Goal: Information Seeking & Learning: Check status

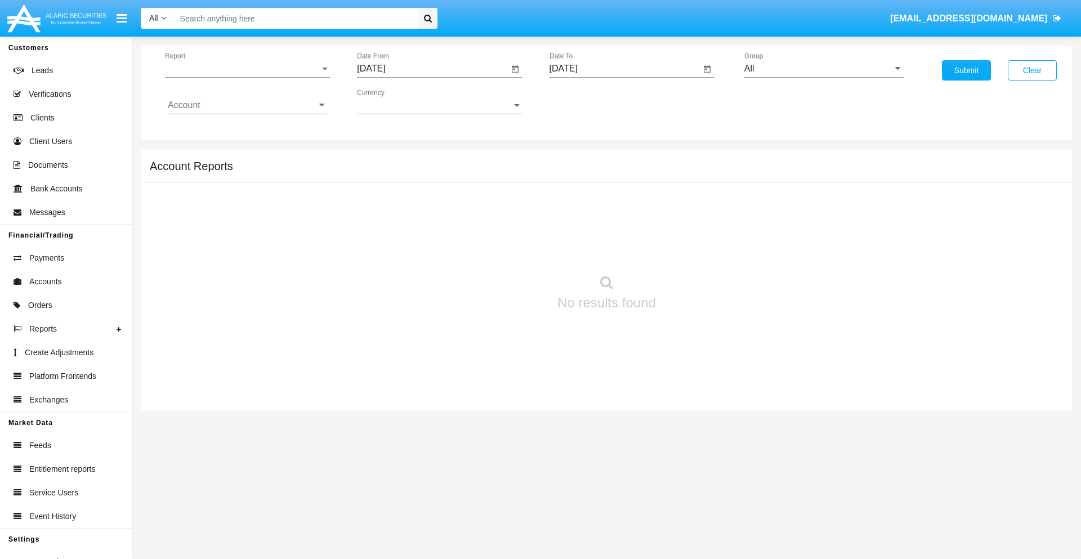
click at [247, 69] on span "Report" at bounding box center [242, 69] width 155 height 10
click at [243, 77] on span "Trades" at bounding box center [247, 77] width 159 height 27
click at [432, 69] on input "[DATE]" at bounding box center [432, 69] width 151 height 10
click at [393, 101] on span "[DATE]" at bounding box center [384, 101] width 25 height 9
click at [502, 249] on div "2025" at bounding box center [502, 249] width 35 height 20
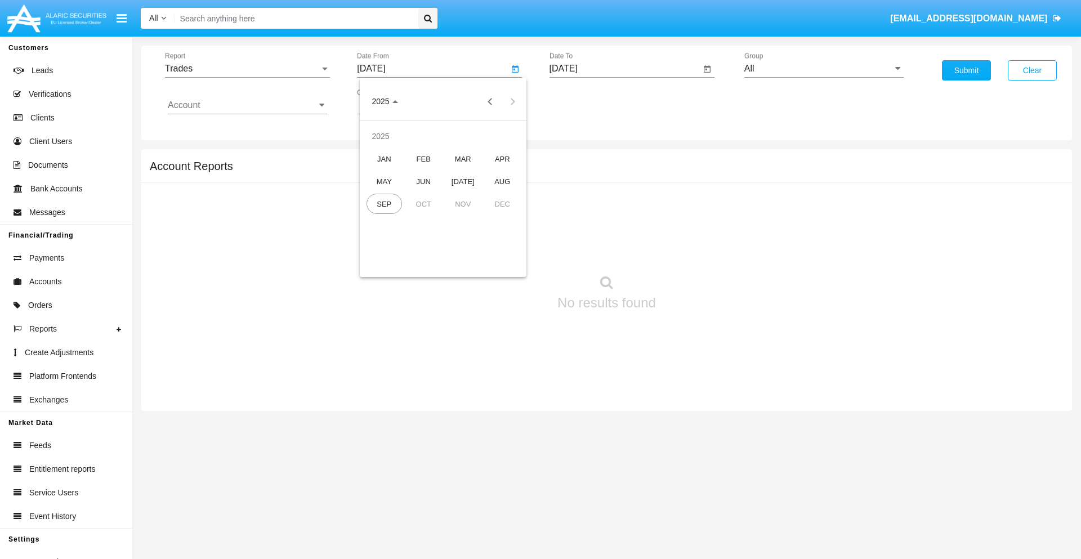
click at [423, 181] on div "JUN" at bounding box center [423, 181] width 35 height 20
click at [398, 172] on div "2" at bounding box center [398, 173] width 20 height 20
type input "06/02/25"
click at [624, 69] on input "[DATE]" at bounding box center [624, 69] width 151 height 10
click at [585, 101] on span "[DATE]" at bounding box center [576, 101] width 25 height 9
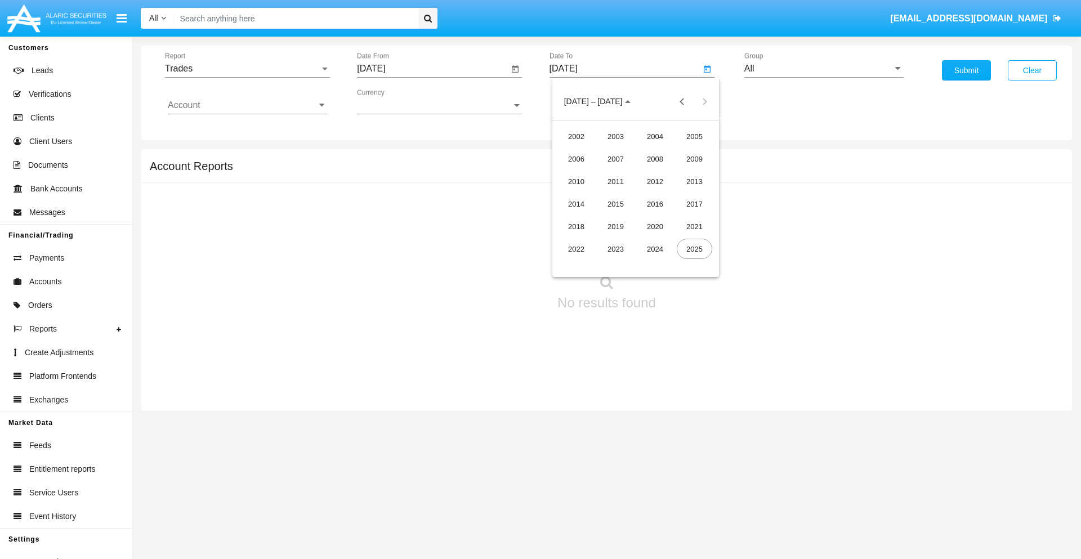
click at [694, 249] on div "2025" at bounding box center [694, 249] width 35 height 20
click at [576, 204] on div "SEP" at bounding box center [575, 204] width 35 height 20
click at [612, 172] on div "2" at bounding box center [613, 173] width 20 height 20
type input "[DATE]"
click at [824, 69] on input "All" at bounding box center [823, 69] width 159 height 10
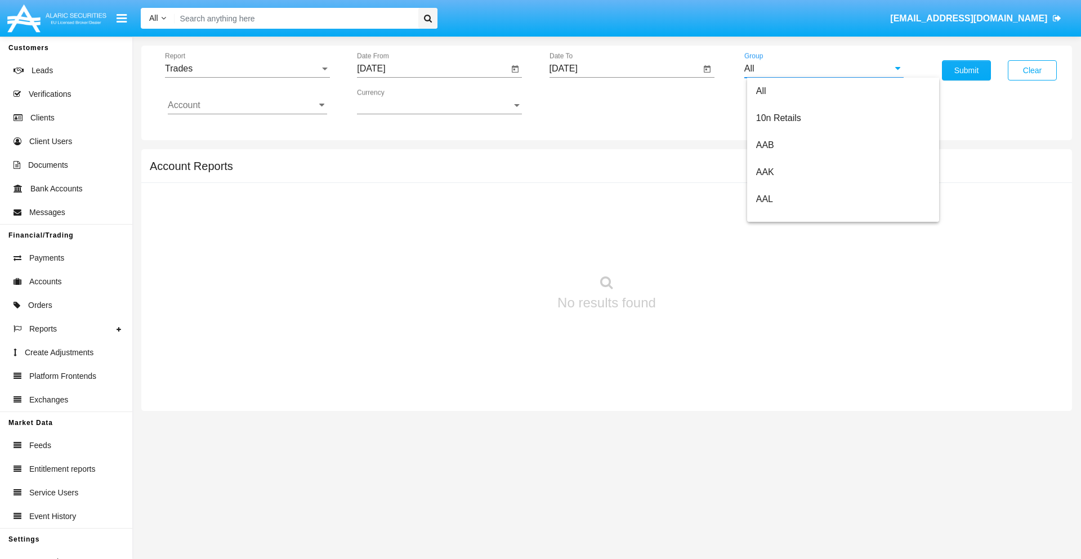
scroll to position [603, 0]
click at [792, 217] on span "Hammer Web Lite" at bounding box center [792, 217] width 73 height 10
type input "Hammer Web Lite"
click at [247, 105] on input "Account" at bounding box center [247, 105] width 159 height 10
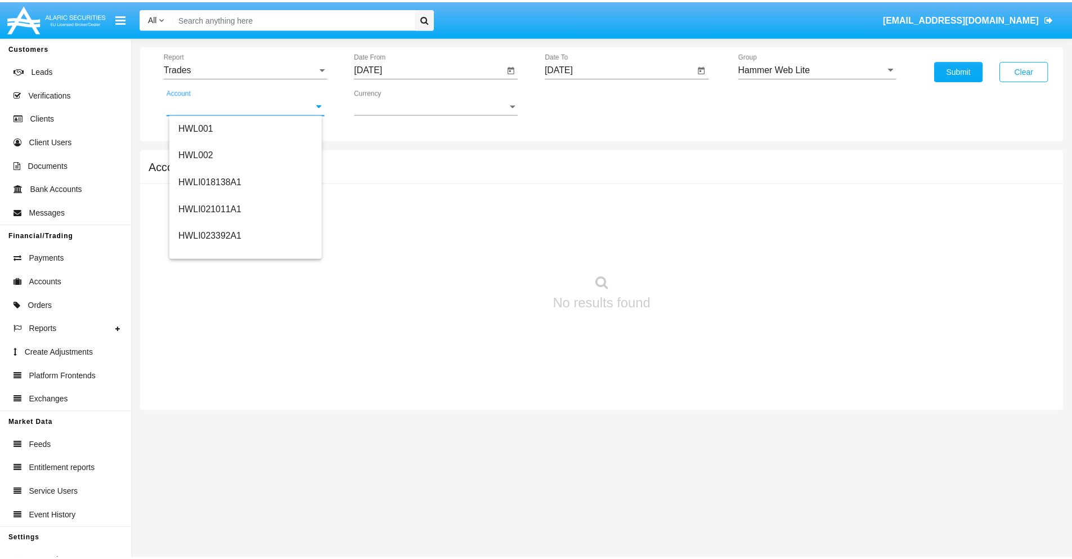
scroll to position [171, 0]
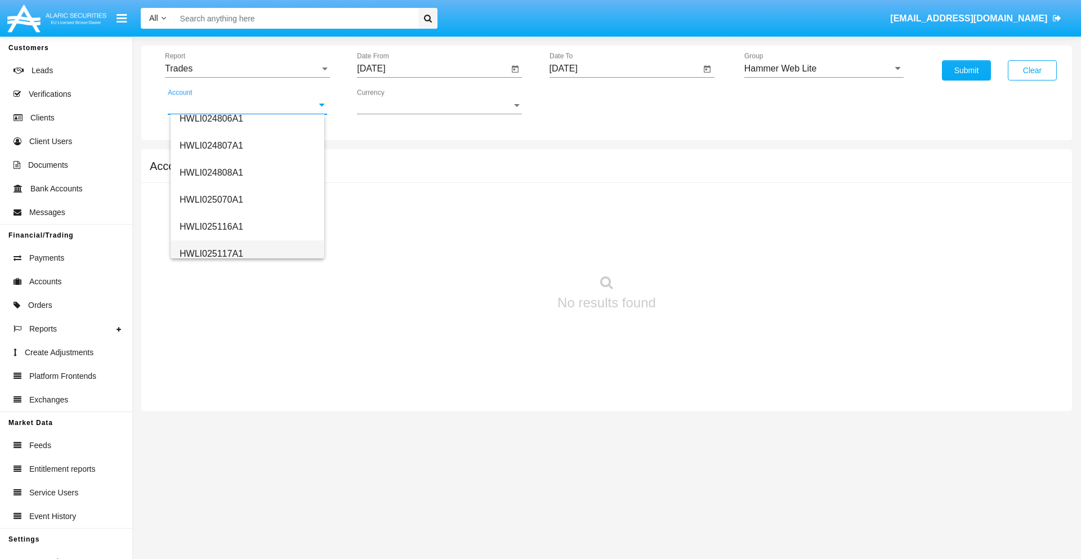
click at [211, 253] on span "HWLI025117A1" at bounding box center [212, 254] width 64 height 10
type input "HWLI025117A1"
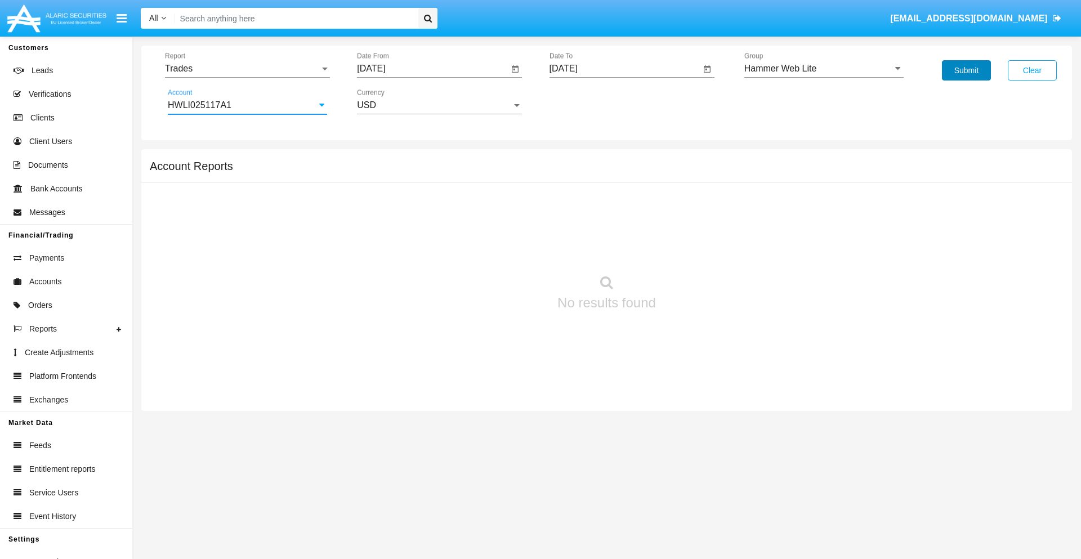
click at [966, 70] on button "Submit" at bounding box center [966, 70] width 49 height 20
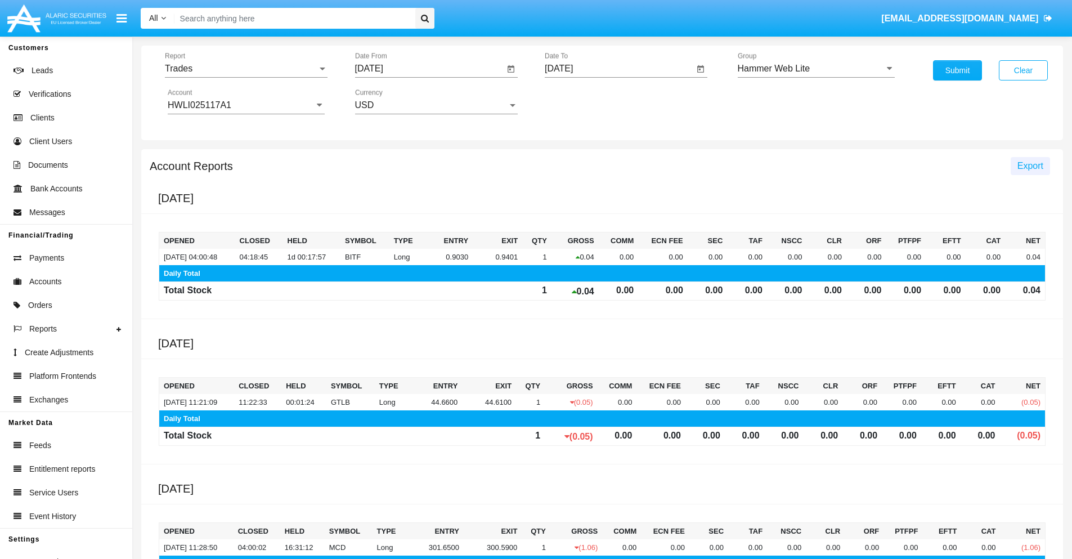
click at [1030, 165] on span "Export" at bounding box center [1031, 166] width 26 height 10
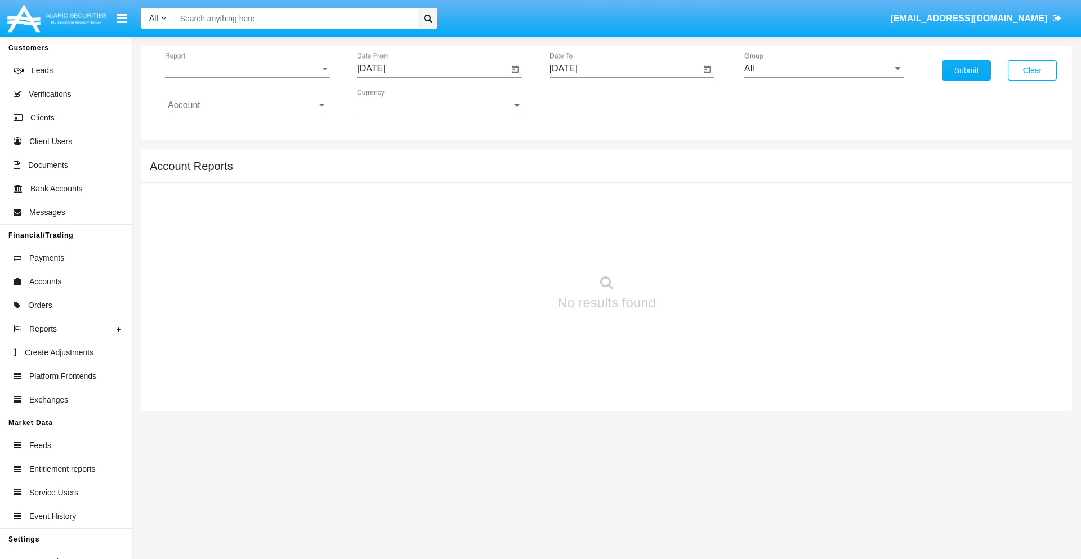
click at [247, 69] on span "Report" at bounding box center [242, 69] width 155 height 10
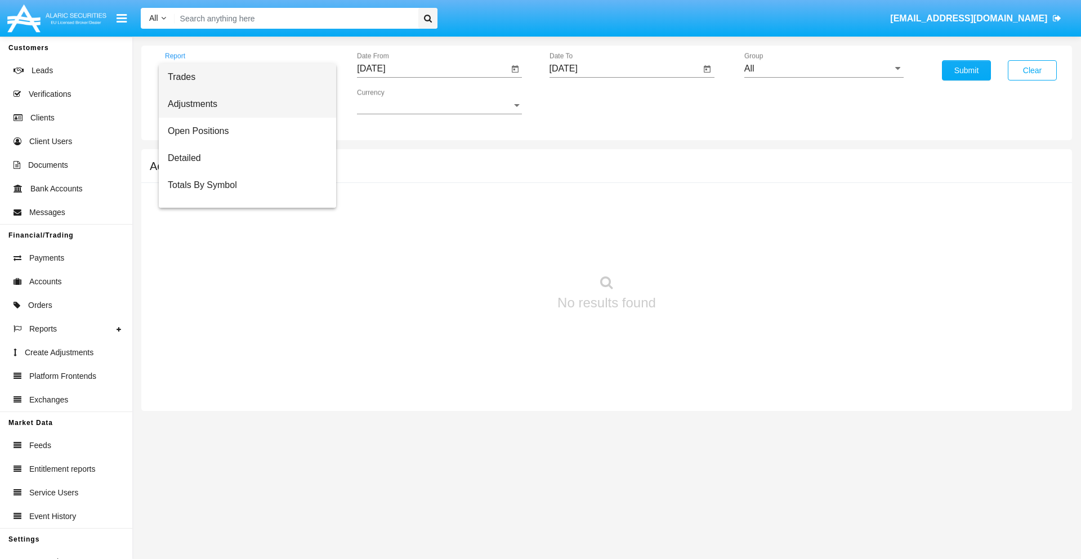
click at [243, 104] on span "Adjustments" at bounding box center [247, 104] width 159 height 27
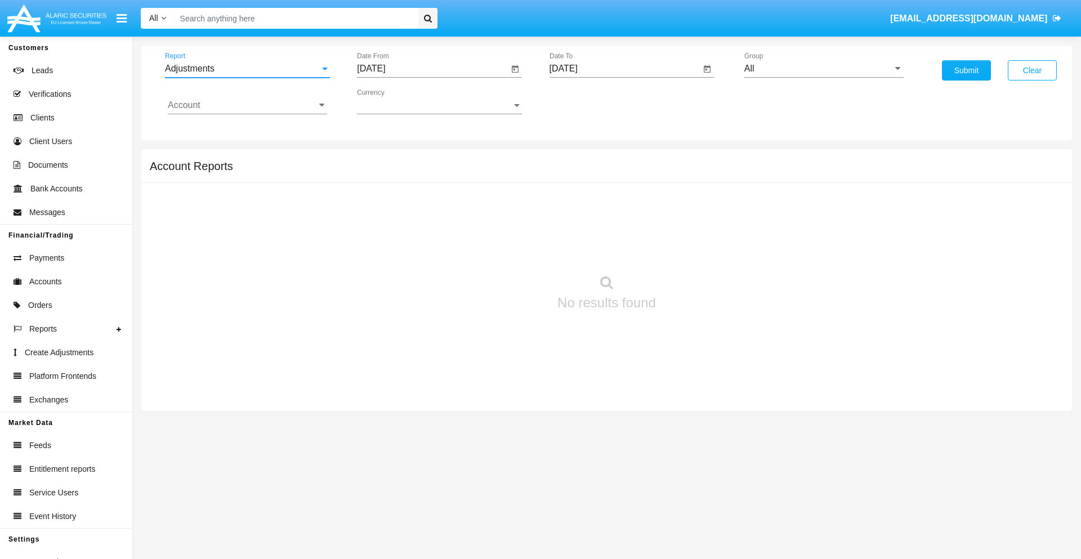
click at [432, 69] on input "[DATE]" at bounding box center [432, 69] width 151 height 10
click at [393, 101] on span "[DATE]" at bounding box center [384, 101] width 25 height 9
click at [502, 249] on div "2025" at bounding box center [502, 249] width 35 height 20
click at [502, 181] on div "AUG" at bounding box center [502, 181] width 35 height 20
click at [511, 150] on div "2" at bounding box center [510, 150] width 20 height 20
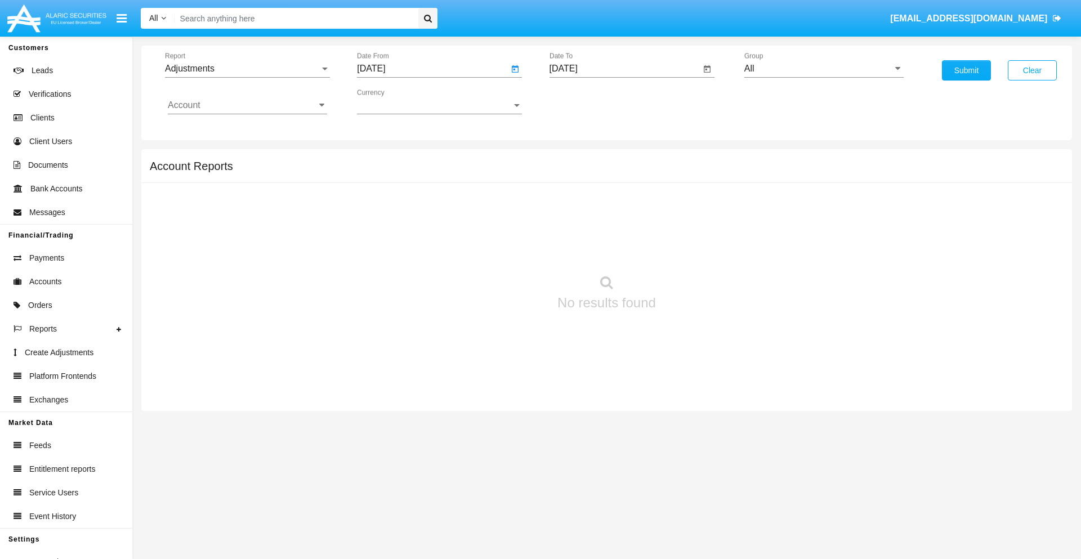
type input "08/02/25"
click at [624, 69] on input "[DATE]" at bounding box center [624, 69] width 151 height 10
click at [585, 101] on span "[DATE]" at bounding box center [576, 101] width 25 height 9
click at [694, 249] on div "2025" at bounding box center [694, 249] width 35 height 20
click at [576, 204] on div "SEP" at bounding box center [575, 204] width 35 height 20
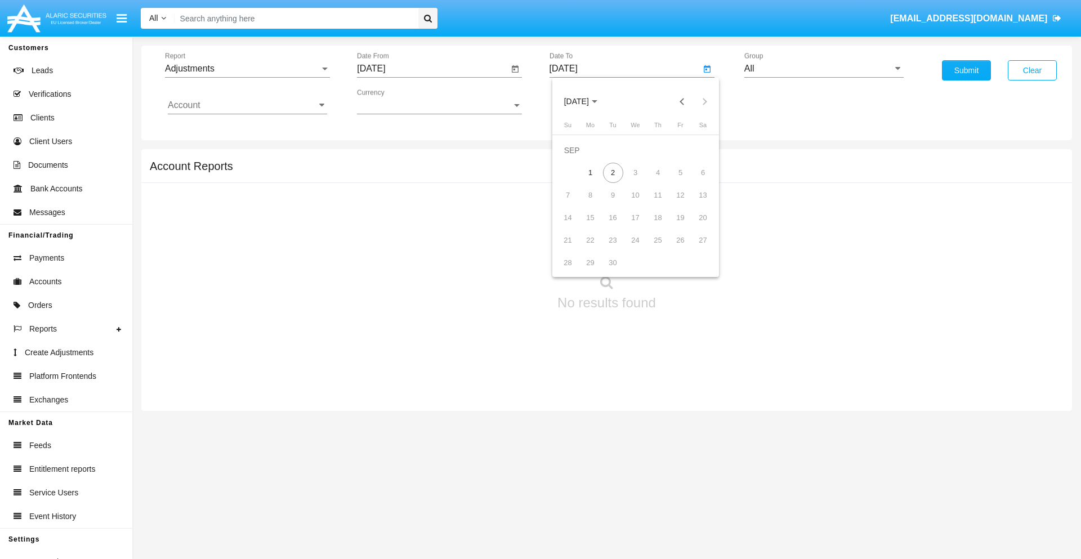
click at [612, 172] on div "2" at bounding box center [613, 173] width 20 height 20
type input "[DATE]"
click at [824, 69] on input "All" at bounding box center [823, 69] width 159 height 10
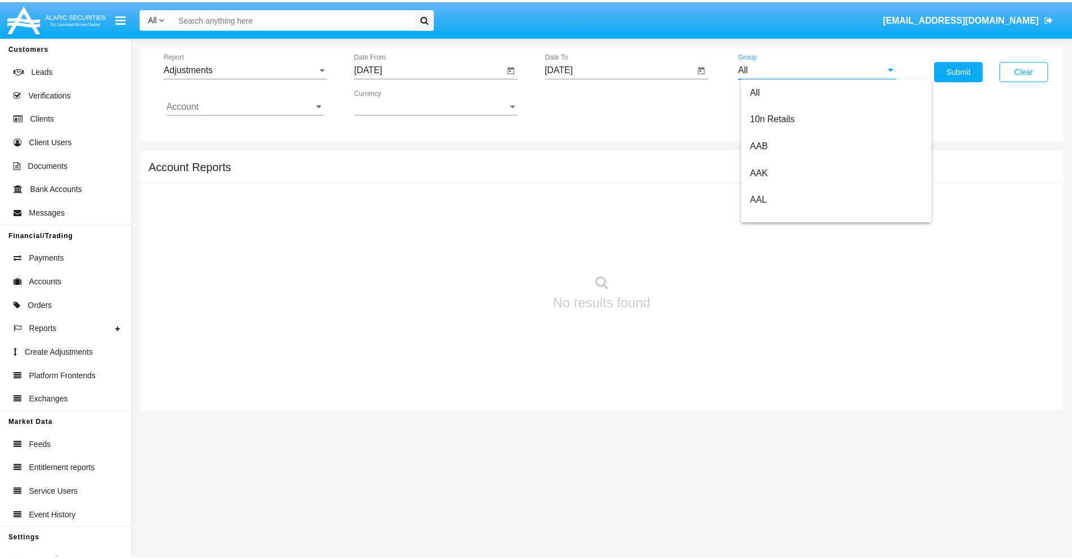
scroll to position [252, 0]
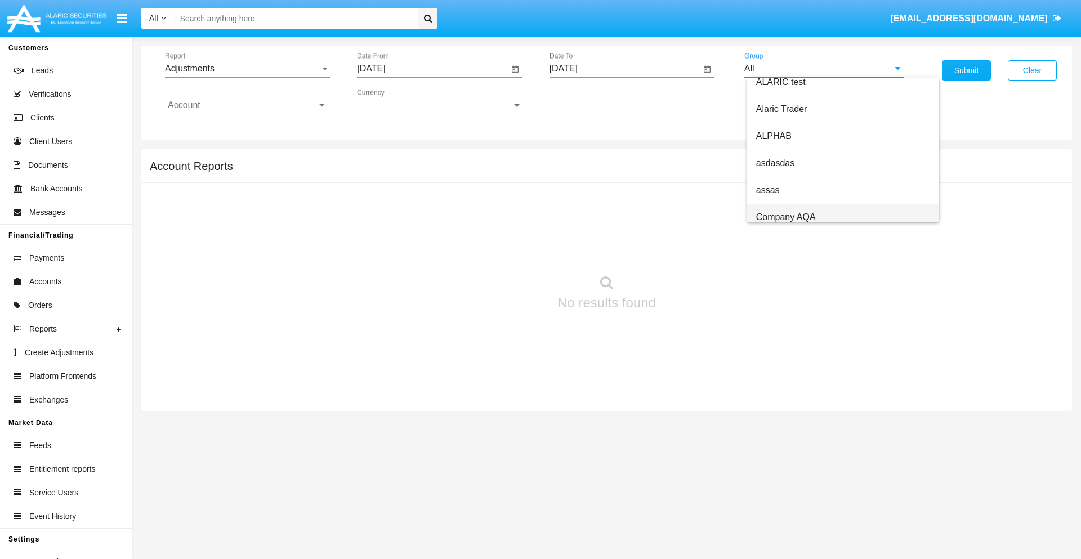
click at [785, 217] on span "Company AQA" at bounding box center [786, 217] width 60 height 10
type input "Company AQA"
click at [247, 105] on input "Account" at bounding box center [247, 105] width 159 height 10
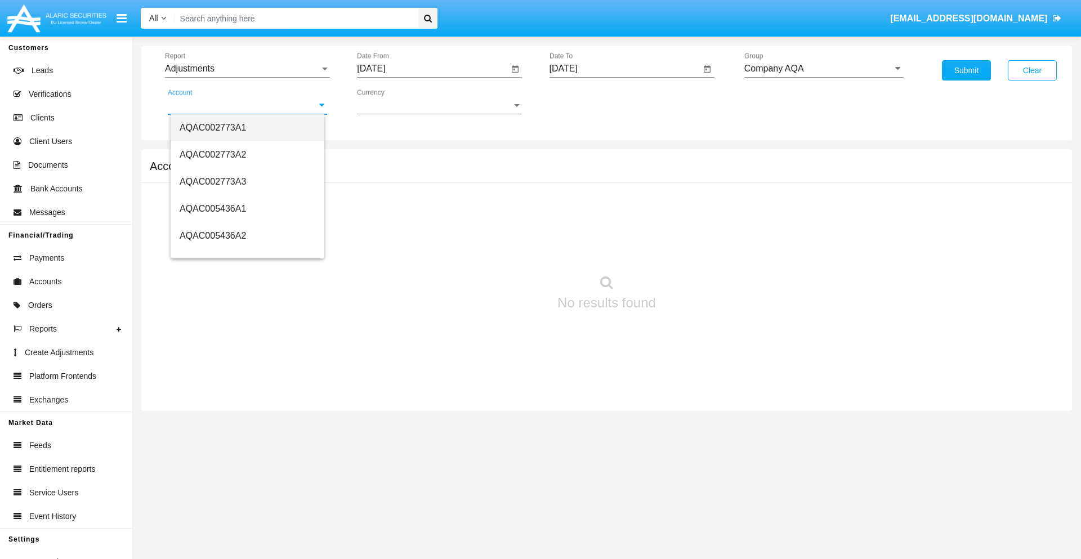
click at [213, 127] on span "AQAC002773A1" at bounding box center [213, 128] width 66 height 10
type input "AQAC002773A1"
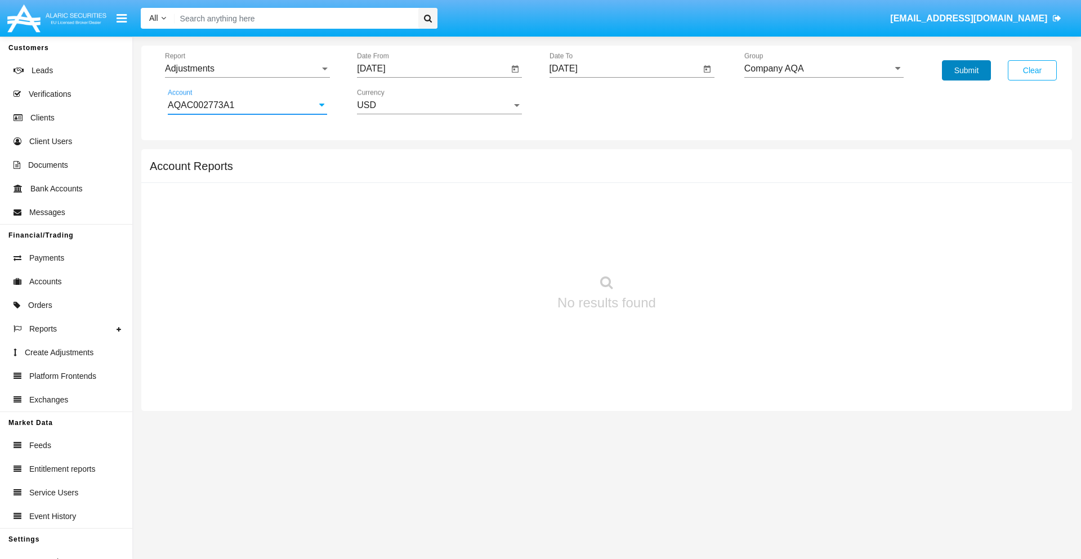
click at [966, 70] on button "Submit" at bounding box center [966, 70] width 49 height 20
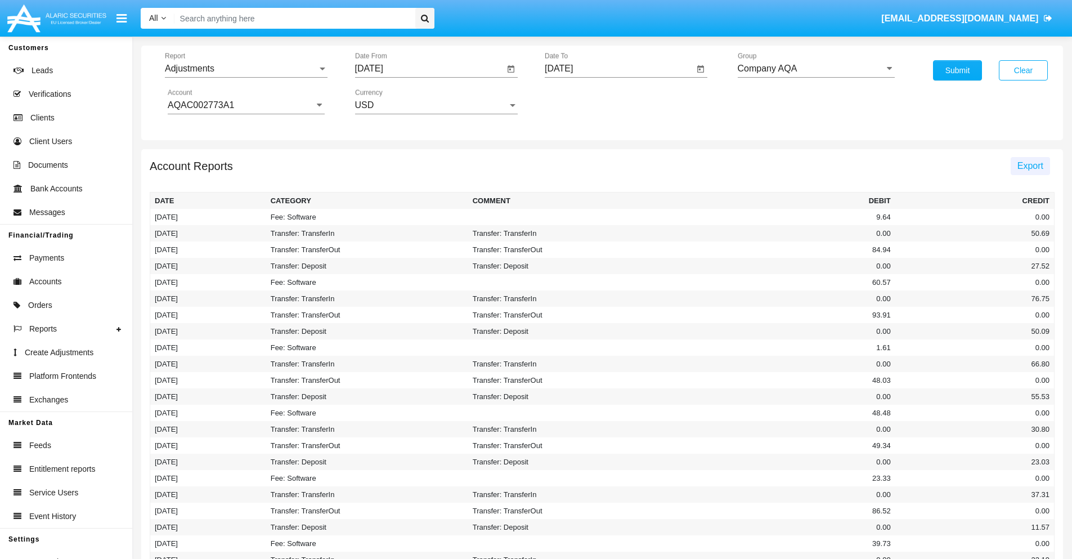
click at [1030, 165] on span "Export" at bounding box center [1031, 166] width 26 height 10
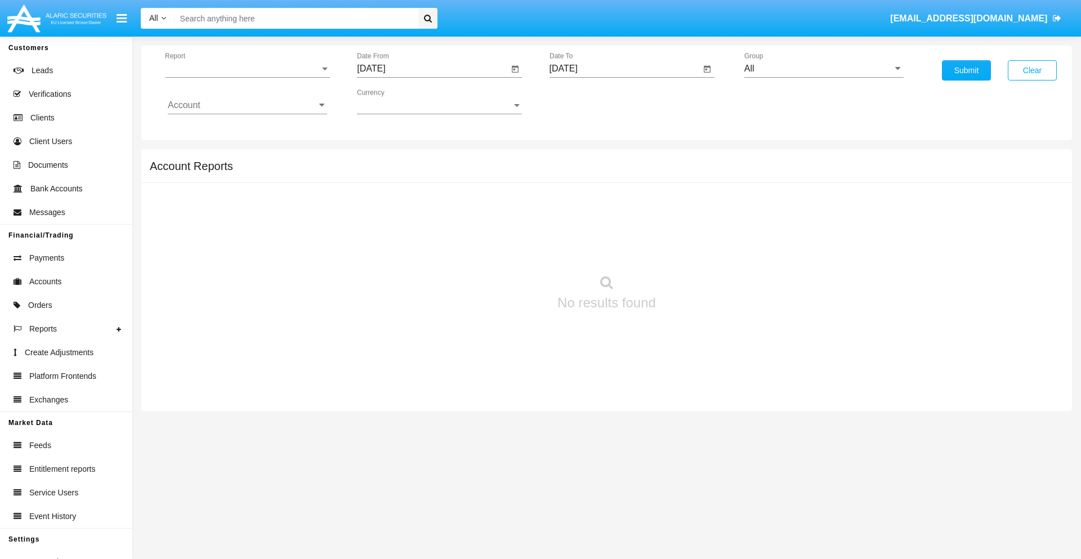
click at [247, 69] on span "Report" at bounding box center [242, 69] width 155 height 10
click at [243, 131] on span "Open Positions" at bounding box center [247, 131] width 159 height 27
click at [432, 69] on input "[DATE]" at bounding box center [432, 69] width 151 height 10
click at [393, 101] on span "[DATE]" at bounding box center [384, 101] width 25 height 9
click at [502, 249] on div "2025" at bounding box center [502, 249] width 35 height 20
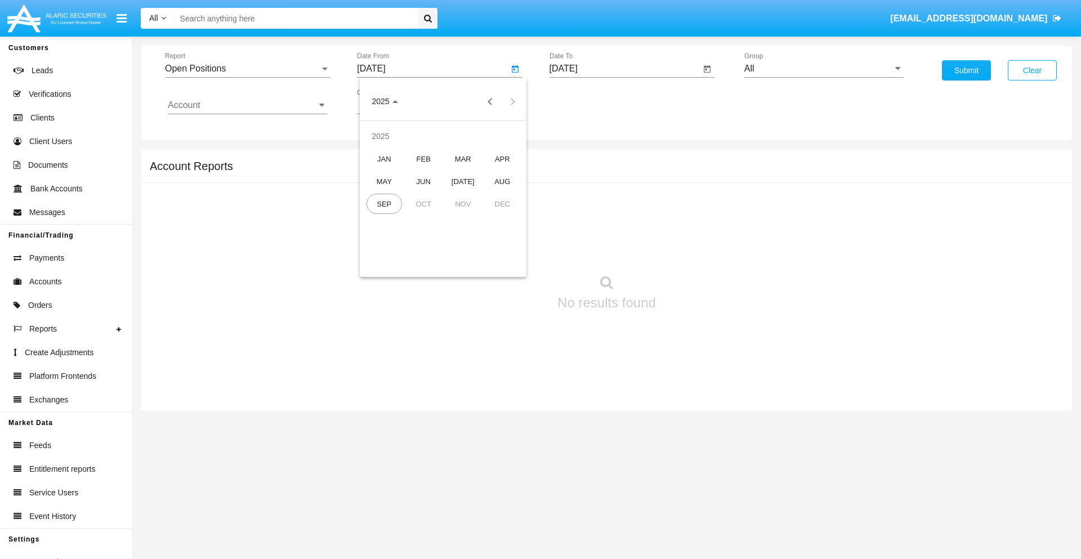
click at [502, 181] on div "AUG" at bounding box center [502, 181] width 35 height 20
click at [511, 150] on div "2" at bounding box center [510, 150] width 20 height 20
type input "08/02/25"
click at [624, 69] on input "[DATE]" at bounding box center [624, 69] width 151 height 10
click at [585, 101] on span "[DATE]" at bounding box center [576, 101] width 25 height 9
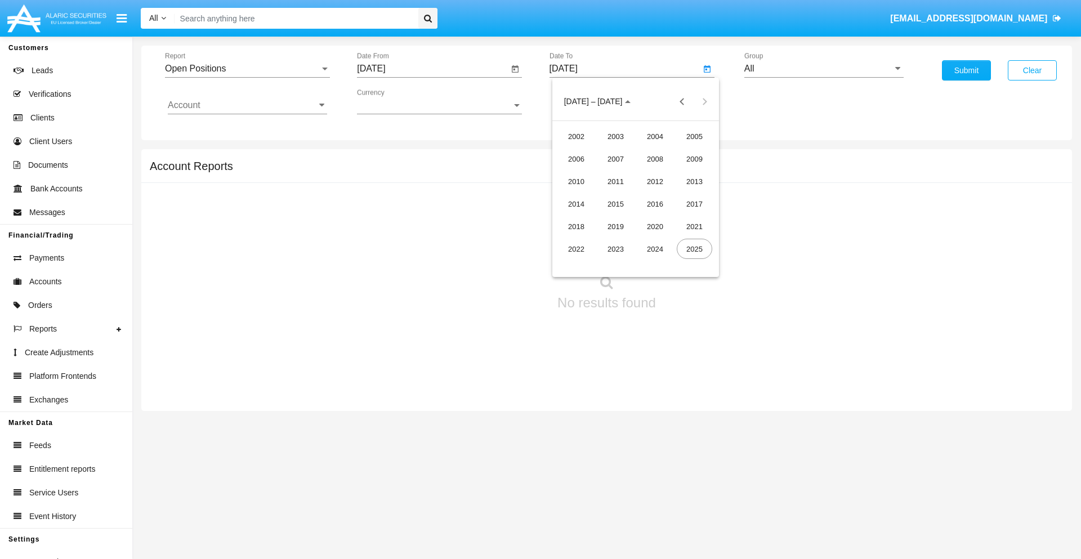
click at [694, 249] on div "2025" at bounding box center [694, 249] width 35 height 20
click at [576, 204] on div "SEP" at bounding box center [575, 204] width 35 height 20
click at [612, 172] on div "2" at bounding box center [613, 173] width 20 height 20
type input "[DATE]"
click at [824, 69] on input "All" at bounding box center [823, 69] width 159 height 10
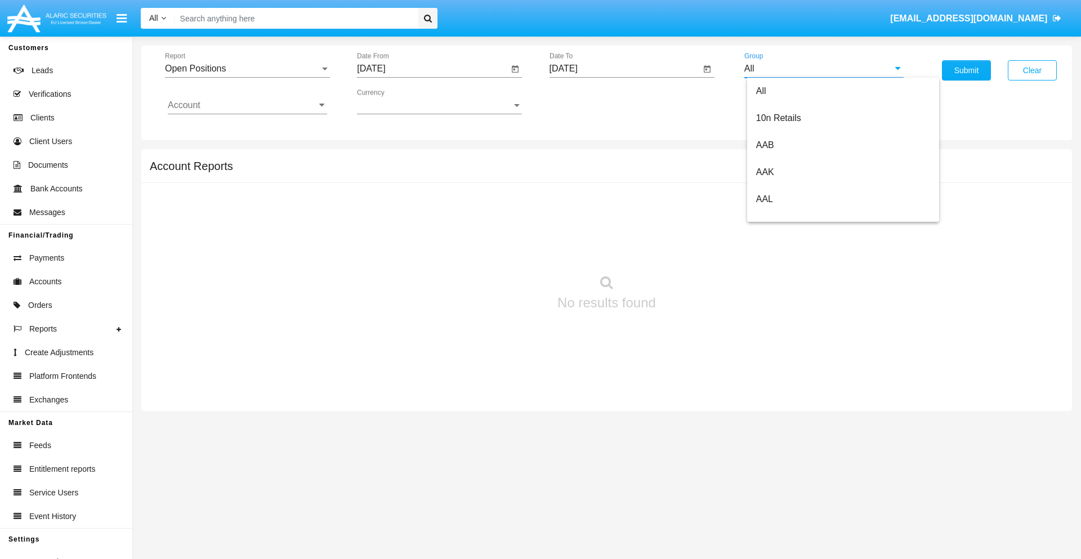
type input "Hammer Web Lite"
click at [247, 105] on input "Account" at bounding box center [247, 105] width 159 height 10
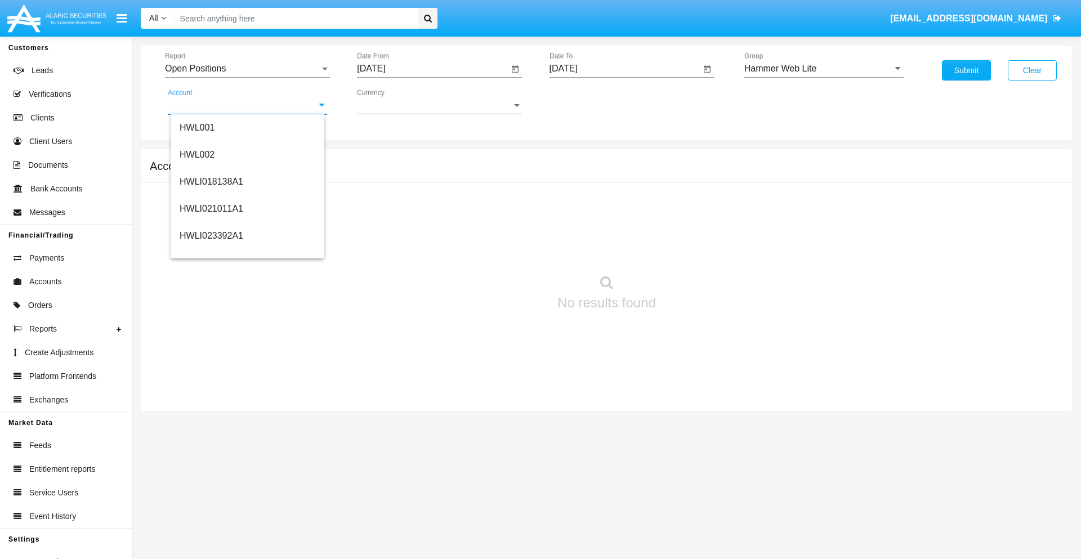
click at [211, 420] on span "HWLI025117A1" at bounding box center [212, 425] width 64 height 10
type input "HWLI025117A1"
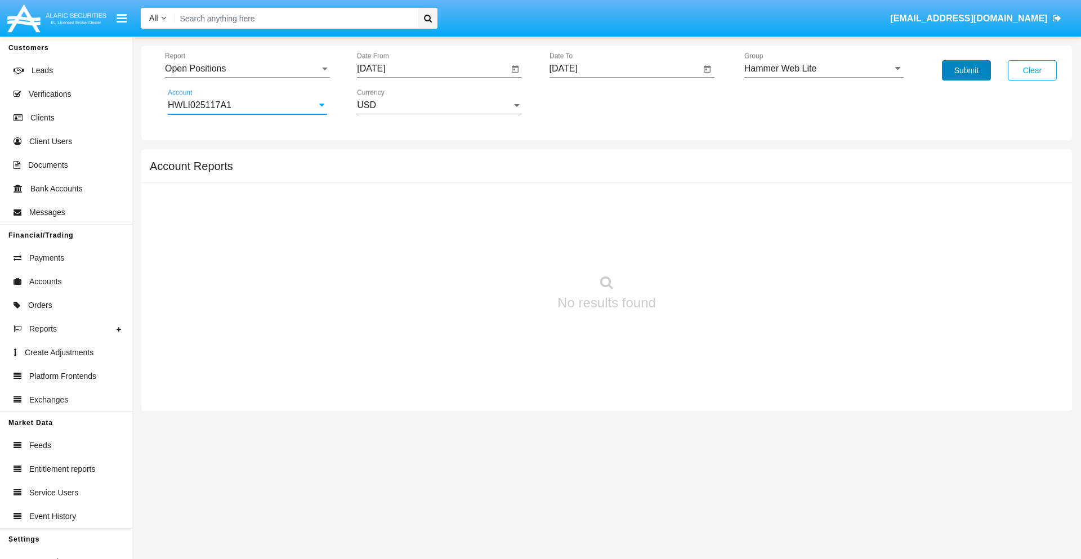
click at [966, 70] on button "Submit" at bounding box center [966, 70] width 49 height 20
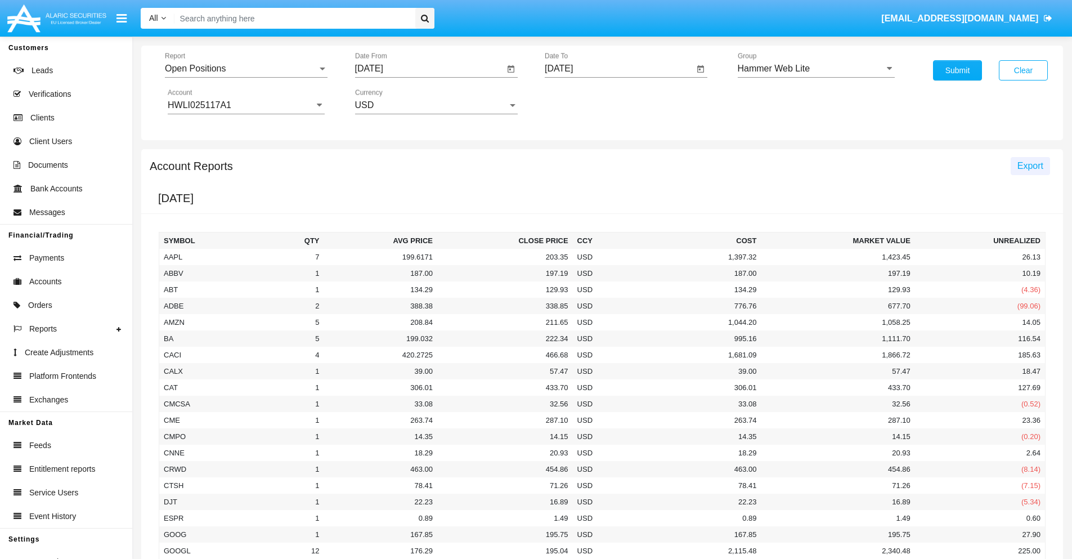
click at [1030, 165] on span "Export" at bounding box center [1031, 166] width 26 height 10
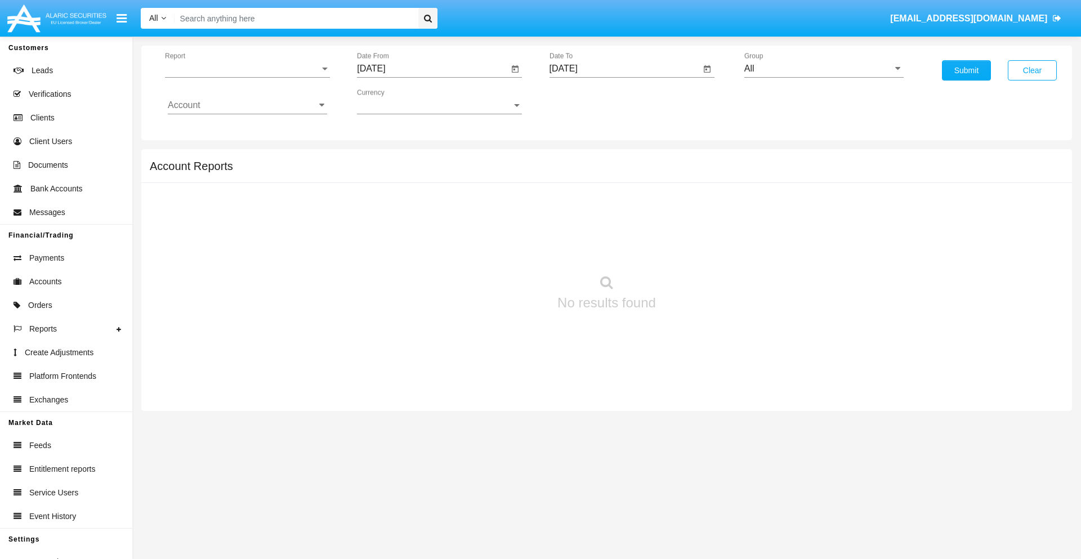
click at [247, 69] on span "Report" at bounding box center [242, 69] width 155 height 10
click at [243, 158] on span "Detailed" at bounding box center [247, 158] width 159 height 27
click at [432, 69] on input "[DATE]" at bounding box center [432, 69] width 151 height 10
click at [393, 101] on span "[DATE]" at bounding box center [384, 101] width 25 height 9
click at [502, 249] on div "2025" at bounding box center [502, 249] width 35 height 20
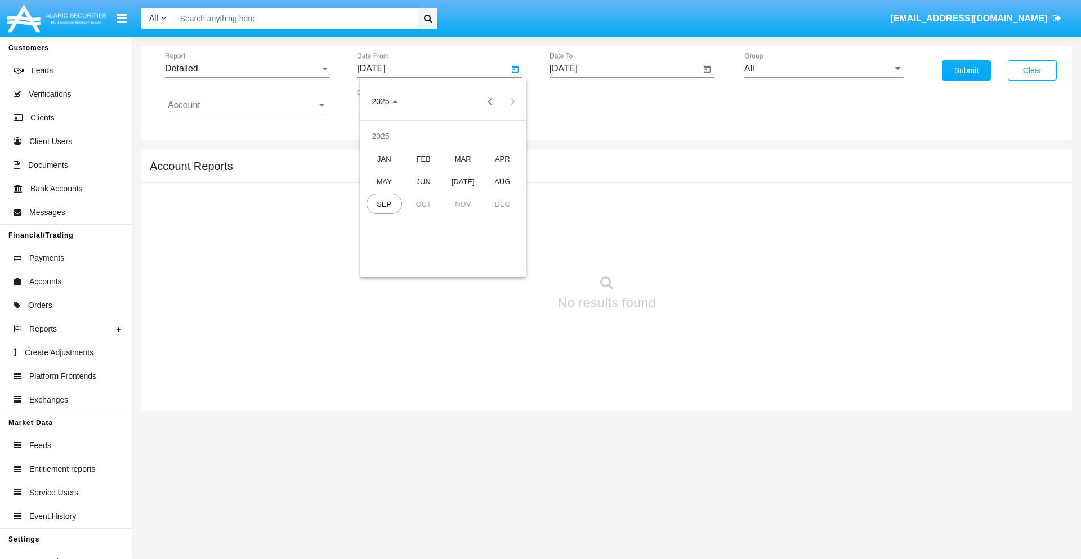
click at [502, 181] on div "AUG" at bounding box center [502, 181] width 35 height 20
click at [511, 217] on div "23" at bounding box center [510, 218] width 20 height 20
type input "08/23/25"
click at [624, 69] on input "[DATE]" at bounding box center [624, 69] width 151 height 10
click at [585, 101] on span "[DATE]" at bounding box center [576, 101] width 25 height 9
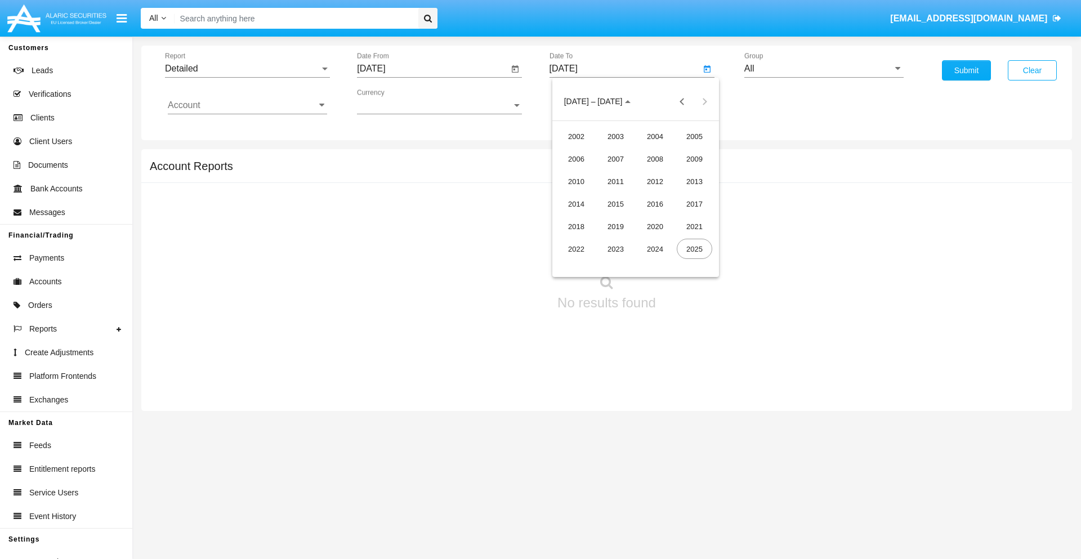
click at [694, 249] on div "2025" at bounding box center [694, 249] width 35 height 20
click at [576, 204] on div "SEP" at bounding box center [575, 204] width 35 height 20
click at [612, 172] on div "2" at bounding box center [613, 173] width 20 height 20
type input "[DATE]"
click at [824, 69] on input "All" at bounding box center [823, 69] width 159 height 10
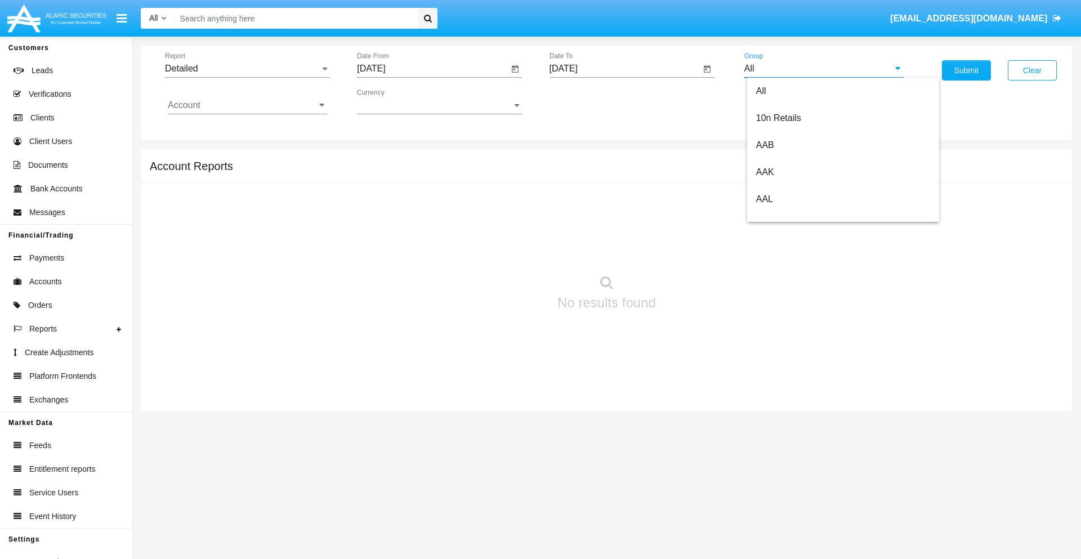
scroll to position [603, 0]
click at [792, 217] on span "Hammer Web Lite" at bounding box center [792, 217] width 73 height 10
type input "Hammer Web Lite"
click at [247, 105] on input "Account" at bounding box center [247, 105] width 159 height 10
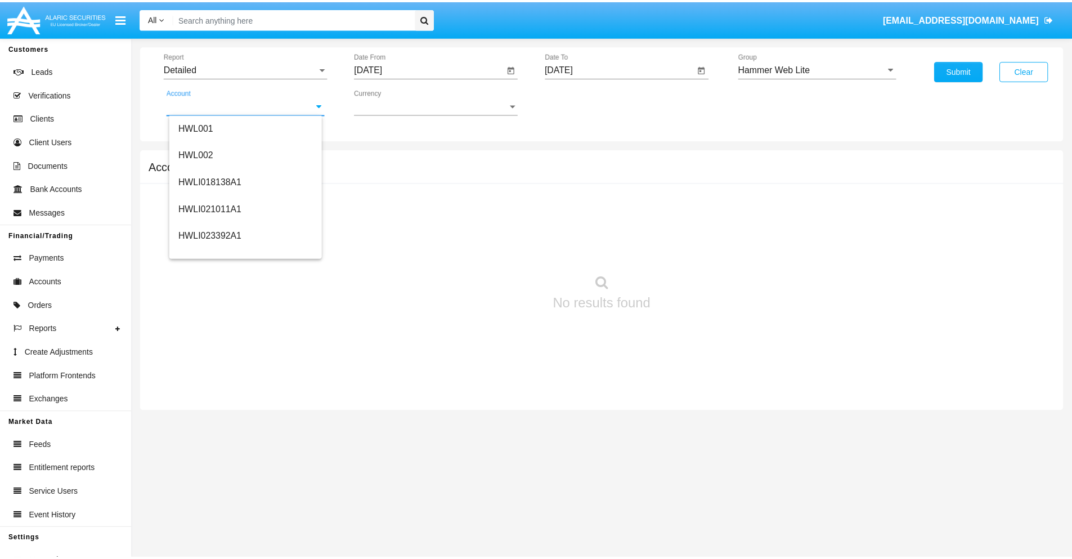
scroll to position [171, 0]
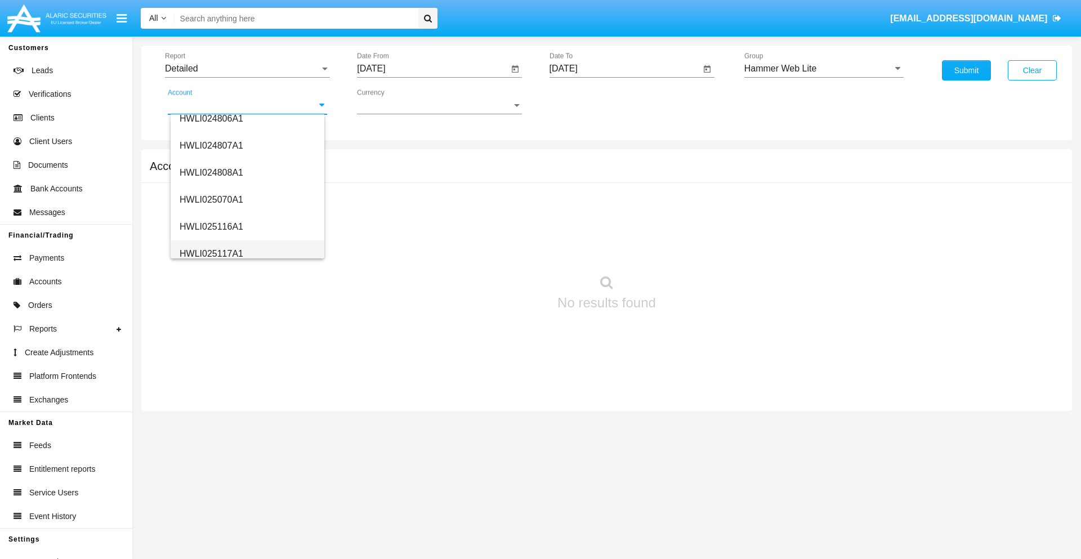
click at [211, 253] on span "HWLI025117A1" at bounding box center [212, 254] width 64 height 10
type input "HWLI025117A1"
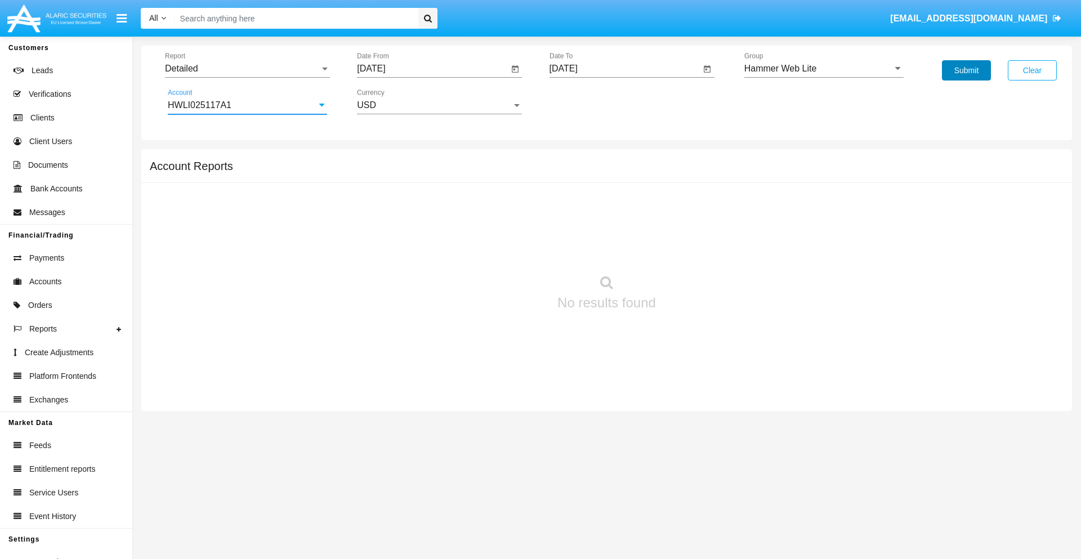
click at [966, 70] on button "Submit" at bounding box center [966, 70] width 49 height 20
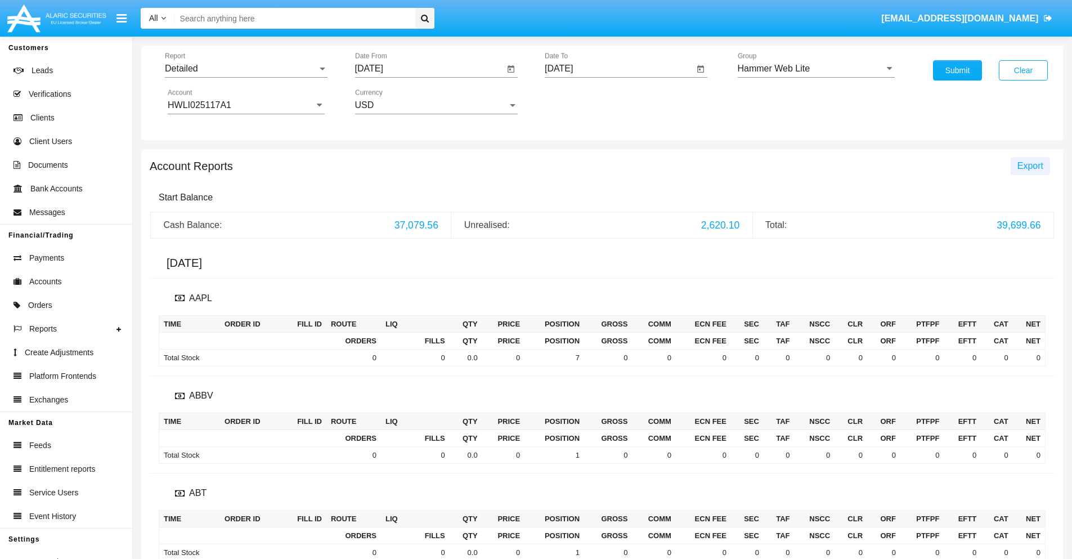
click at [1030, 165] on span "Export" at bounding box center [1031, 166] width 26 height 10
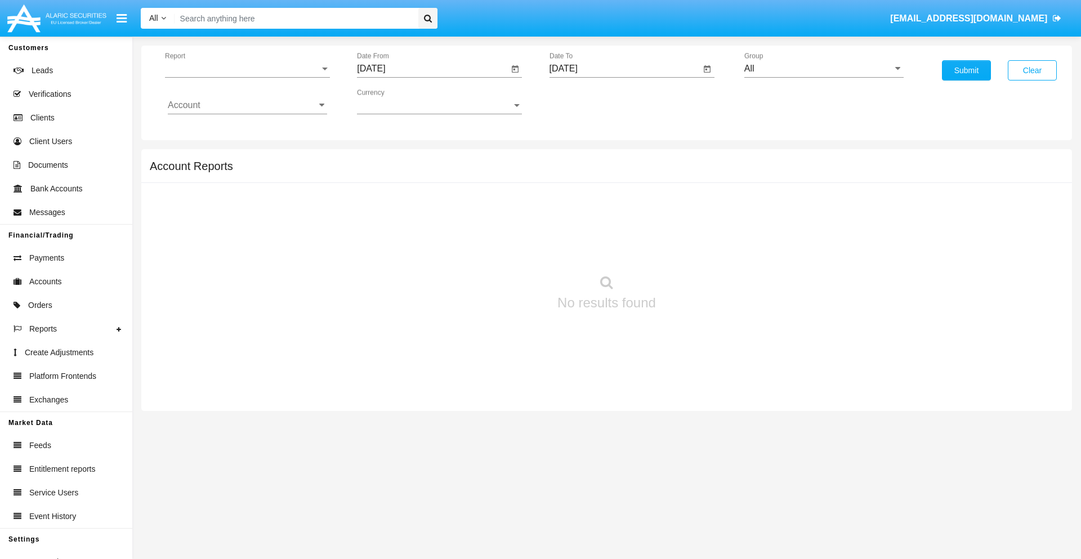
click at [247, 69] on span "Report" at bounding box center [242, 69] width 155 height 10
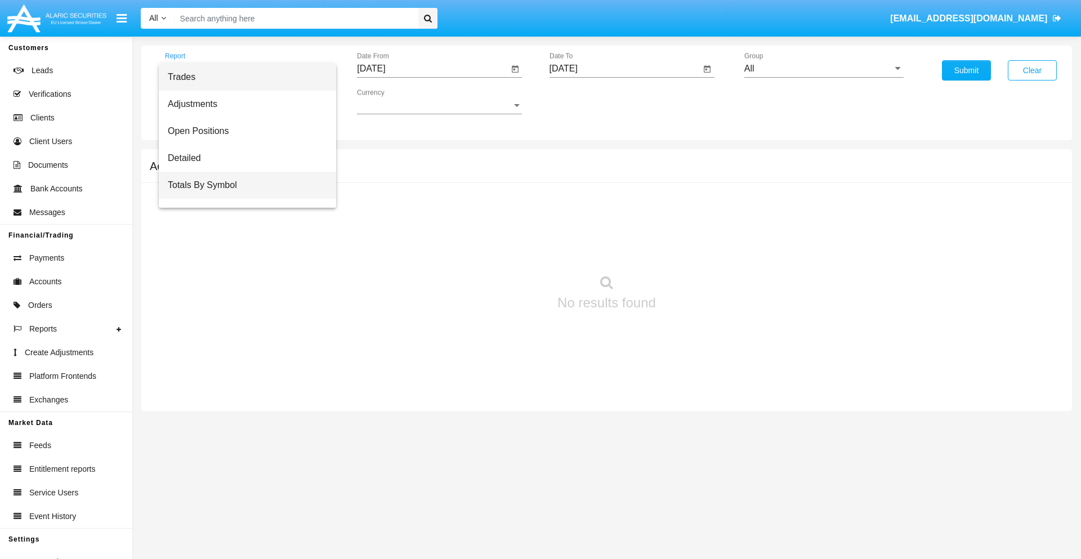
click at [243, 185] on span "Totals By Symbol" at bounding box center [247, 185] width 159 height 27
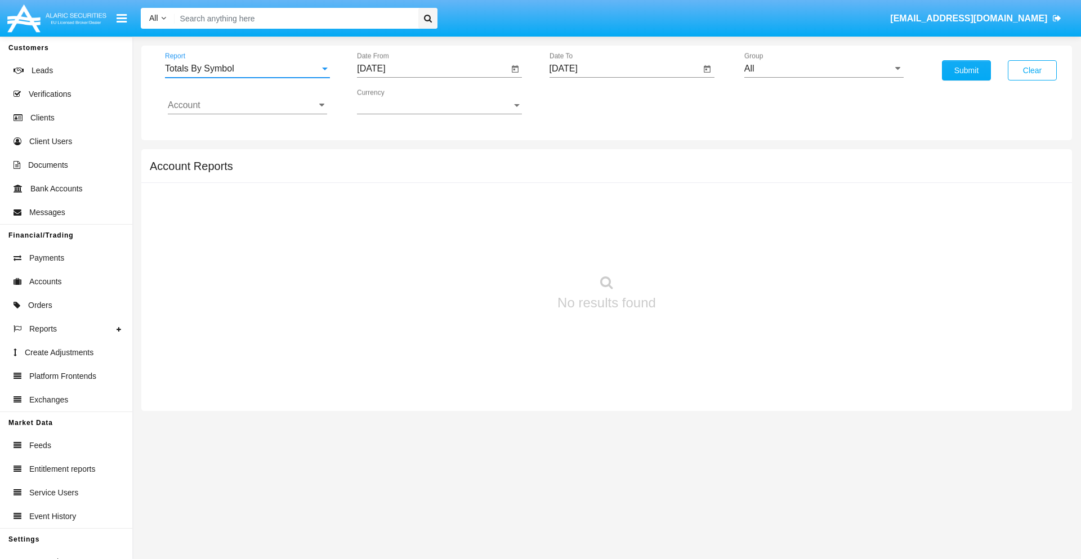
click at [432, 69] on input "[DATE]" at bounding box center [432, 69] width 151 height 10
click at [393, 101] on span "[DATE]" at bounding box center [384, 101] width 25 height 9
click at [502, 249] on div "2025" at bounding box center [502, 249] width 35 height 20
click at [502, 181] on div "AUG" at bounding box center [502, 181] width 35 height 20
click at [375, 172] on div "3" at bounding box center [375, 173] width 20 height 20
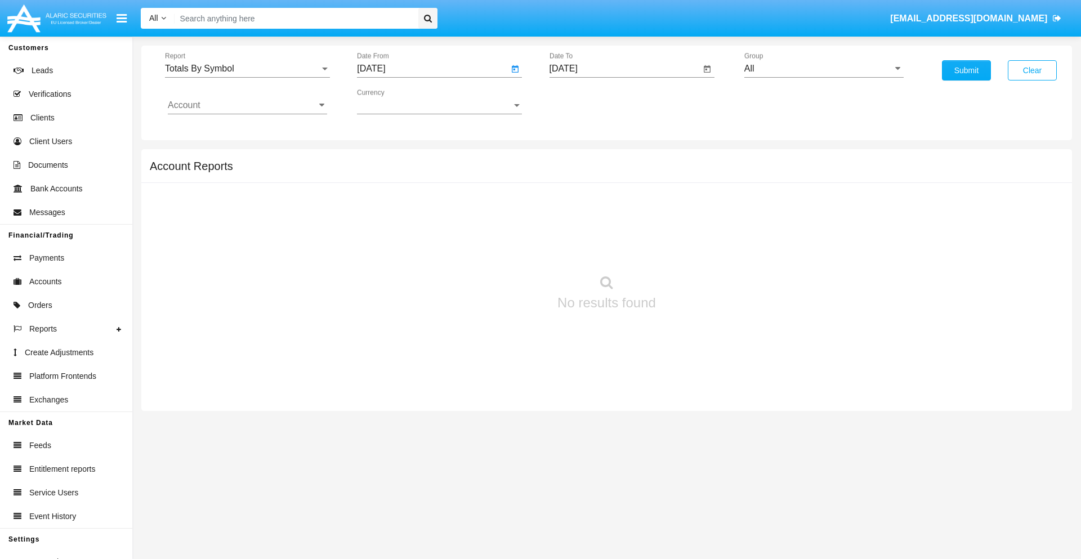
type input "[DATE]"
click at [624, 69] on input "[DATE]" at bounding box center [624, 69] width 151 height 10
click at [585, 101] on span "[DATE]" at bounding box center [576, 101] width 25 height 9
click at [694, 249] on div "2025" at bounding box center [694, 249] width 35 height 20
click at [576, 204] on div "SEP" at bounding box center [575, 204] width 35 height 20
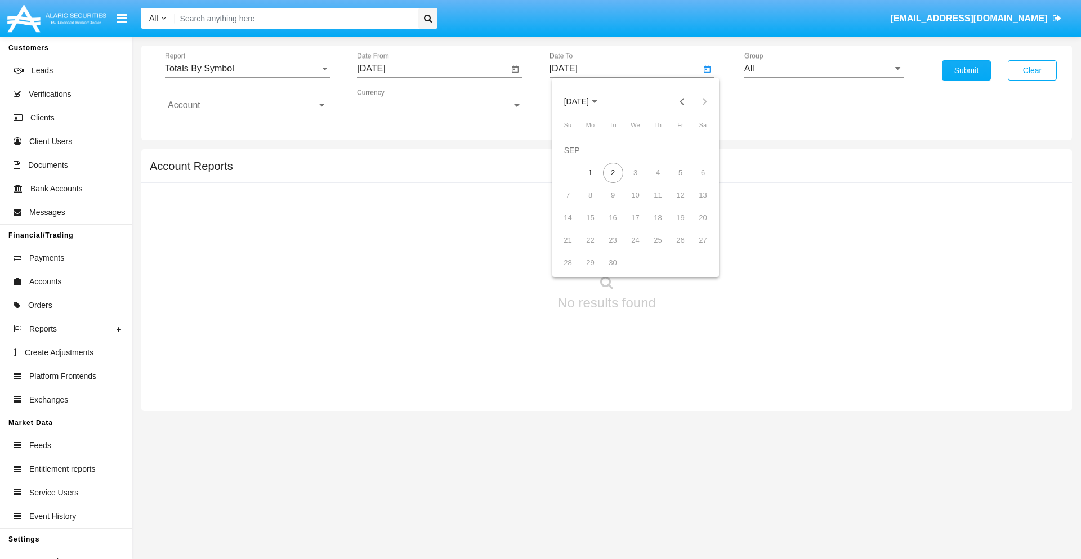
click at [612, 172] on div "2" at bounding box center [613, 173] width 20 height 20
type input "[DATE]"
click at [824, 69] on input "All" at bounding box center [823, 69] width 159 height 10
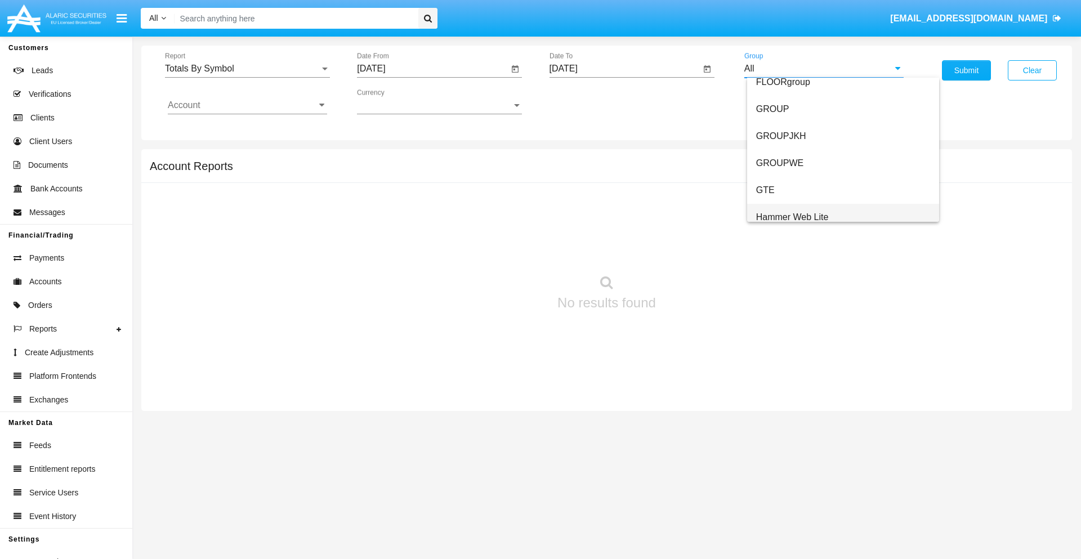
click at [792, 217] on span "Hammer Web Lite" at bounding box center [792, 217] width 73 height 10
type input "Hammer Web Lite"
click at [247, 105] on input "Account" at bounding box center [247, 105] width 159 height 10
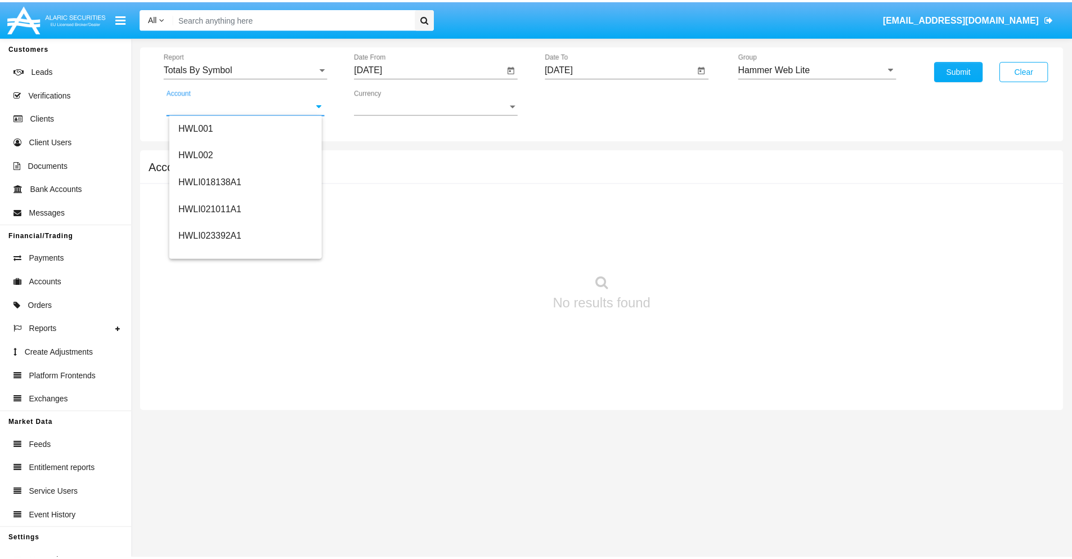
scroll to position [171, 0]
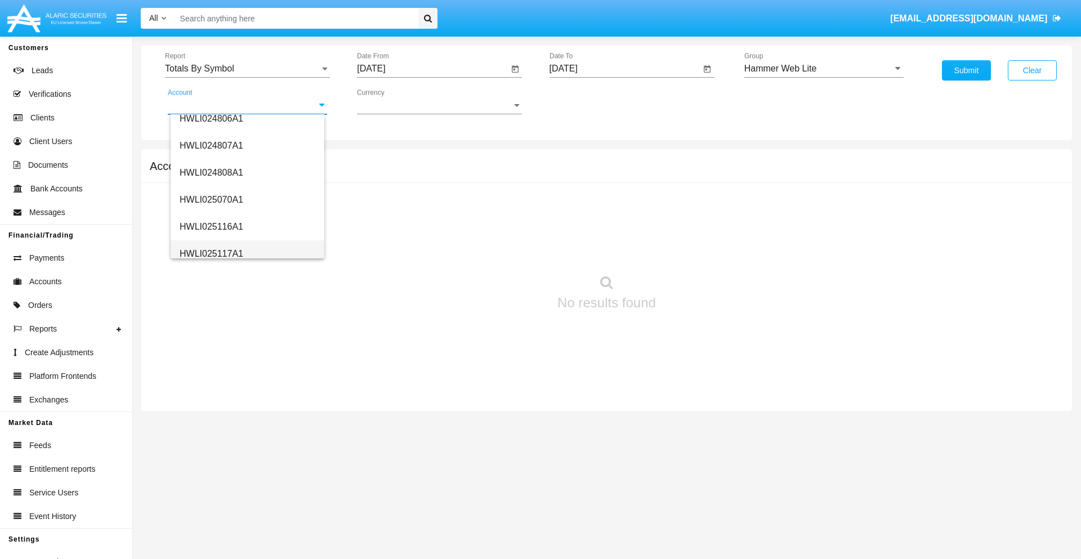
click at [211, 253] on span "HWLI025117A1" at bounding box center [212, 254] width 64 height 10
type input "HWLI025117A1"
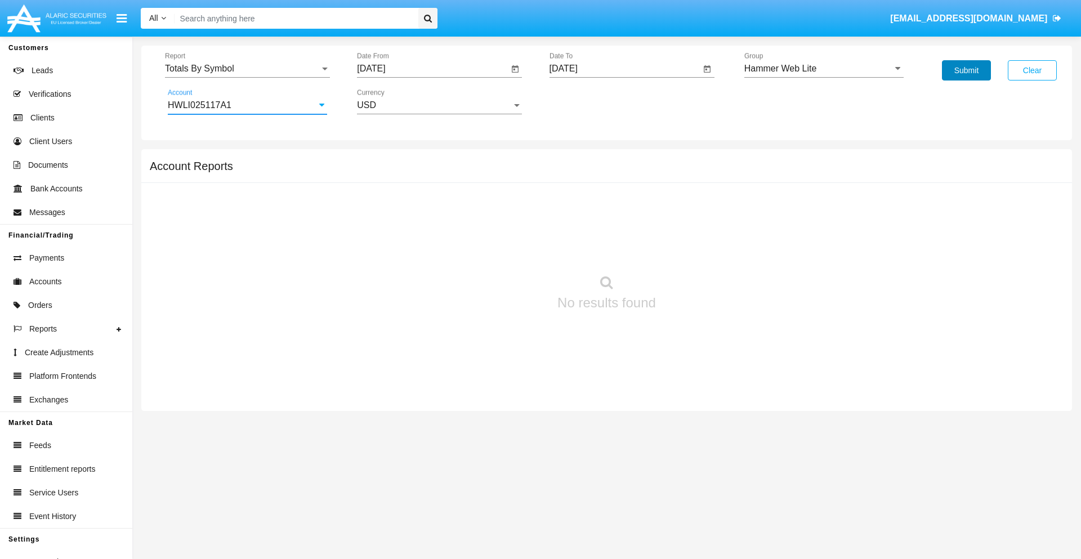
click at [966, 70] on button "Submit" at bounding box center [966, 70] width 49 height 20
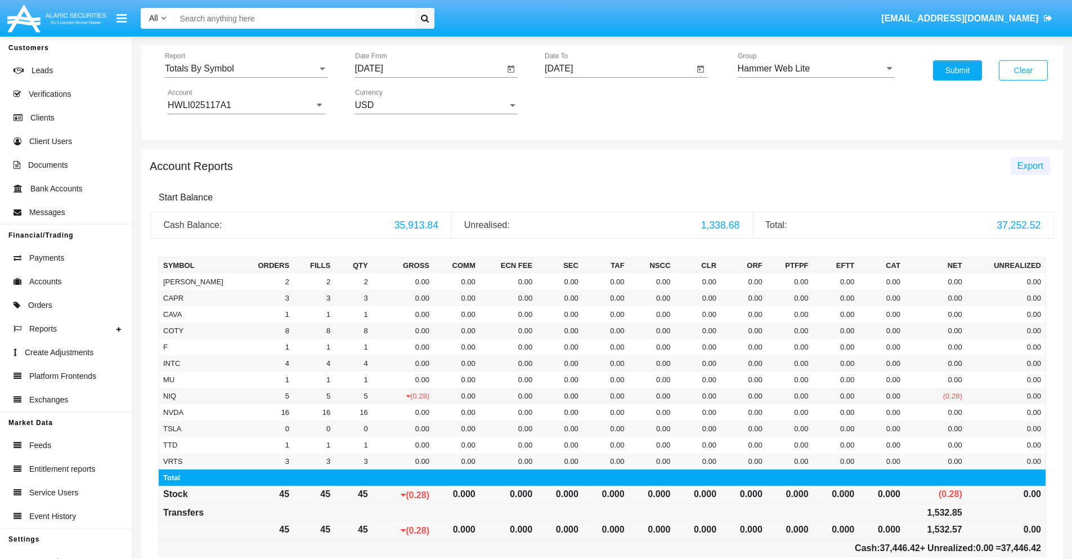
click at [1030, 165] on span "Export" at bounding box center [1031, 166] width 26 height 10
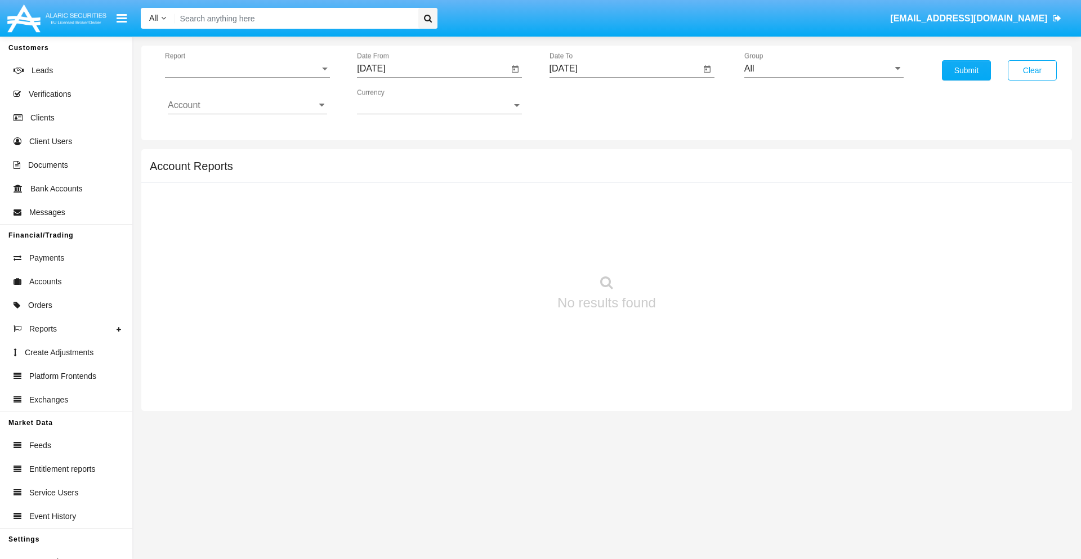
click at [247, 69] on span "Report" at bounding box center [242, 69] width 155 height 10
click at [243, 194] on span "Totals By Date" at bounding box center [247, 194] width 159 height 27
click at [432, 69] on input "[DATE]" at bounding box center [432, 69] width 151 height 10
click at [393, 101] on span "[DATE]" at bounding box center [384, 101] width 25 height 9
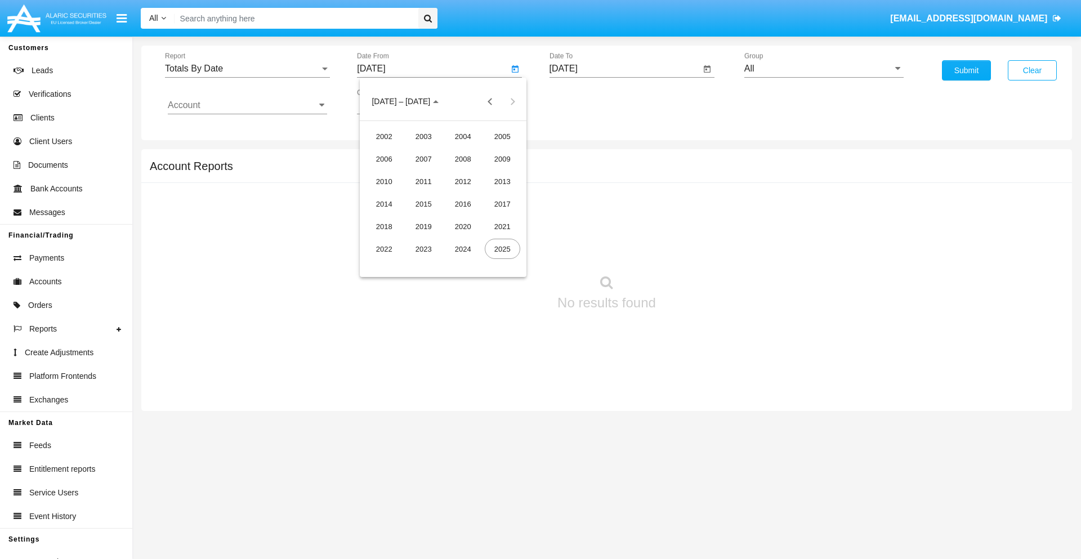
click at [502, 249] on div "2025" at bounding box center [502, 249] width 35 height 20
click at [502, 181] on div "AUG" at bounding box center [502, 181] width 35 height 20
click at [398, 217] on div "18" at bounding box center [398, 218] width 20 height 20
type input "[DATE]"
click at [624, 69] on input "[DATE]" at bounding box center [624, 69] width 151 height 10
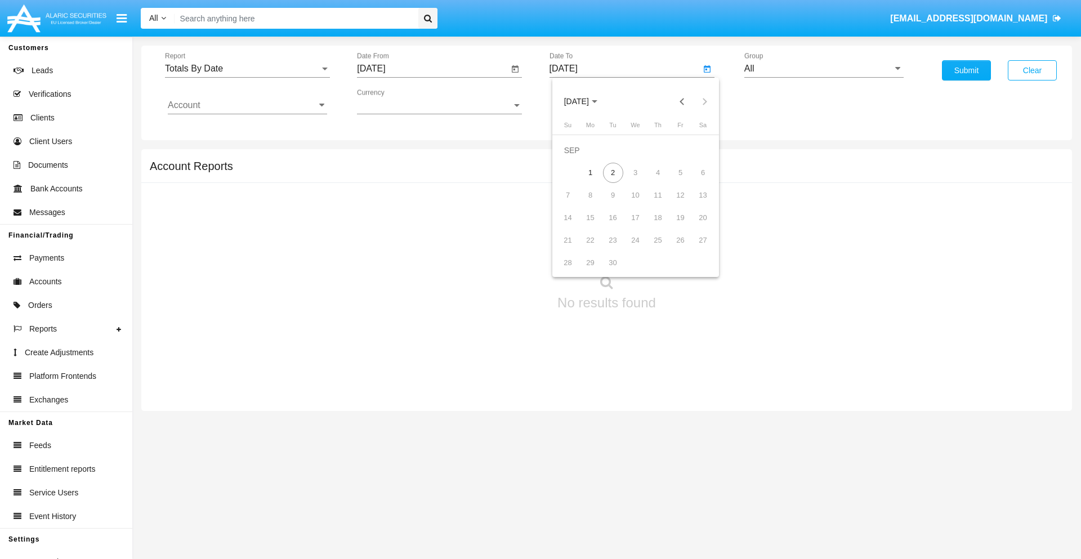
click at [585, 101] on span "[DATE]" at bounding box center [576, 101] width 25 height 9
click at [694, 249] on div "2025" at bounding box center [694, 249] width 35 height 20
click at [576, 204] on div "SEP" at bounding box center [575, 204] width 35 height 20
click at [612, 172] on div "2" at bounding box center [613, 173] width 20 height 20
type input "[DATE]"
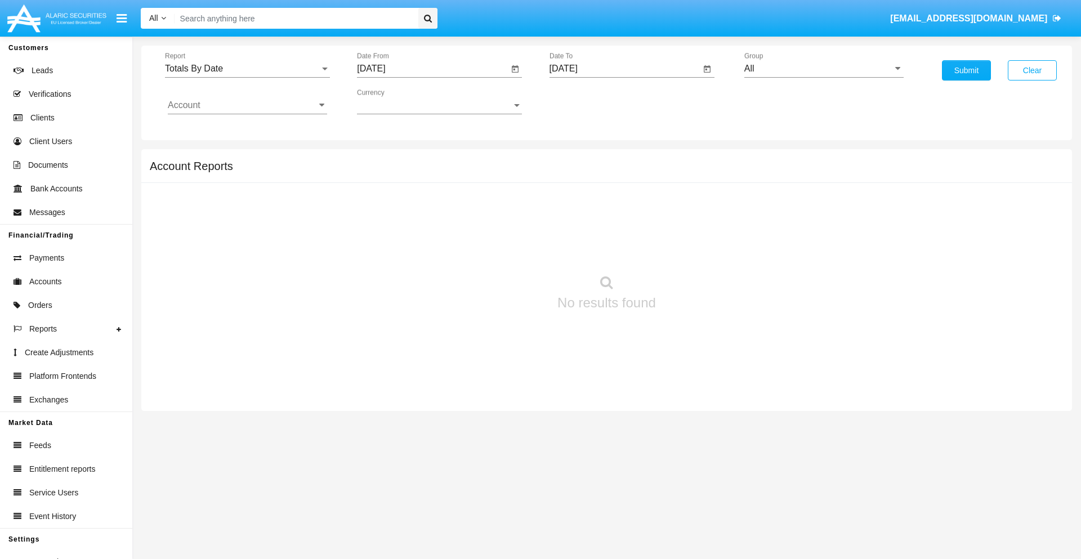
click at [824, 69] on input "All" at bounding box center [823, 69] width 159 height 10
click at [792, 217] on span "Hammer Web Lite" at bounding box center [792, 217] width 73 height 10
type input "Hammer Web Lite"
click at [247, 105] on input "Account" at bounding box center [247, 105] width 159 height 10
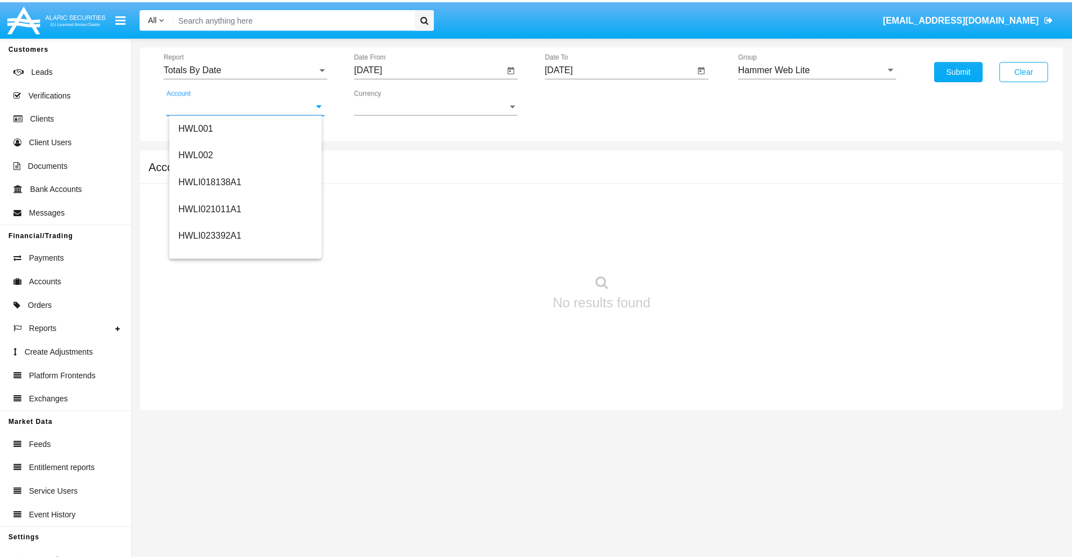
scroll to position [171, 0]
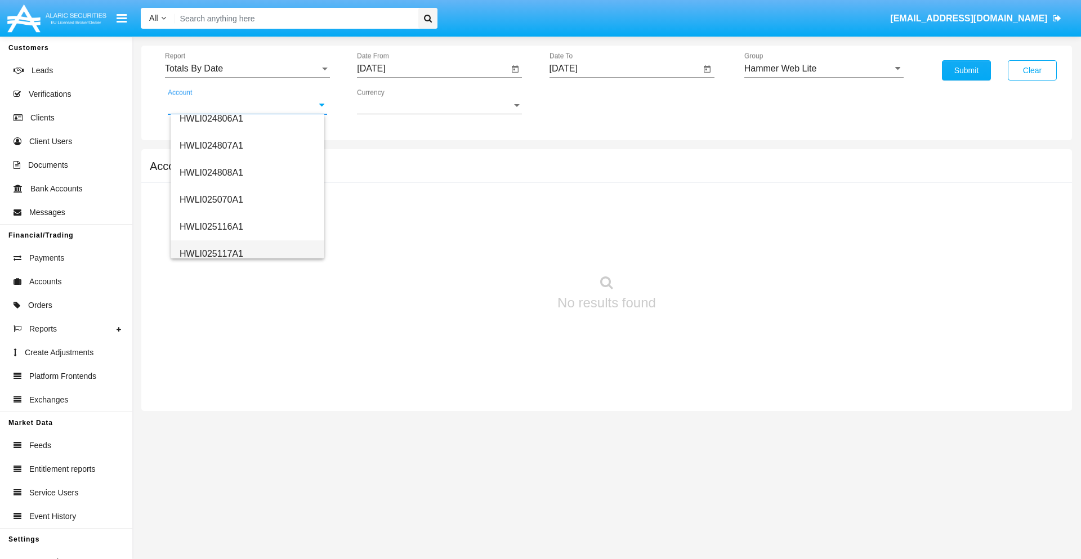
click at [211, 253] on span "HWLI025117A1" at bounding box center [212, 254] width 64 height 10
type input "HWLI025117A1"
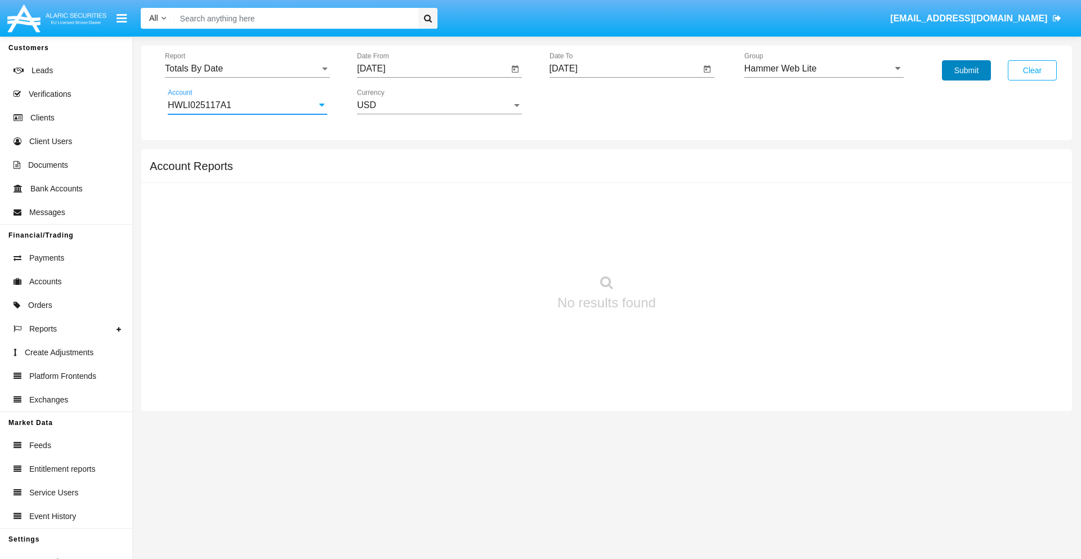
click at [966, 70] on button "Submit" at bounding box center [966, 70] width 49 height 20
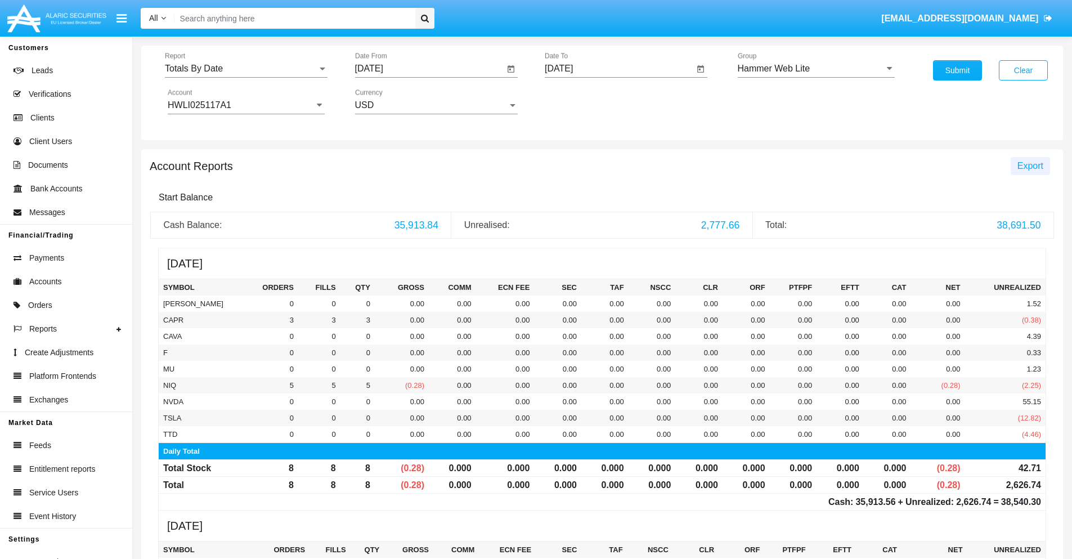
click at [1030, 165] on span "Export" at bounding box center [1031, 166] width 26 height 10
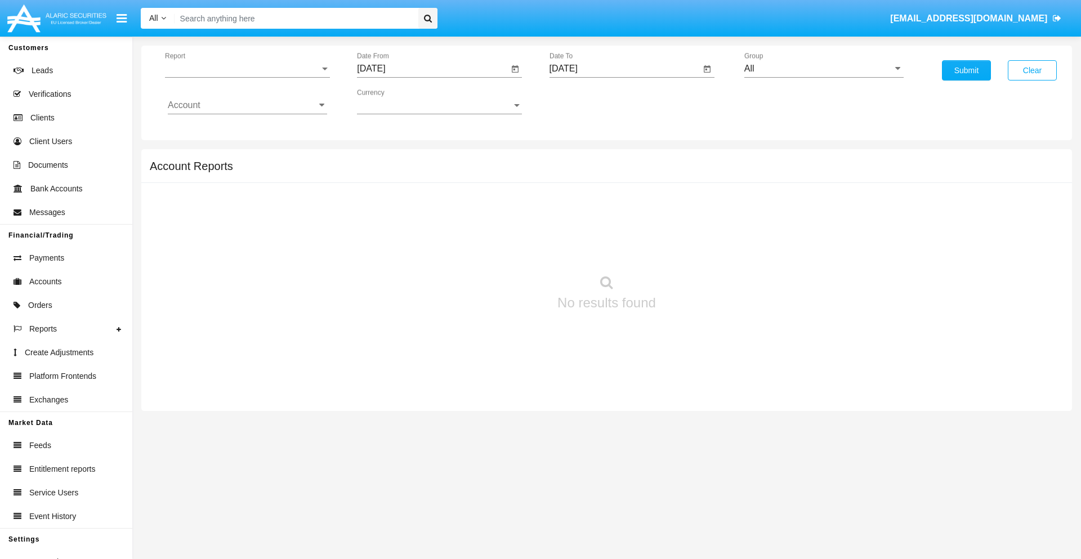
click at [247, 69] on span "Report" at bounding box center [242, 69] width 155 height 10
click at [243, 194] on span "Summary By Date" at bounding box center [247, 194] width 159 height 27
click at [432, 69] on input "[DATE]" at bounding box center [432, 69] width 151 height 10
click at [393, 101] on span "[DATE]" at bounding box center [384, 101] width 25 height 9
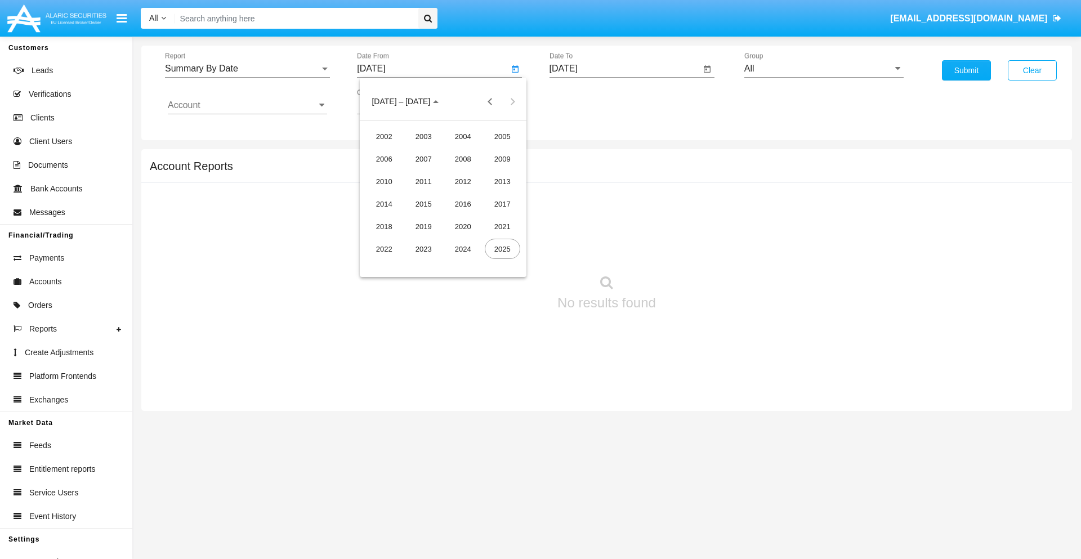
click at [502, 249] on div "2025" at bounding box center [502, 249] width 35 height 20
click at [502, 181] on div "AUG" at bounding box center [502, 181] width 35 height 20
click at [398, 217] on div "18" at bounding box center [398, 218] width 20 height 20
type input "08/18/25"
click at [624, 69] on input "[DATE]" at bounding box center [624, 69] width 151 height 10
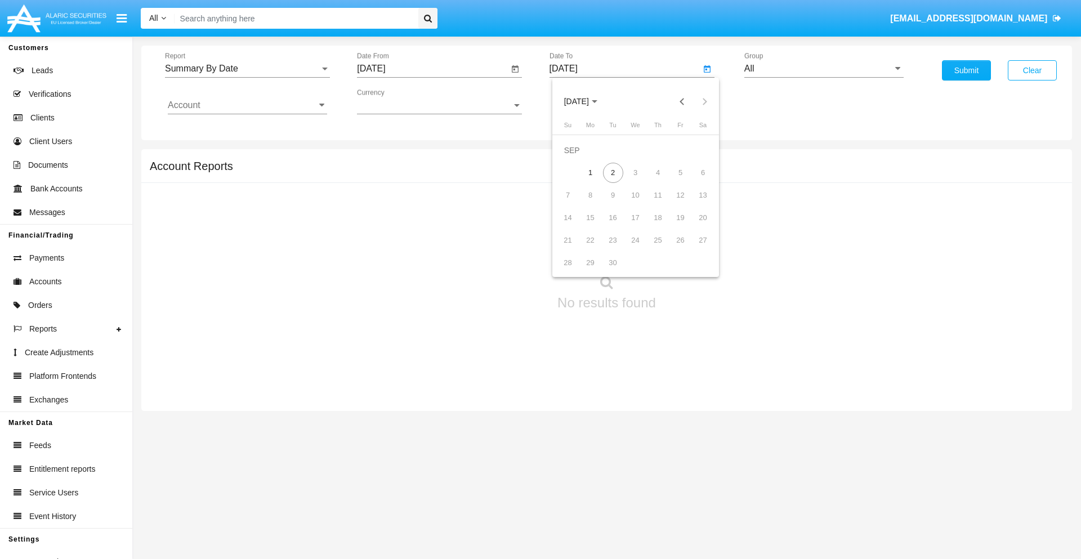
click at [585, 101] on span "[DATE]" at bounding box center [576, 101] width 25 height 9
click at [694, 249] on div "2025" at bounding box center [694, 249] width 35 height 20
click at [576, 204] on div "SEP" at bounding box center [575, 204] width 35 height 20
click at [612, 172] on div "2" at bounding box center [613, 173] width 20 height 20
type input "09/02/25"
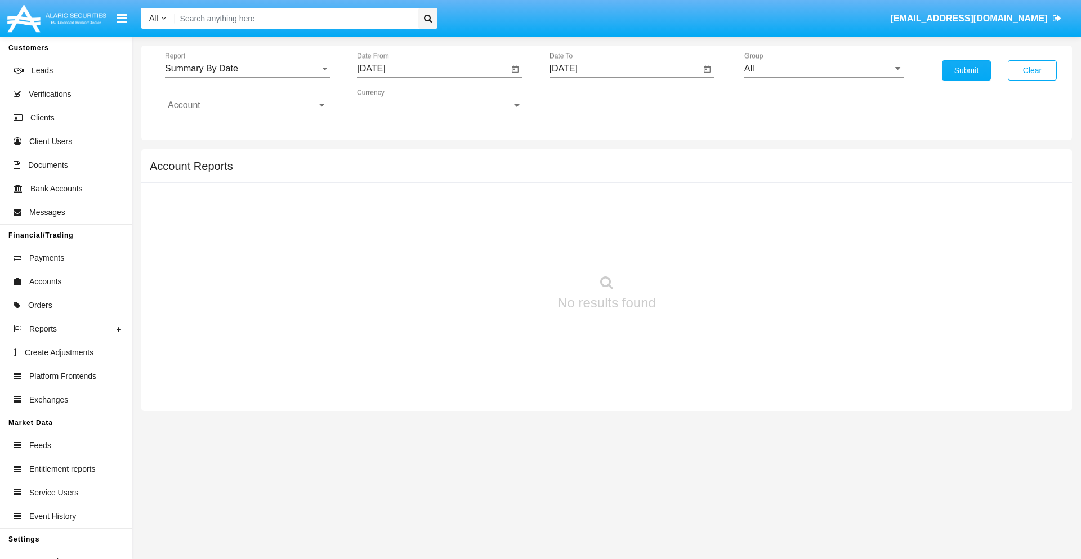
click at [824, 69] on input "All" at bounding box center [823, 69] width 159 height 10
type input "Hammer Web Lite"
click at [247, 105] on input "Account" at bounding box center [247, 105] width 159 height 10
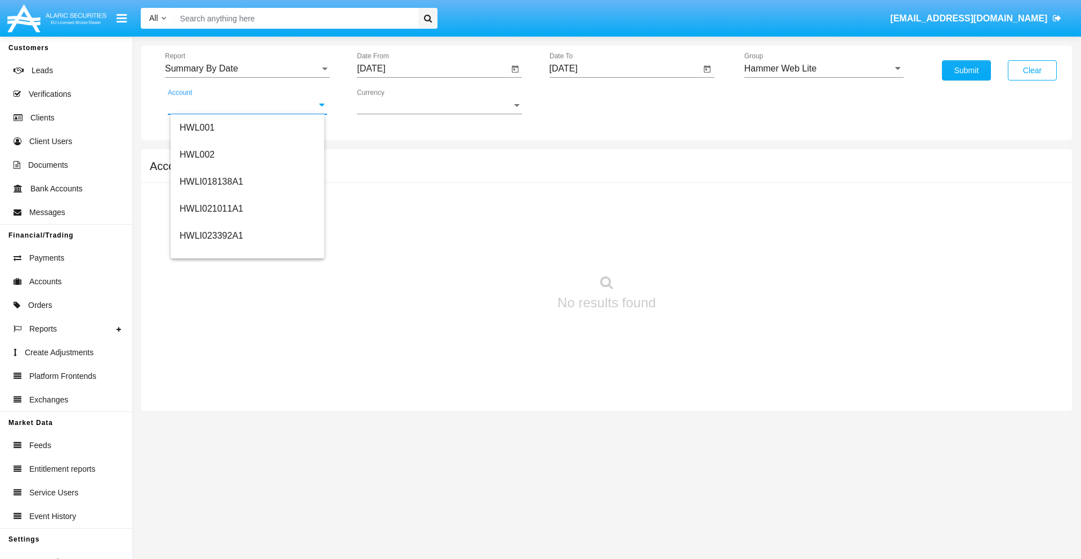
scroll to position [171, 0]
click at [211, 253] on span "HWLI025117A1" at bounding box center [212, 254] width 64 height 10
type input "HWLI025117A1"
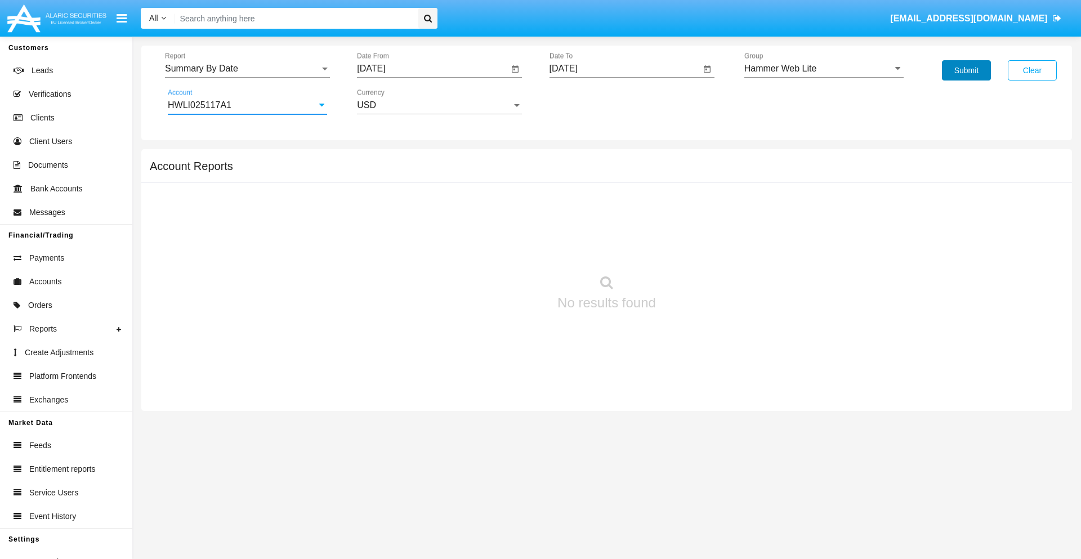
click at [966, 70] on button "Submit" at bounding box center [966, 70] width 49 height 20
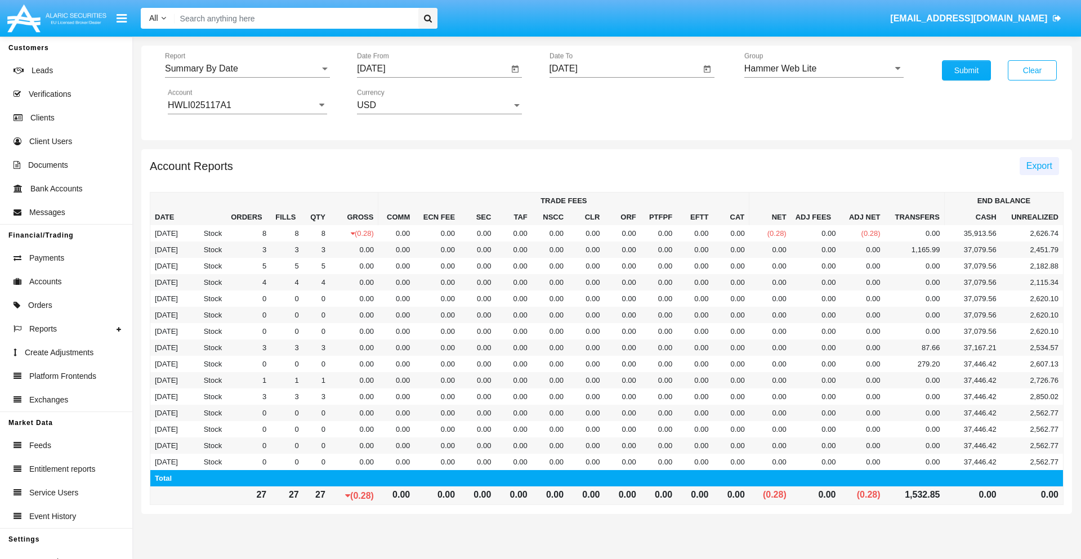
click at [1039, 165] on span "Export" at bounding box center [1039, 166] width 26 height 10
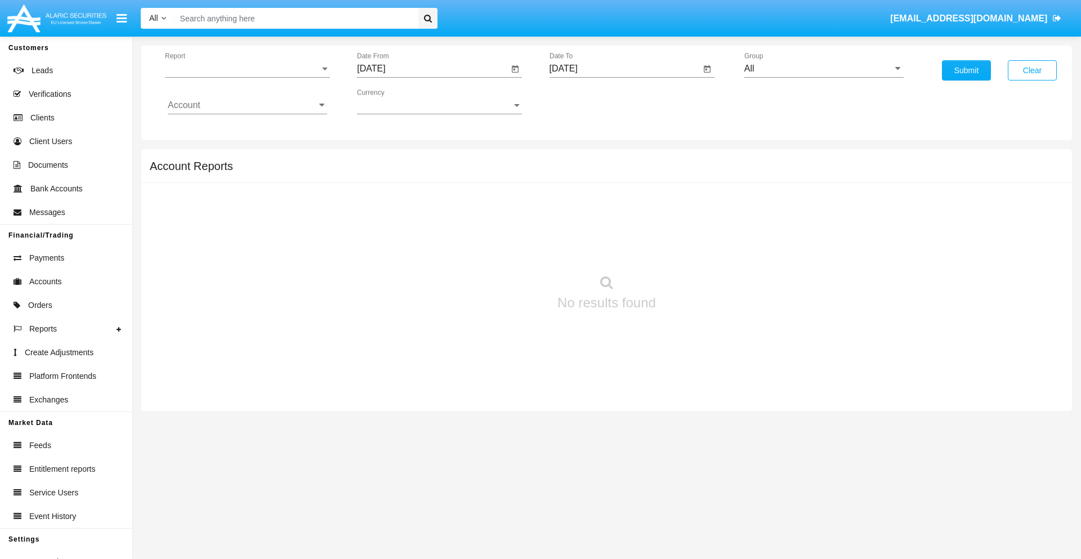
click at [247, 69] on span "Report" at bounding box center [242, 69] width 155 height 10
click at [243, 194] on span "Fees By Destination" at bounding box center [247, 194] width 159 height 27
click at [432, 69] on input "[DATE]" at bounding box center [432, 69] width 151 height 10
click at [393, 101] on span "[DATE]" at bounding box center [384, 101] width 25 height 9
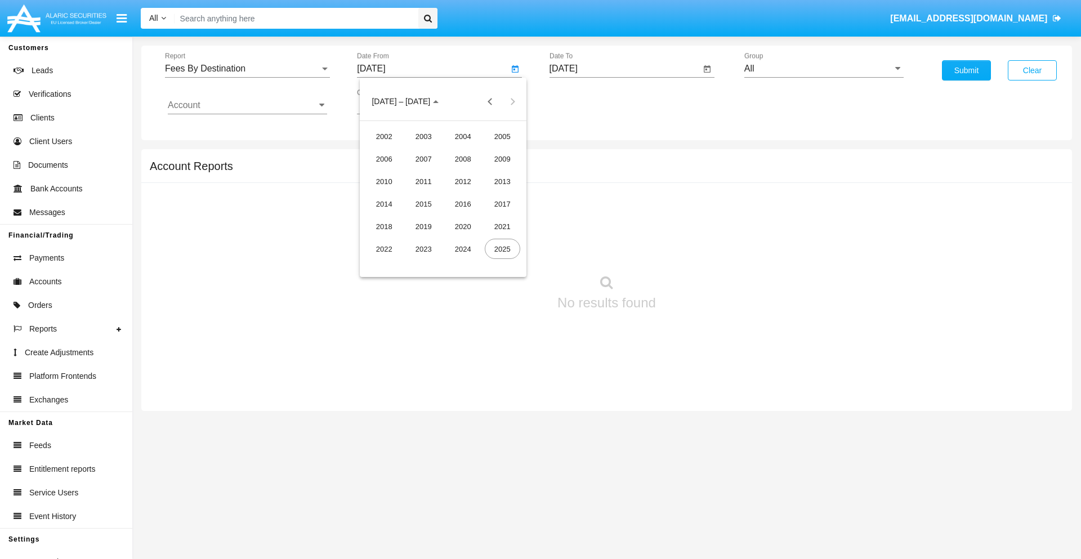
click at [502, 249] on div "2025" at bounding box center [502, 249] width 35 height 20
click at [423, 181] on div "JUN" at bounding box center [423, 181] width 35 height 20
click at [398, 172] on div "2" at bounding box center [398, 173] width 20 height 20
type input "06/02/25"
click at [624, 69] on input "[DATE]" at bounding box center [624, 69] width 151 height 10
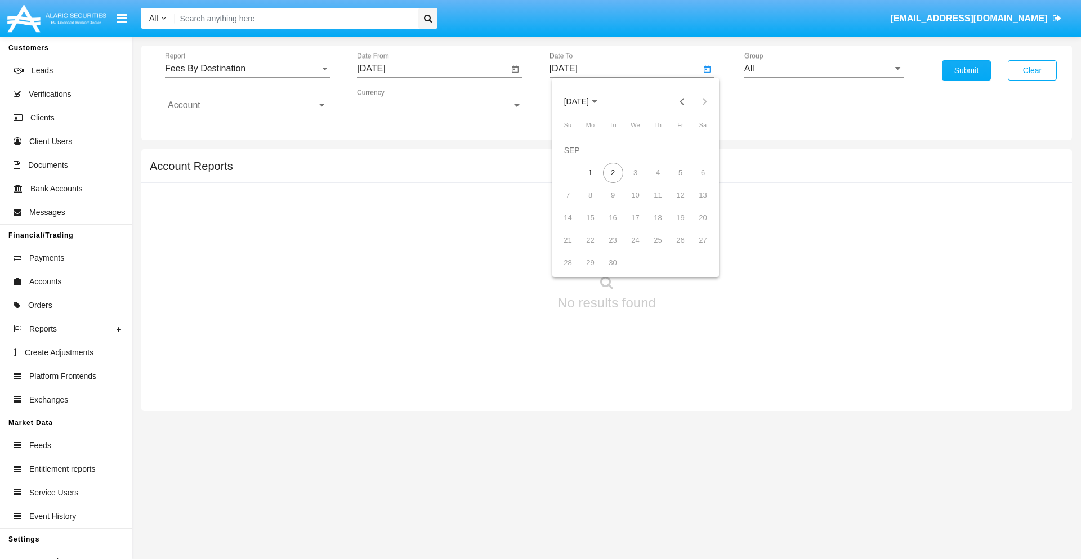
click at [585, 101] on span "[DATE]" at bounding box center [576, 101] width 25 height 9
click at [694, 249] on div "2025" at bounding box center [694, 249] width 35 height 20
click at [576, 204] on div "SEP" at bounding box center [575, 204] width 35 height 20
click at [612, 172] on div "2" at bounding box center [613, 173] width 20 height 20
type input "09/02/25"
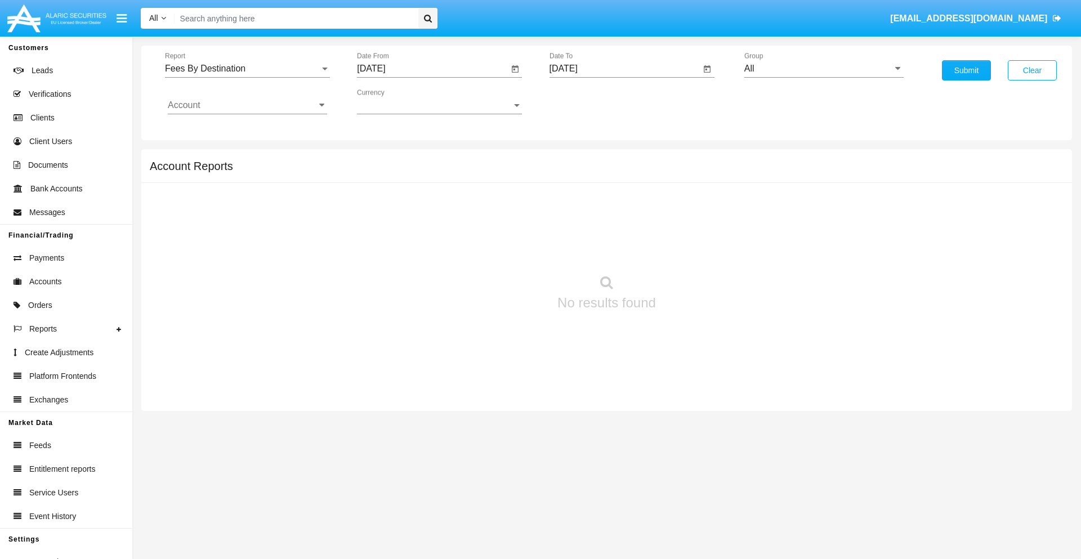
click at [824, 69] on input "All" at bounding box center [823, 69] width 159 height 10
click at [792, 217] on span "Hammer Web Lite" at bounding box center [792, 217] width 73 height 10
type input "Hammer Web Lite"
click at [247, 105] on input "Account" at bounding box center [247, 105] width 159 height 10
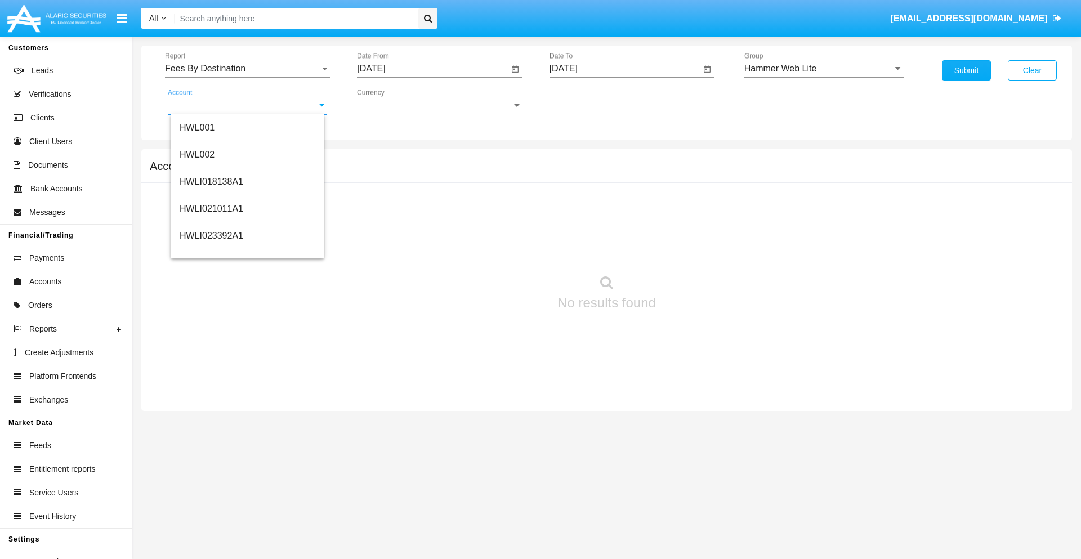
click at [211, 420] on span "HWLI025117A1" at bounding box center [212, 425] width 64 height 10
type input "HWLI025117A1"
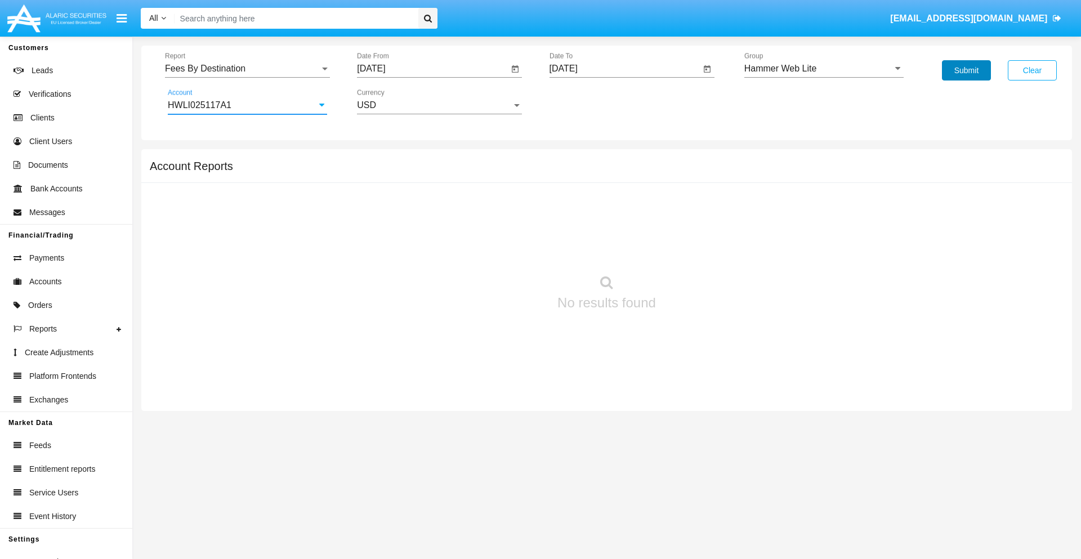
click at [966, 70] on button "Submit" at bounding box center [966, 70] width 49 height 20
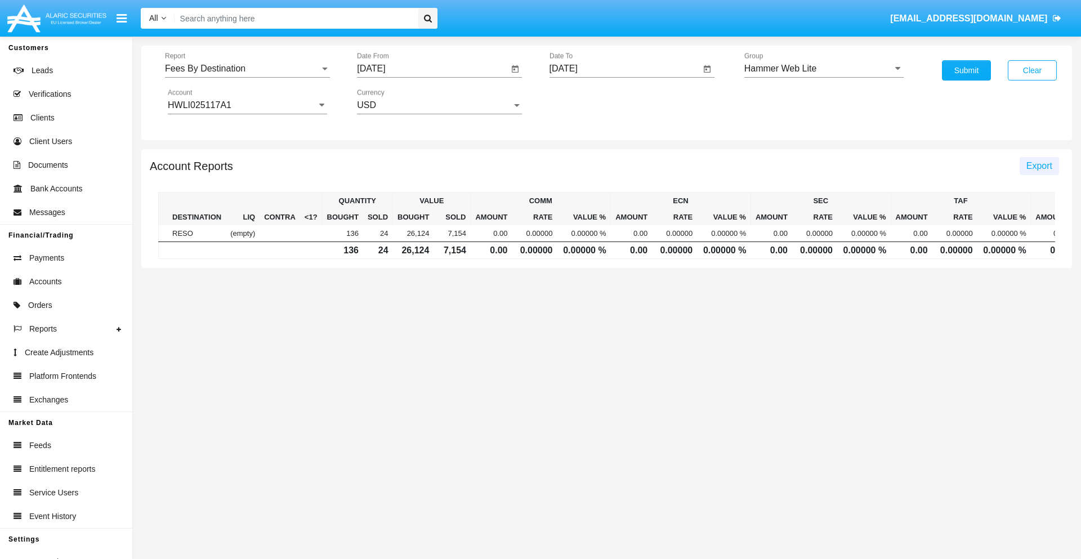
click at [1039, 165] on span "Export" at bounding box center [1039, 166] width 26 height 10
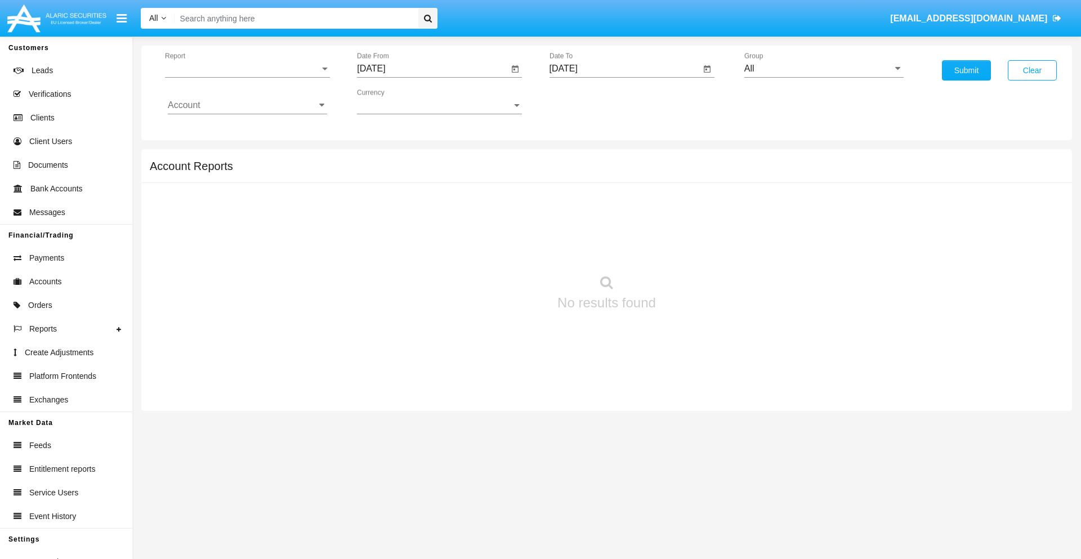
click at [247, 69] on span "Report" at bounding box center [242, 69] width 155 height 10
click at [243, 77] on span "Trades" at bounding box center [247, 77] width 159 height 27
click at [432, 69] on input "[DATE]" at bounding box center [432, 69] width 151 height 10
click at [393, 101] on span "[DATE]" at bounding box center [384, 101] width 25 height 9
click at [423, 226] on div "2019" at bounding box center [423, 226] width 35 height 20
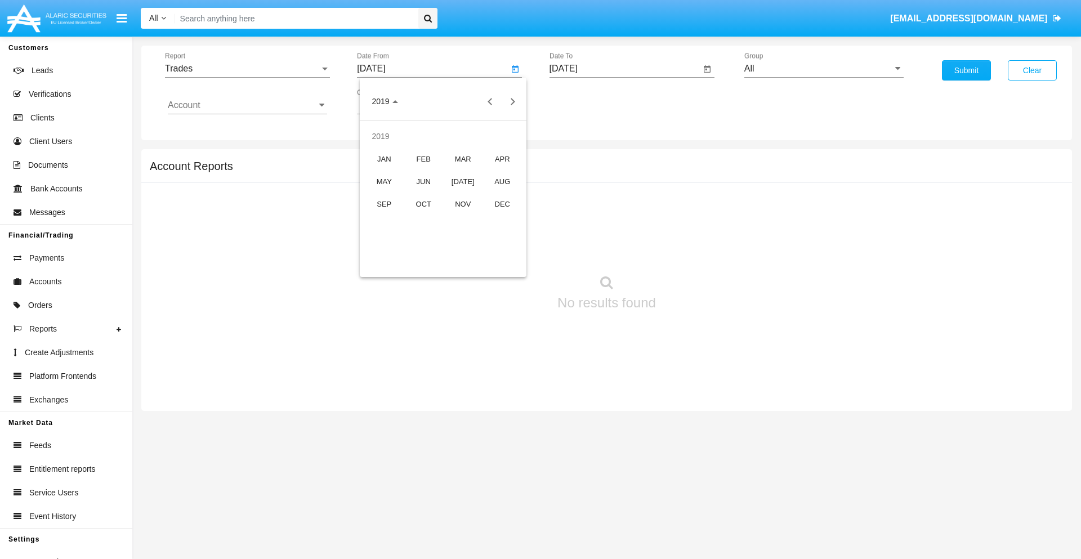
click at [384, 159] on div "JAN" at bounding box center [383, 159] width 35 height 20
click at [420, 172] on div "1" at bounding box center [420, 173] width 20 height 20
type input "[DATE]"
click at [624, 69] on input "[DATE]" at bounding box center [624, 69] width 151 height 10
click at [585, 101] on span "[DATE]" at bounding box center [576, 101] width 25 height 9
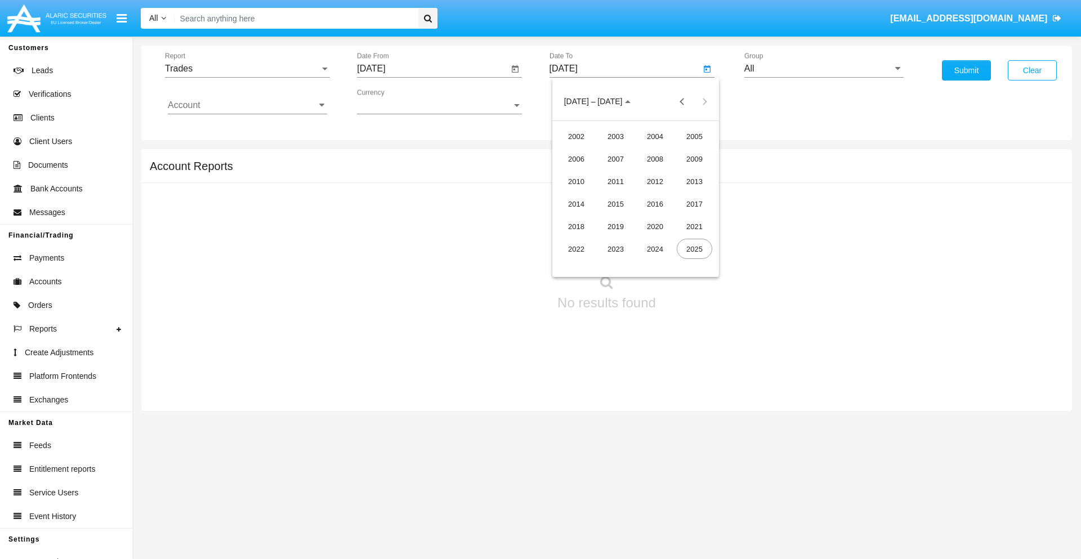
click at [615, 226] on div "2019" at bounding box center [615, 226] width 35 height 20
click at [576, 159] on div "JAN" at bounding box center [575, 159] width 35 height 20
click at [612, 172] on div "1" at bounding box center [613, 173] width 20 height 20
type input "[DATE]"
click at [247, 105] on input "Account" at bounding box center [247, 105] width 159 height 10
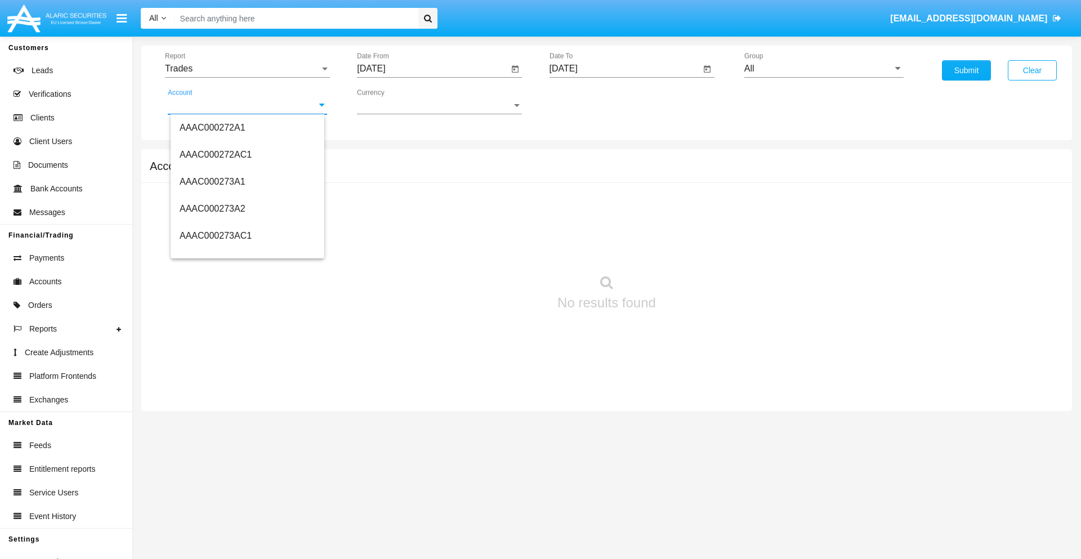
scroll to position [118109, 0]
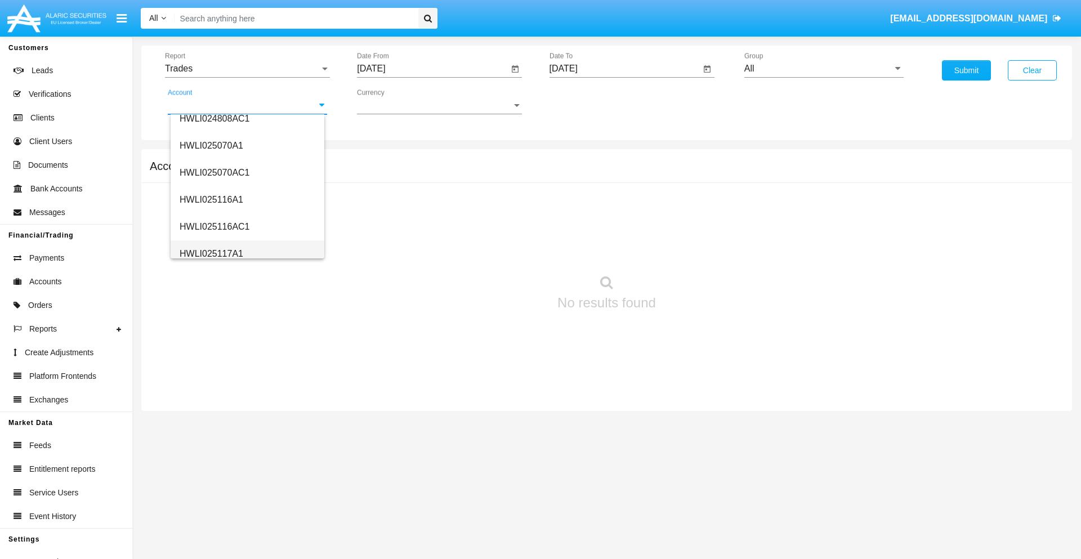
click at [211, 253] on span "HWLI025117A1" at bounding box center [212, 254] width 64 height 10
type input "HWLI025117A1"
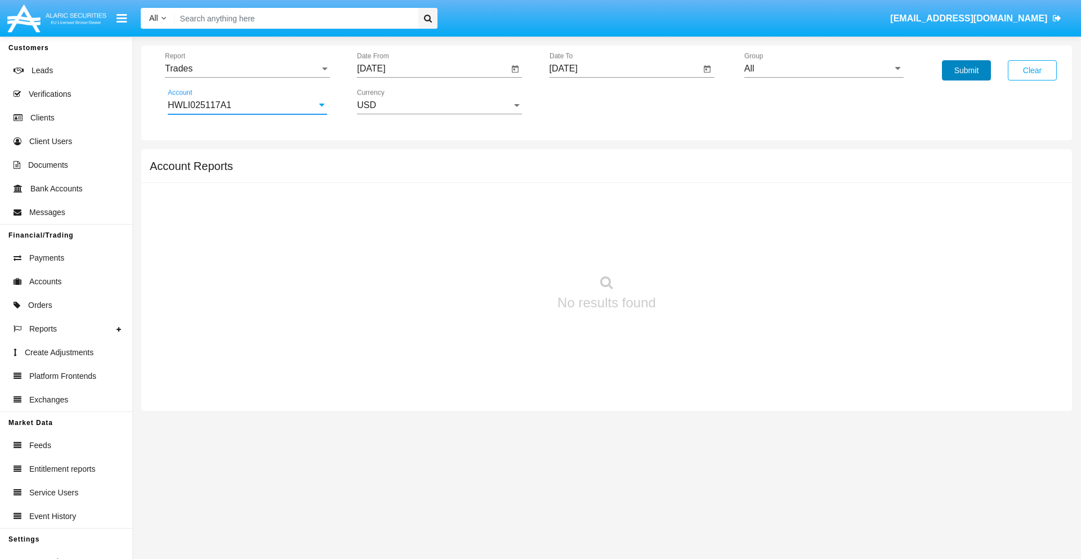
click at [966, 70] on button "Submit" at bounding box center [966, 70] width 49 height 20
click at [247, 69] on span "Report" at bounding box center [242, 69] width 155 height 10
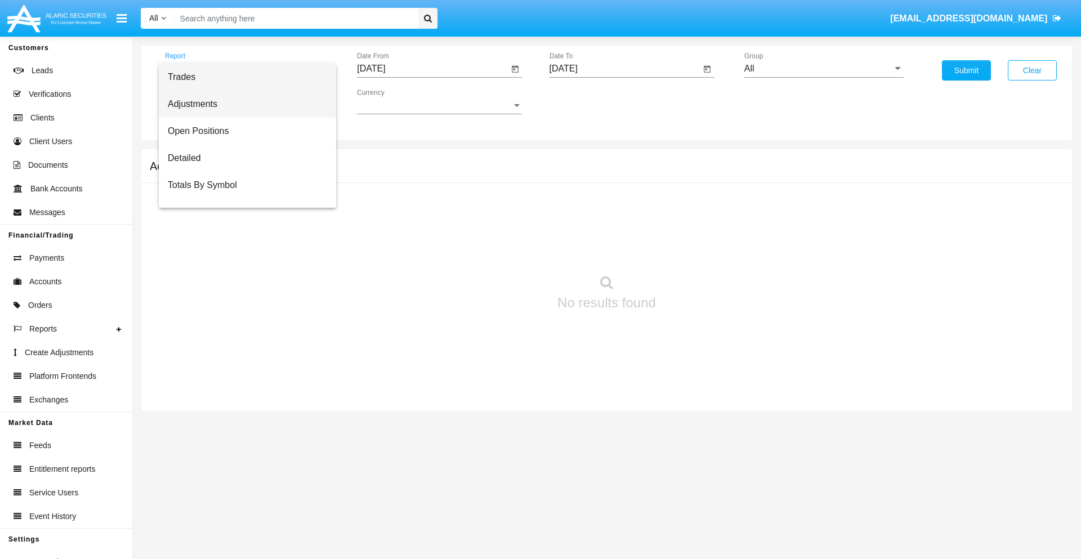
click at [243, 104] on span "Adjustments" at bounding box center [247, 104] width 159 height 27
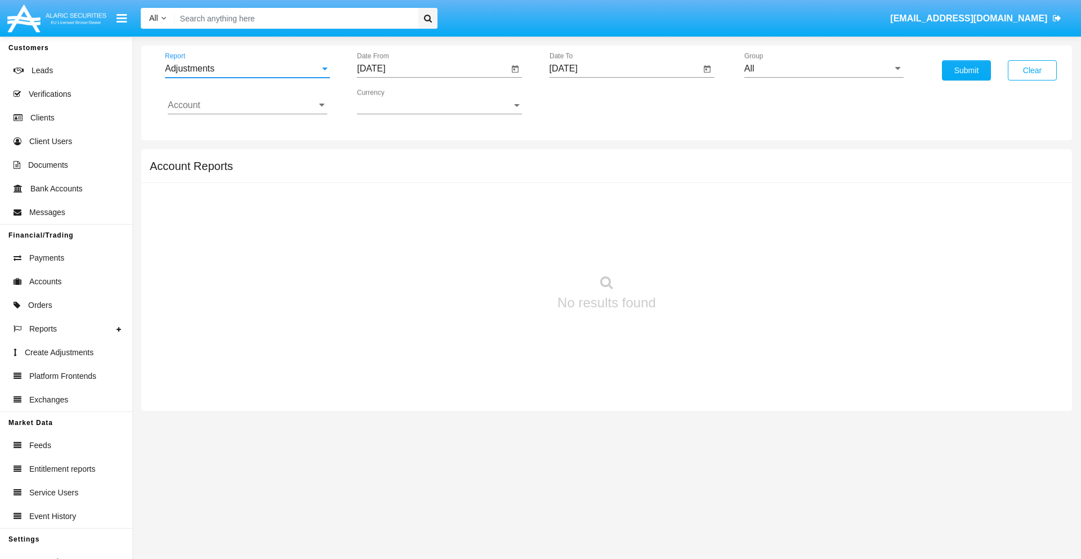
click at [432, 69] on input "[DATE]" at bounding box center [432, 69] width 151 height 10
click at [393, 101] on span "[DATE]" at bounding box center [384, 101] width 25 height 9
click at [423, 226] on div "2019" at bounding box center [423, 226] width 35 height 20
click at [384, 159] on div "JAN" at bounding box center [383, 159] width 35 height 20
click at [420, 172] on div "1" at bounding box center [420, 173] width 20 height 20
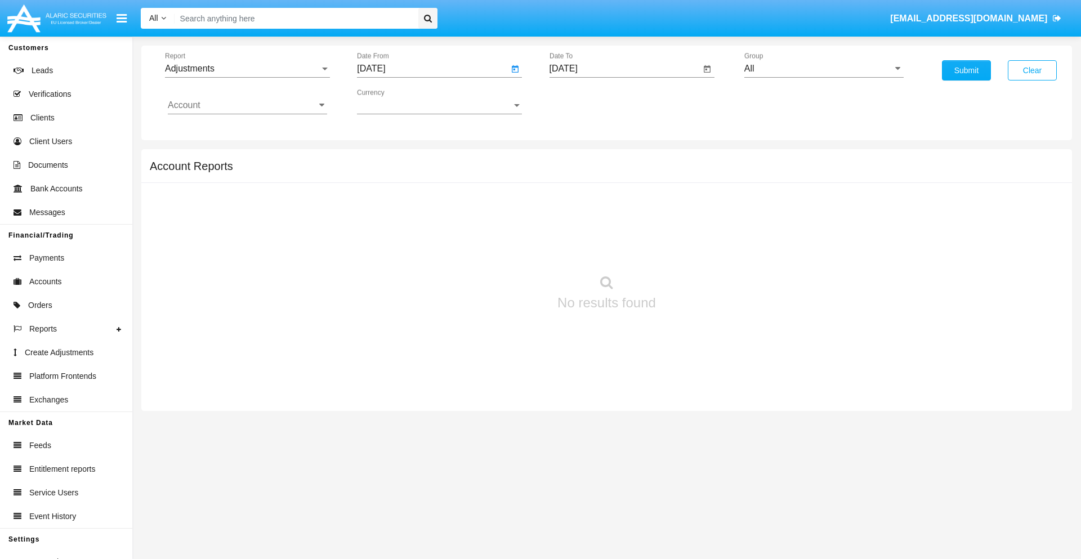
type input "[DATE]"
click at [624, 69] on input "[DATE]" at bounding box center [624, 69] width 151 height 10
click at [585, 101] on span "[DATE]" at bounding box center [576, 101] width 25 height 9
click at [615, 226] on div "2019" at bounding box center [615, 226] width 35 height 20
click at [576, 159] on div "JAN" at bounding box center [575, 159] width 35 height 20
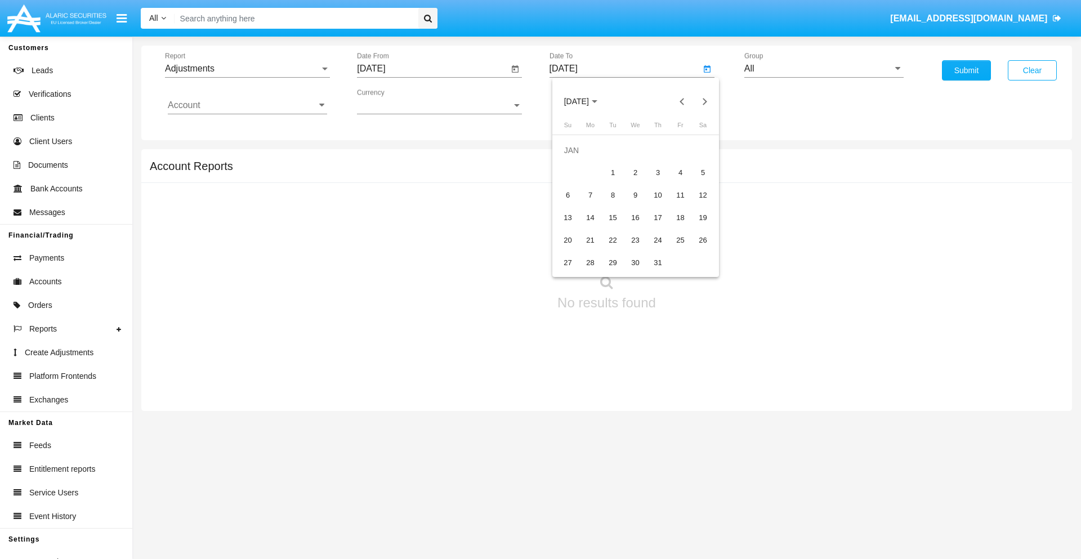
click at [612, 172] on div "1" at bounding box center [613, 173] width 20 height 20
type input "[DATE]"
click at [247, 105] on input "Account" at bounding box center [247, 105] width 159 height 10
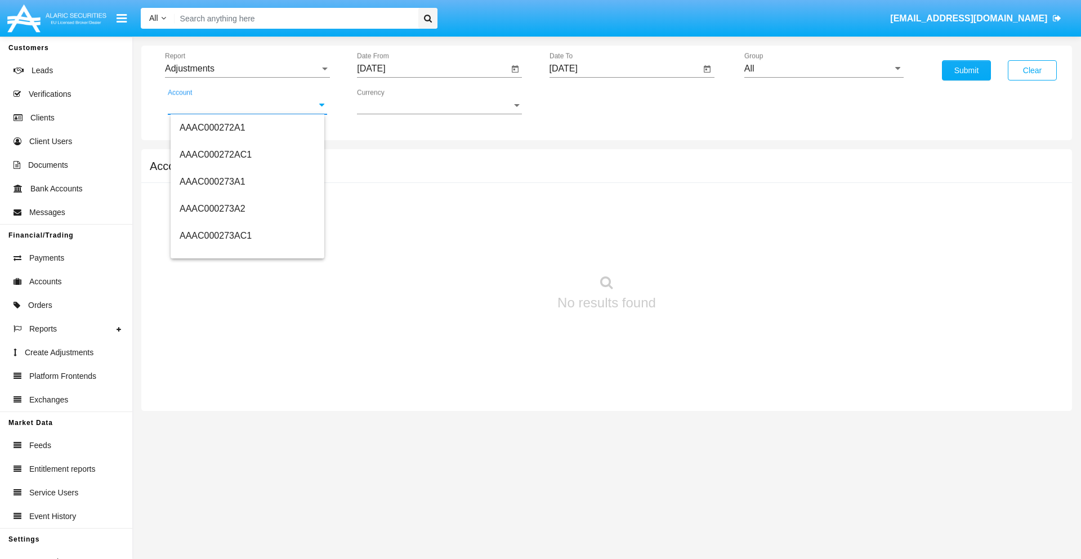
scroll to position [118109, 0]
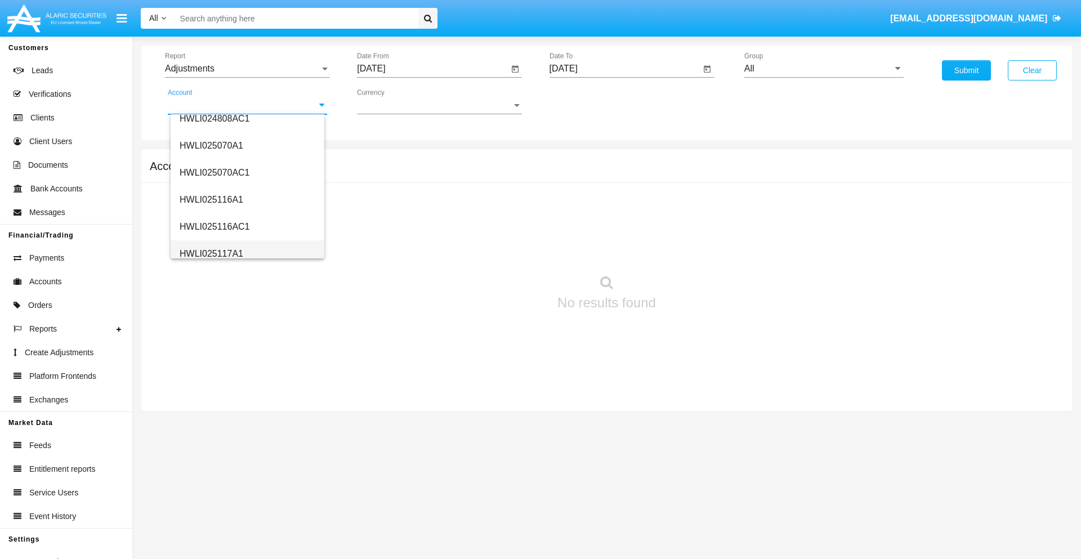
click at [211, 253] on span "HWLI025117A1" at bounding box center [212, 254] width 64 height 10
type input "HWLI025117A1"
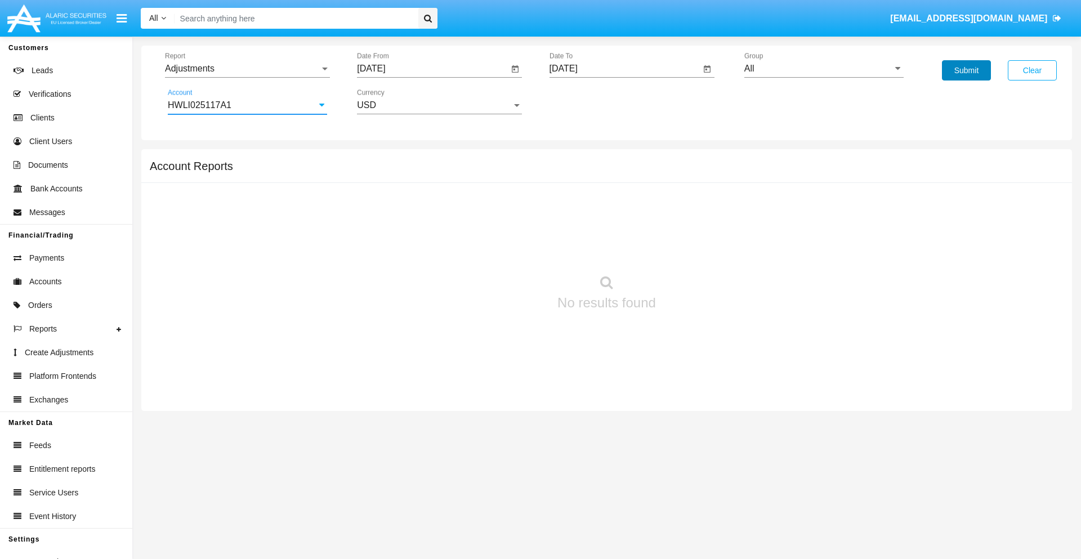
click at [966, 70] on button "Submit" at bounding box center [966, 70] width 49 height 20
click at [247, 69] on span "Report" at bounding box center [242, 69] width 155 height 10
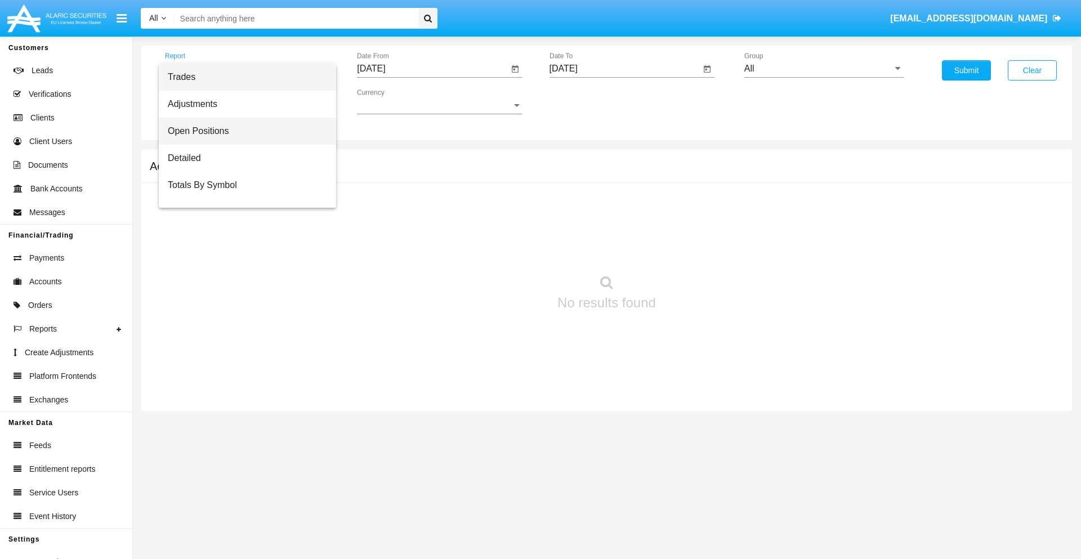
click at [243, 131] on span "Open Positions" at bounding box center [247, 131] width 159 height 27
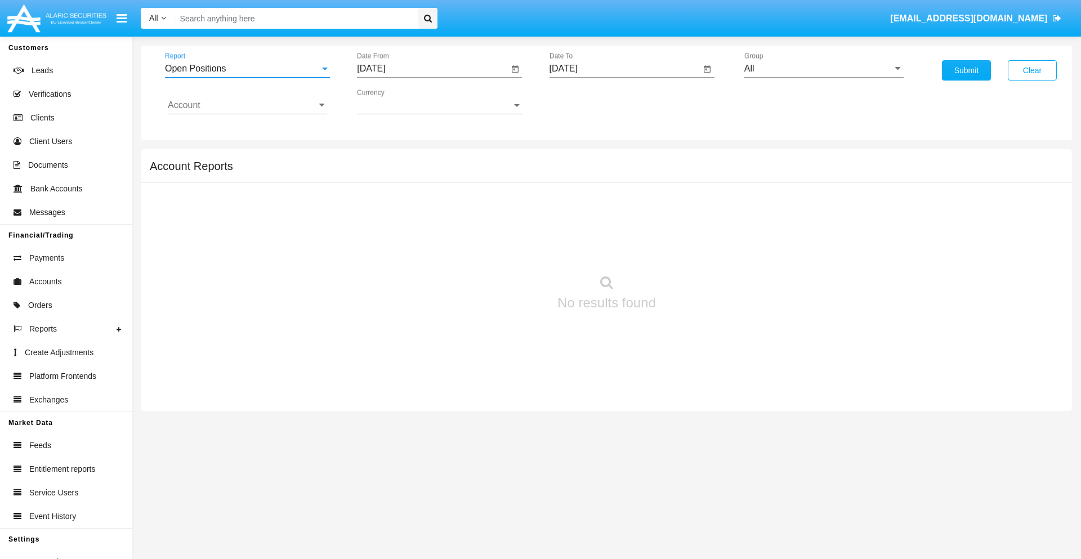
click at [432, 69] on input "[DATE]" at bounding box center [432, 69] width 151 height 10
click at [393, 101] on span "[DATE]" at bounding box center [384, 101] width 25 height 9
click at [423, 226] on div "2019" at bounding box center [423, 226] width 35 height 20
click at [384, 159] on div "JAN" at bounding box center [383, 159] width 35 height 20
click at [420, 172] on div "1" at bounding box center [420, 173] width 20 height 20
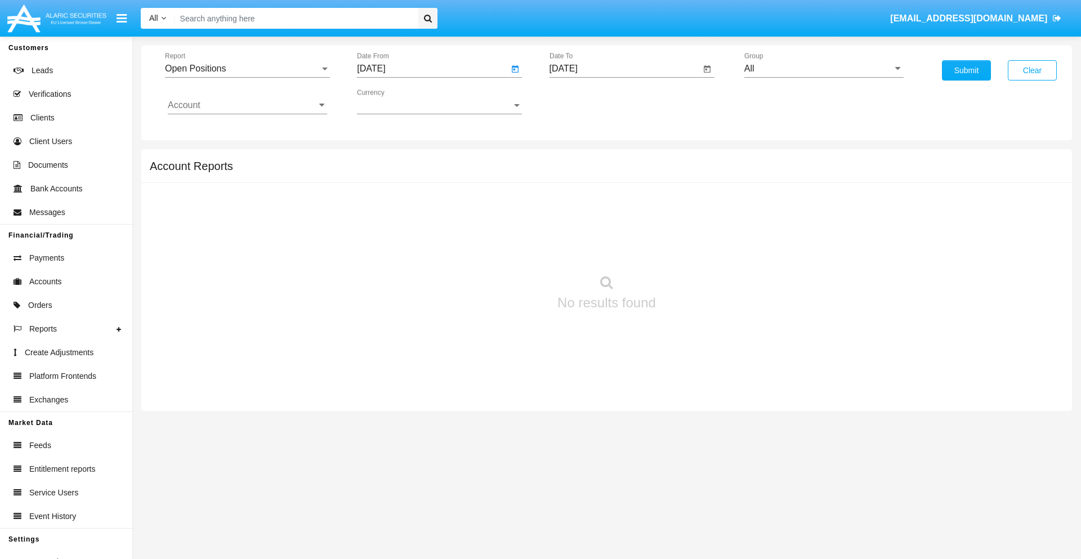
type input "[DATE]"
click at [624, 69] on input "[DATE]" at bounding box center [624, 69] width 151 height 10
click at [585, 101] on span "[DATE]" at bounding box center [576, 101] width 25 height 9
click at [615, 226] on div "2019" at bounding box center [615, 226] width 35 height 20
click at [576, 159] on div "JAN" at bounding box center [575, 159] width 35 height 20
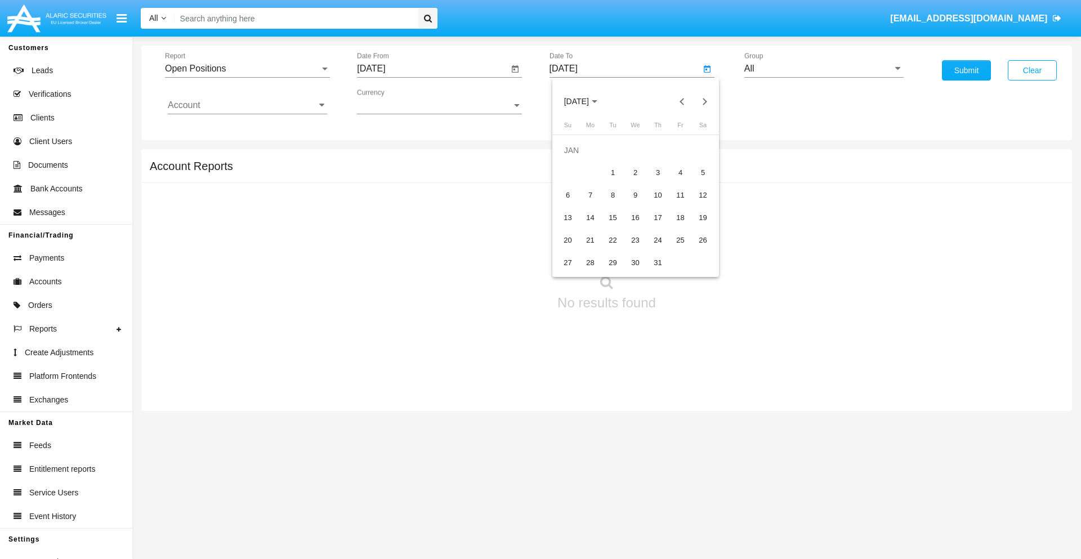
click at [612, 172] on div "1" at bounding box center [613, 173] width 20 height 20
type input "[DATE]"
click at [247, 105] on input "Account" at bounding box center [247, 105] width 159 height 10
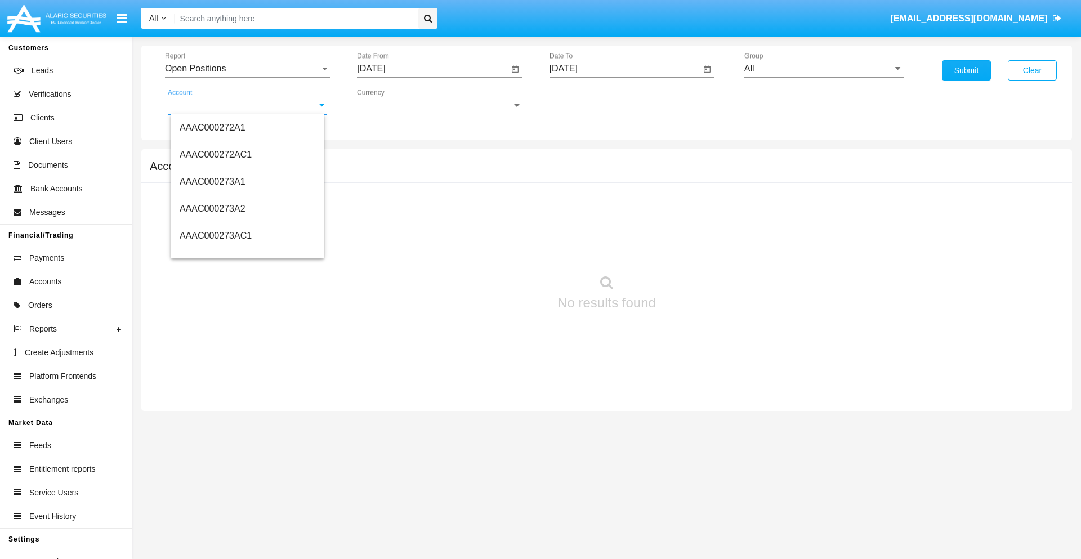
scroll to position [118109, 0]
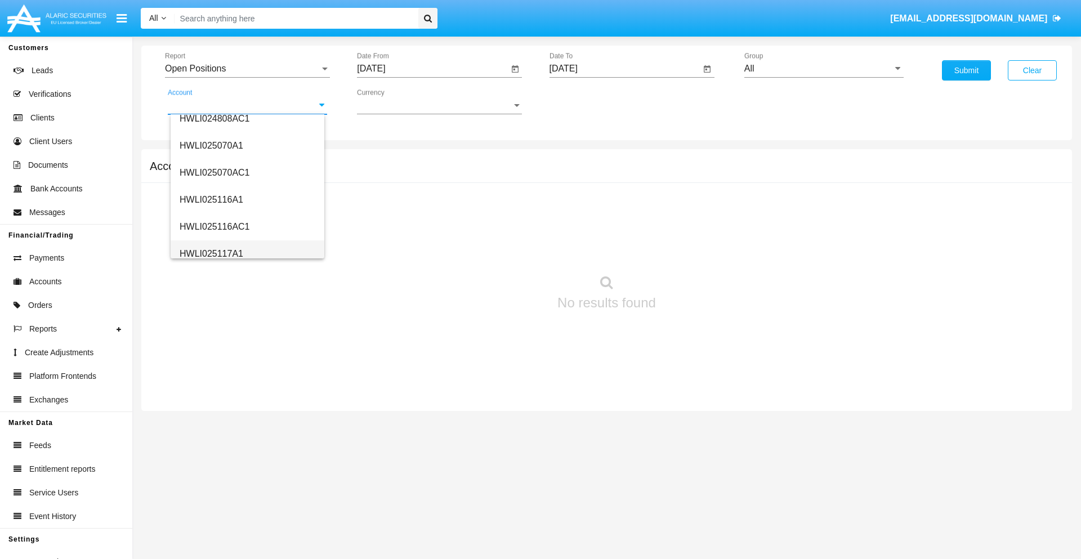
click at [211, 253] on span "HWLI025117A1" at bounding box center [212, 254] width 64 height 10
type input "HWLI025117A1"
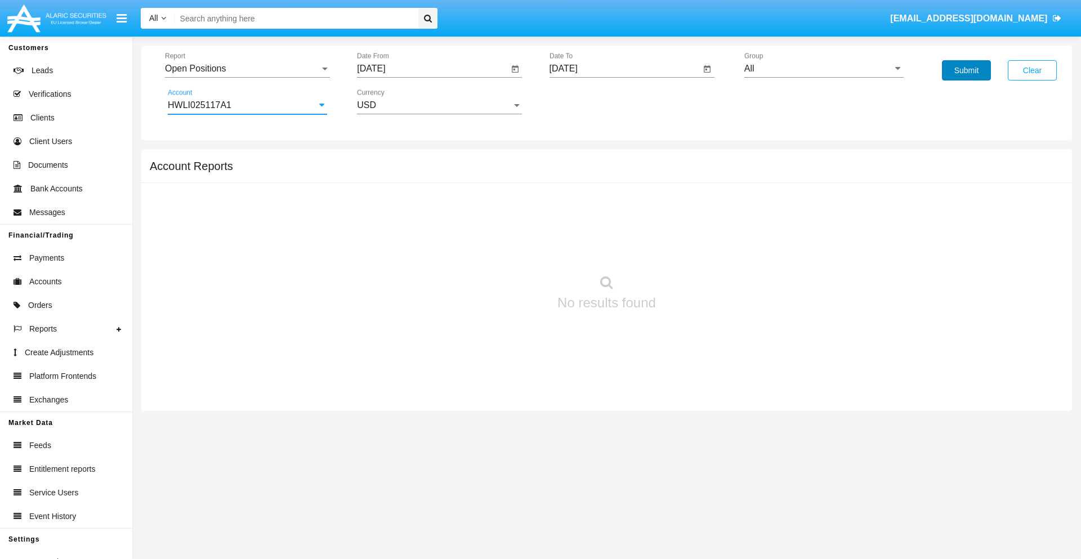
click at [966, 70] on button "Submit" at bounding box center [966, 70] width 49 height 20
click at [247, 69] on span "Report" at bounding box center [242, 69] width 155 height 10
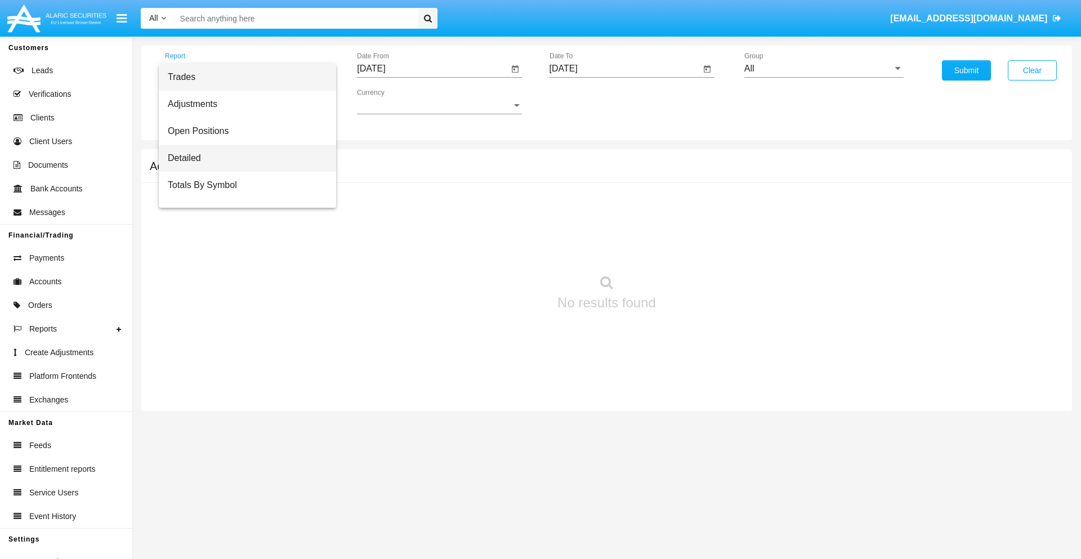
click at [243, 158] on span "Detailed" at bounding box center [247, 158] width 159 height 27
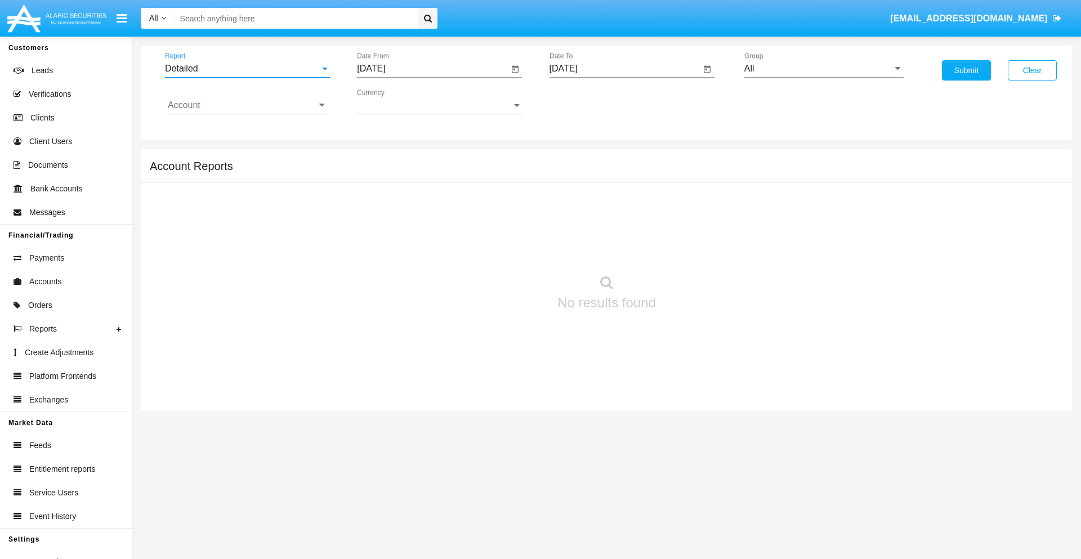
click at [432, 69] on input "[DATE]" at bounding box center [432, 69] width 151 height 10
click at [393, 101] on span "[DATE]" at bounding box center [384, 101] width 25 height 9
click at [423, 226] on div "2019" at bounding box center [423, 226] width 35 height 20
click at [384, 159] on div "JAN" at bounding box center [383, 159] width 35 height 20
click at [420, 172] on div "1" at bounding box center [420, 173] width 20 height 20
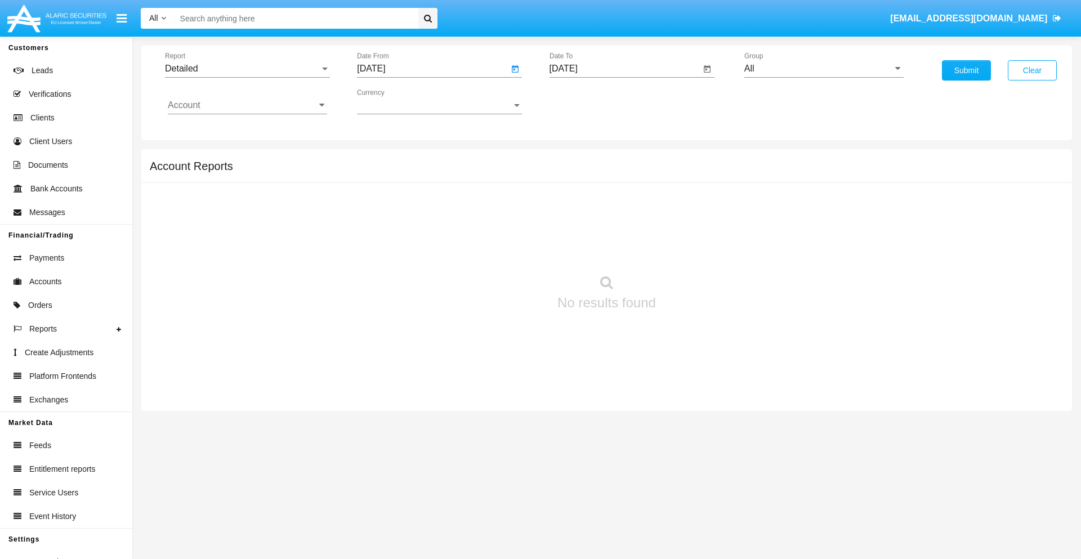
type input "[DATE]"
click at [624, 69] on input "[DATE]" at bounding box center [624, 69] width 151 height 10
click at [585, 101] on span "[DATE]" at bounding box center [576, 101] width 25 height 9
click at [615, 226] on div "2019" at bounding box center [615, 226] width 35 height 20
click at [576, 159] on div "JAN" at bounding box center [575, 159] width 35 height 20
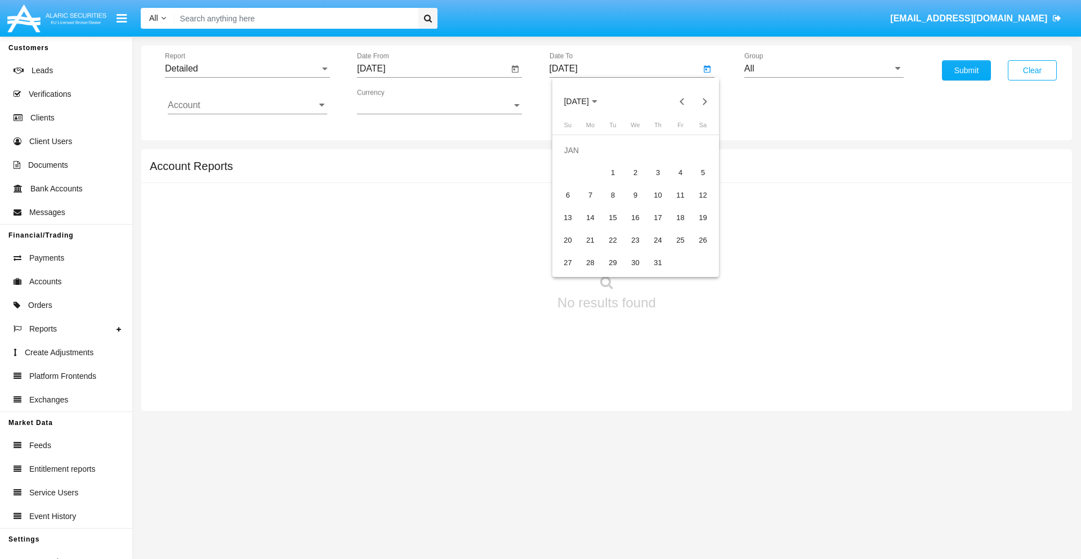
click at [612, 172] on div "1" at bounding box center [613, 173] width 20 height 20
type input "[DATE]"
click at [247, 105] on input "Account" at bounding box center [247, 105] width 159 height 10
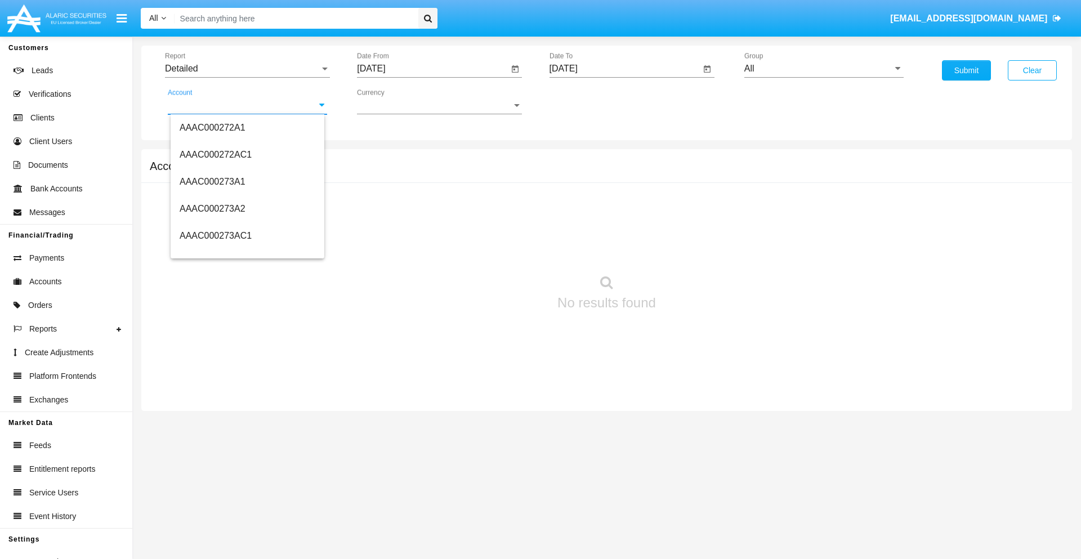
scroll to position [118109, 0]
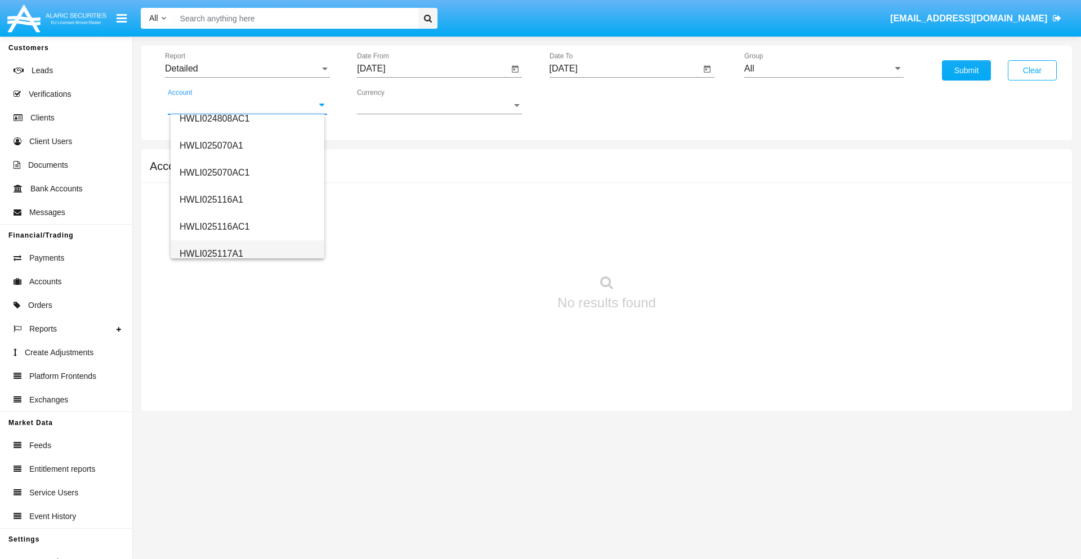
click at [211, 253] on span "HWLI025117A1" at bounding box center [212, 254] width 64 height 10
type input "HWLI025117A1"
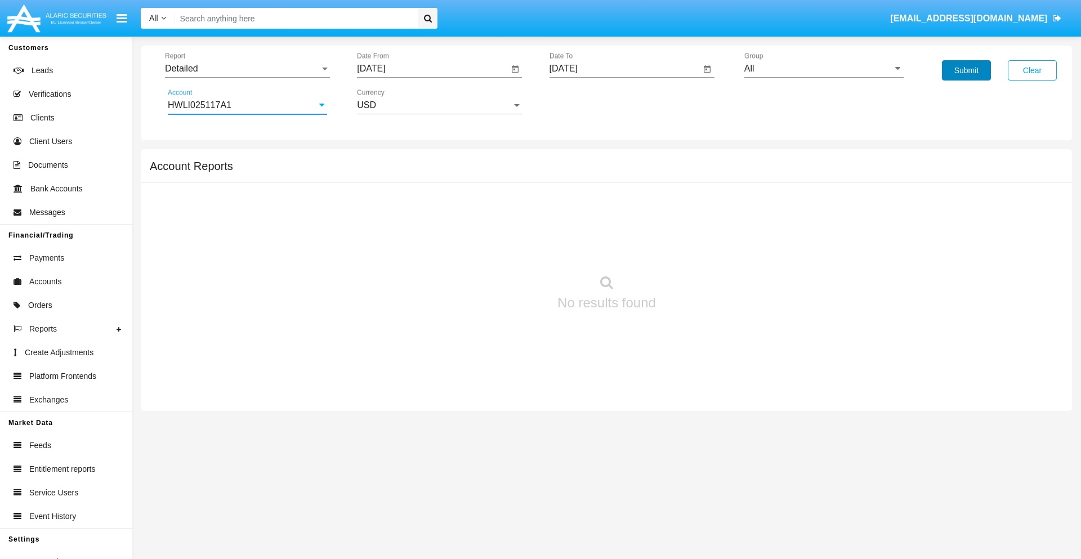
click at [966, 70] on button "Submit" at bounding box center [966, 70] width 49 height 20
click at [247, 69] on span "Report" at bounding box center [242, 69] width 155 height 10
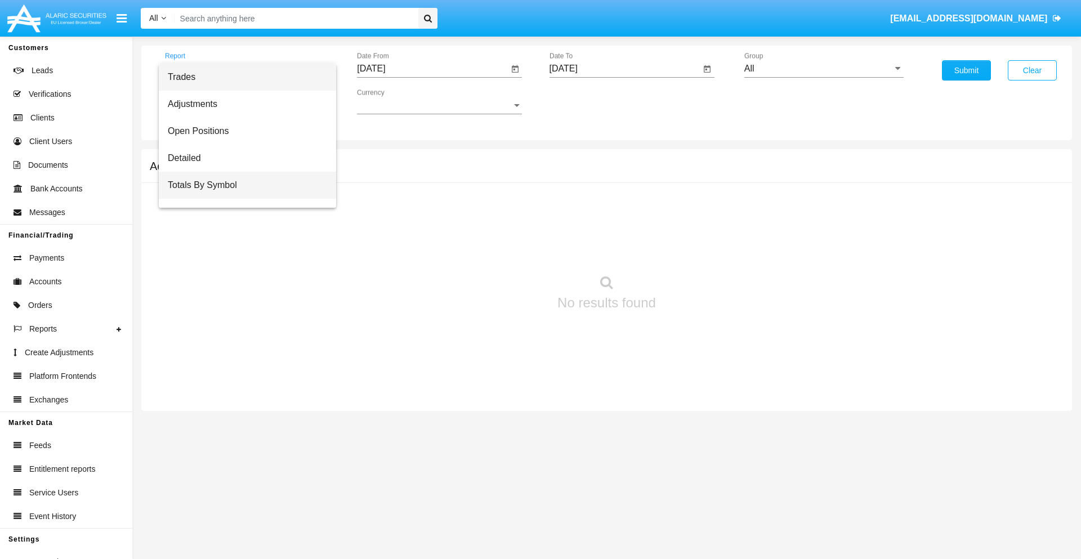
click at [243, 185] on span "Totals By Symbol" at bounding box center [247, 185] width 159 height 27
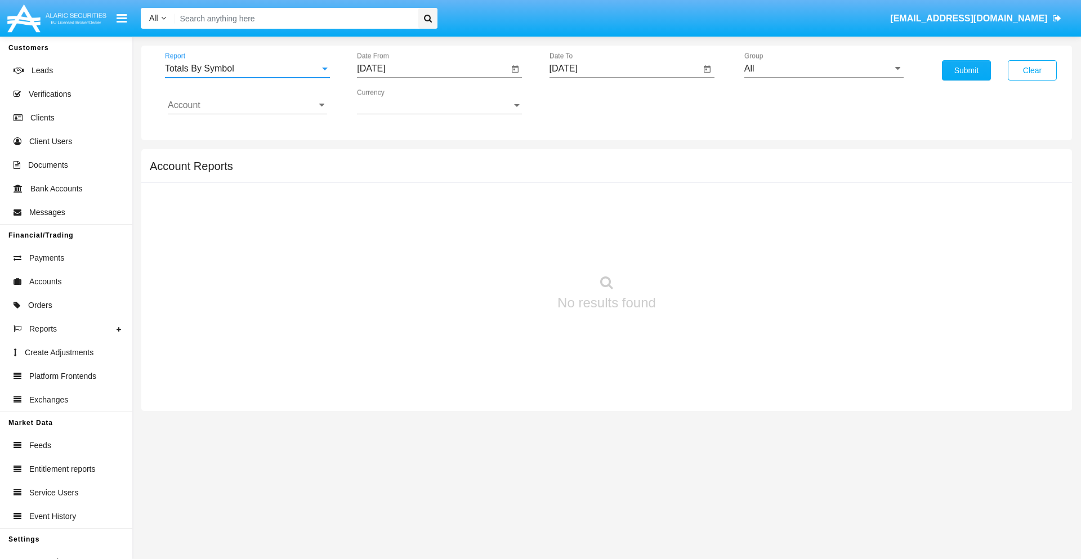
click at [432, 69] on input "[DATE]" at bounding box center [432, 69] width 151 height 10
click at [393, 101] on span "[DATE]" at bounding box center [384, 101] width 25 height 9
click at [423, 226] on div "2019" at bounding box center [423, 226] width 35 height 20
click at [384, 159] on div "JAN" at bounding box center [383, 159] width 35 height 20
click at [420, 172] on div "1" at bounding box center [420, 173] width 20 height 20
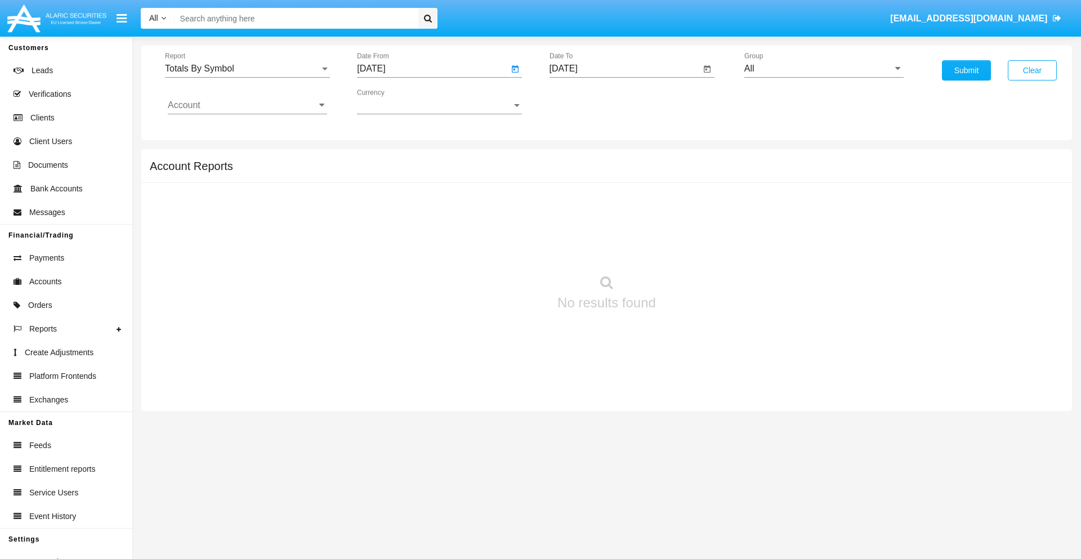
type input "[DATE]"
click at [624, 69] on input "[DATE]" at bounding box center [624, 69] width 151 height 10
click at [585, 101] on span "[DATE]" at bounding box center [576, 101] width 25 height 9
click at [615, 226] on div "2019" at bounding box center [615, 226] width 35 height 20
click at [576, 159] on div "JAN" at bounding box center [575, 159] width 35 height 20
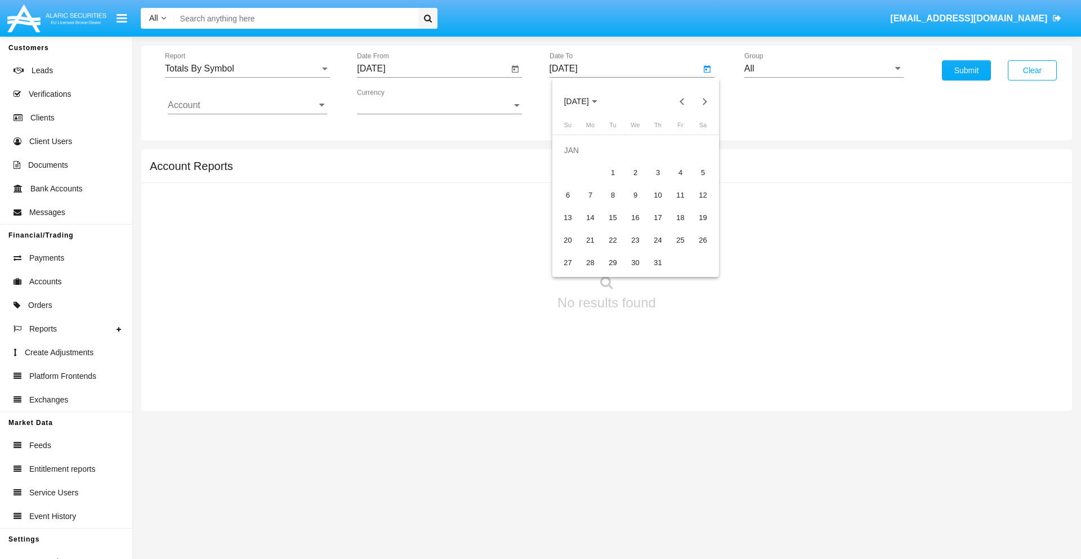
click at [612, 172] on div "1" at bounding box center [613, 173] width 20 height 20
type input "[DATE]"
click at [247, 105] on input "Account" at bounding box center [247, 105] width 159 height 10
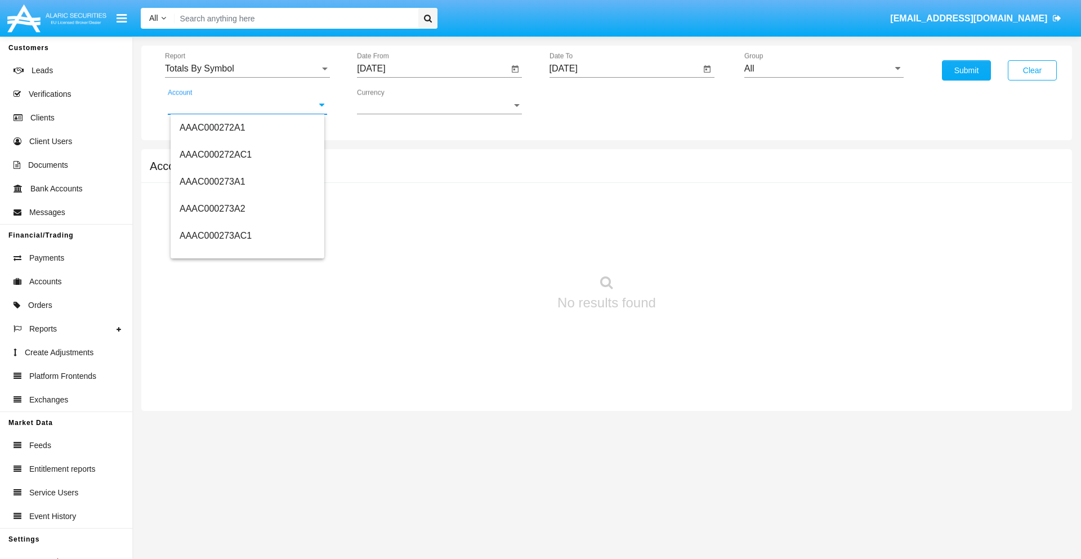
scroll to position [118109, 0]
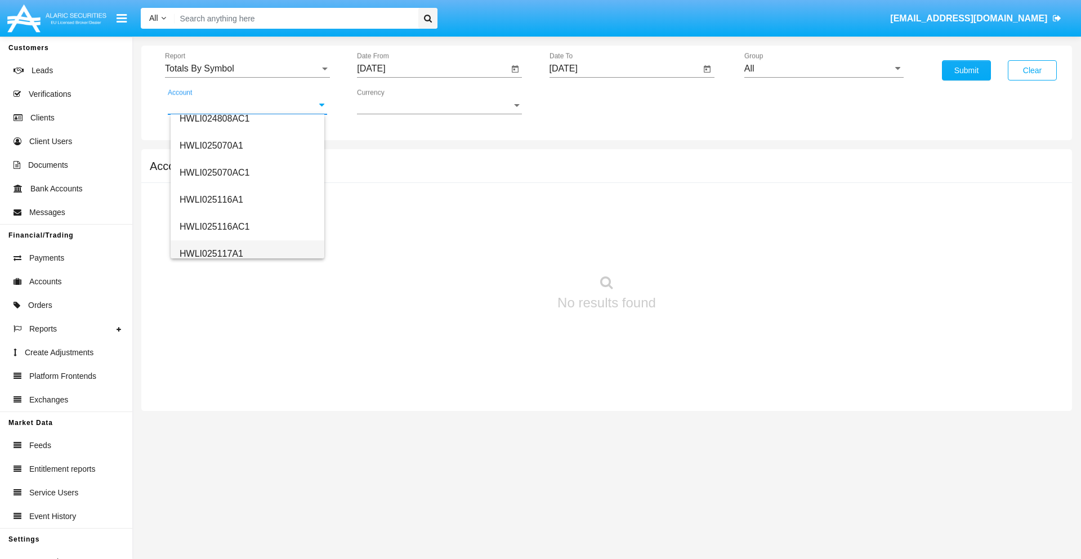
click at [211, 253] on span "HWLI025117A1" at bounding box center [212, 254] width 64 height 10
type input "HWLI025117A1"
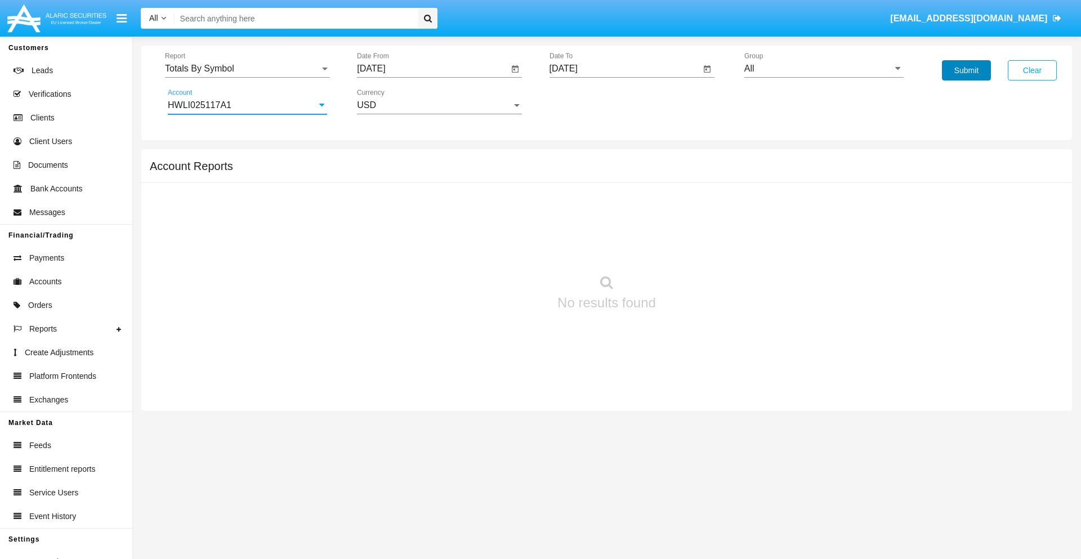
click at [966, 70] on button "Submit" at bounding box center [966, 70] width 49 height 20
click at [247, 69] on span "Report" at bounding box center [242, 69] width 155 height 10
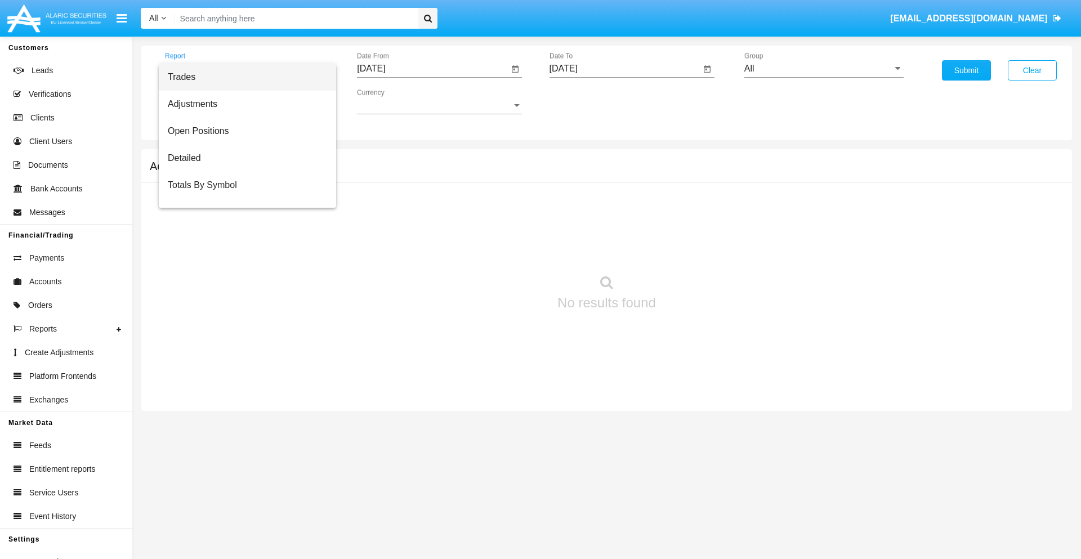
scroll to position [18, 0]
click at [243, 194] on span "Totals By Date" at bounding box center [247, 194] width 159 height 27
click at [432, 69] on input "[DATE]" at bounding box center [432, 69] width 151 height 10
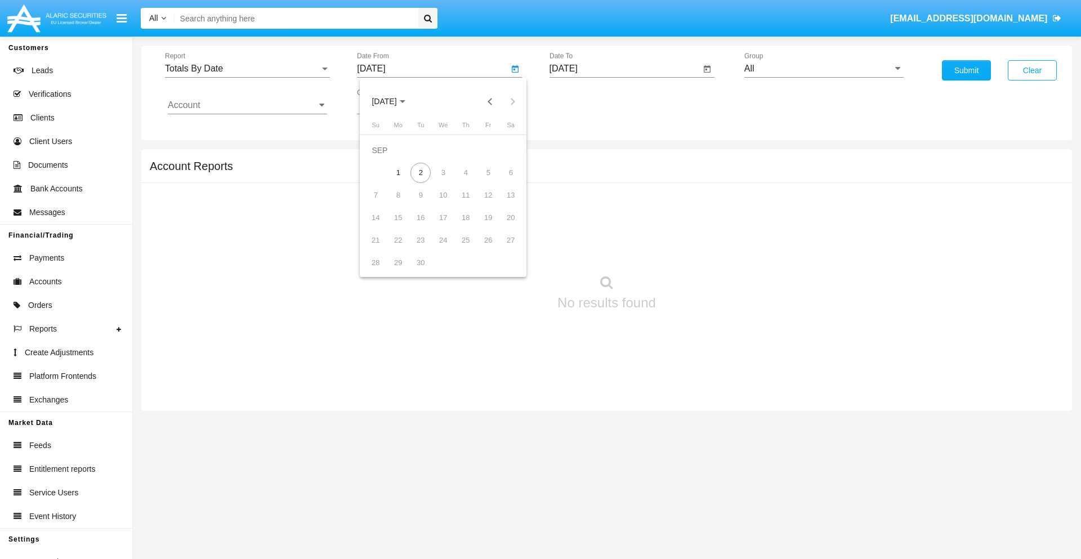
click at [393, 101] on span "[DATE]" at bounding box center [384, 101] width 25 height 9
click at [423, 226] on div "2019" at bounding box center [423, 226] width 35 height 20
click at [384, 159] on div "JAN" at bounding box center [383, 159] width 35 height 20
click at [420, 172] on div "1" at bounding box center [420, 173] width 20 height 20
type input "[DATE]"
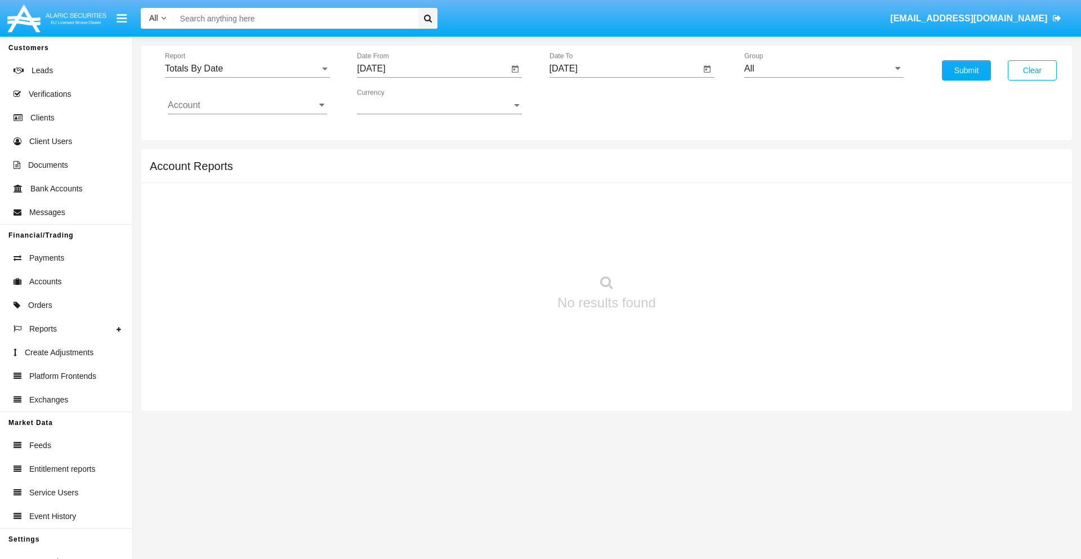
click at [624, 69] on input "[DATE]" at bounding box center [624, 69] width 151 height 10
click at [585, 101] on span "[DATE]" at bounding box center [576, 101] width 25 height 9
click at [615, 226] on div "2019" at bounding box center [615, 226] width 35 height 20
click at [576, 159] on div "JAN" at bounding box center [575, 159] width 35 height 20
click at [612, 172] on div "1" at bounding box center [613, 173] width 20 height 20
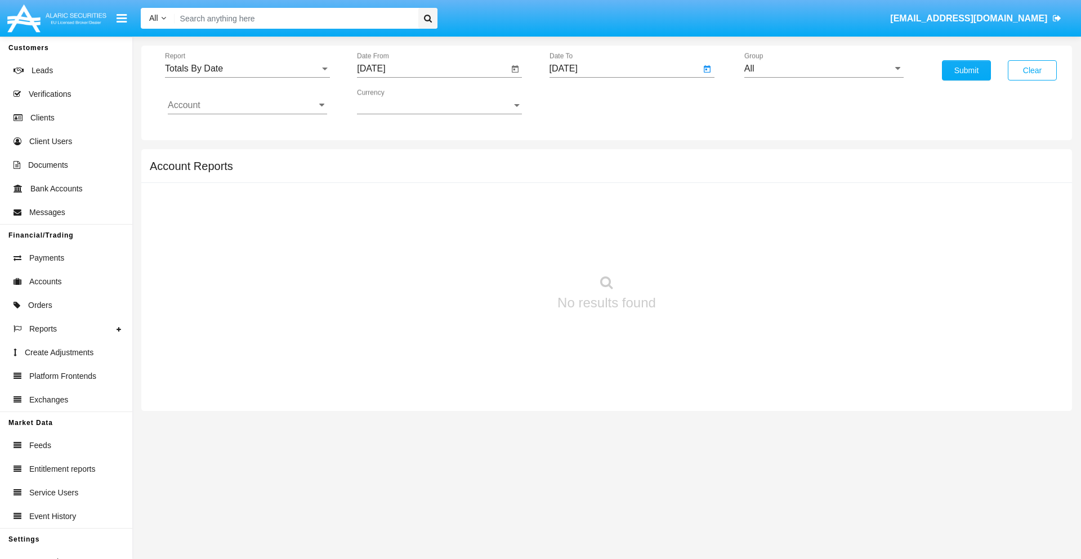
type input "[DATE]"
click at [247, 105] on input "Account" at bounding box center [247, 105] width 159 height 10
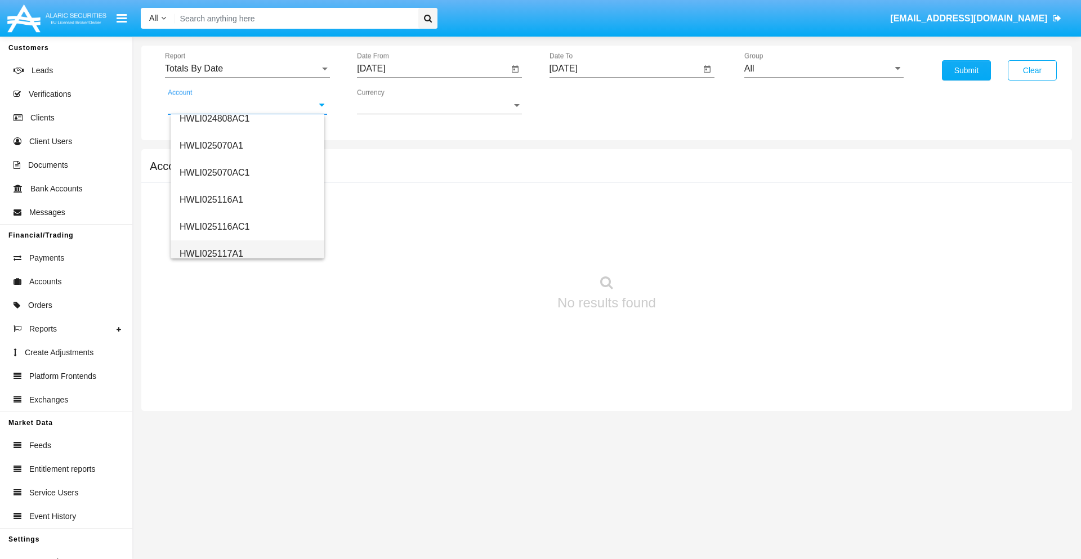
click at [211, 253] on span "HWLI025117A1" at bounding box center [212, 254] width 64 height 10
type input "HWLI025117A1"
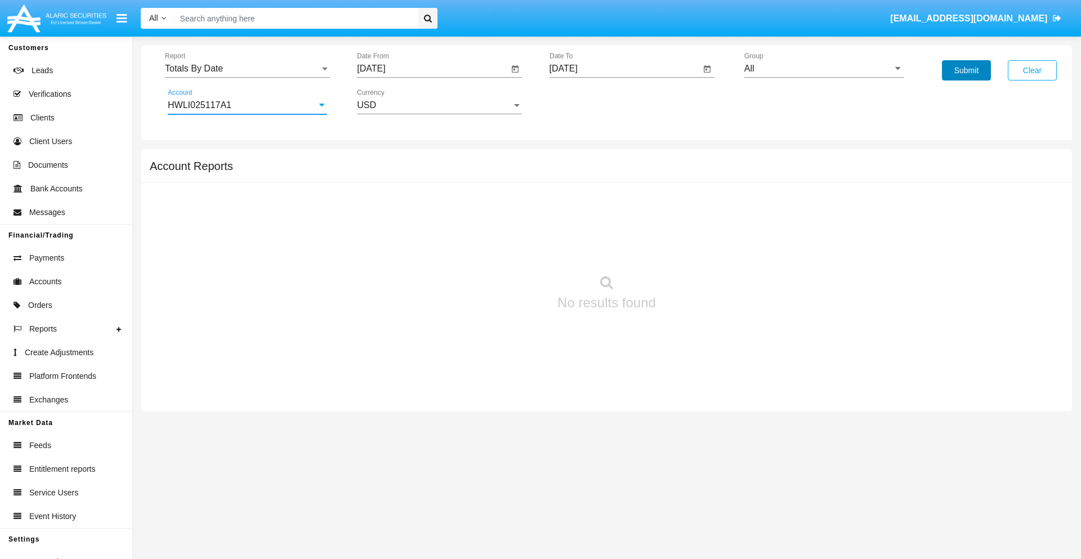
click at [966, 70] on button "Submit" at bounding box center [966, 70] width 49 height 20
click at [247, 69] on span "Report" at bounding box center [242, 69] width 155 height 10
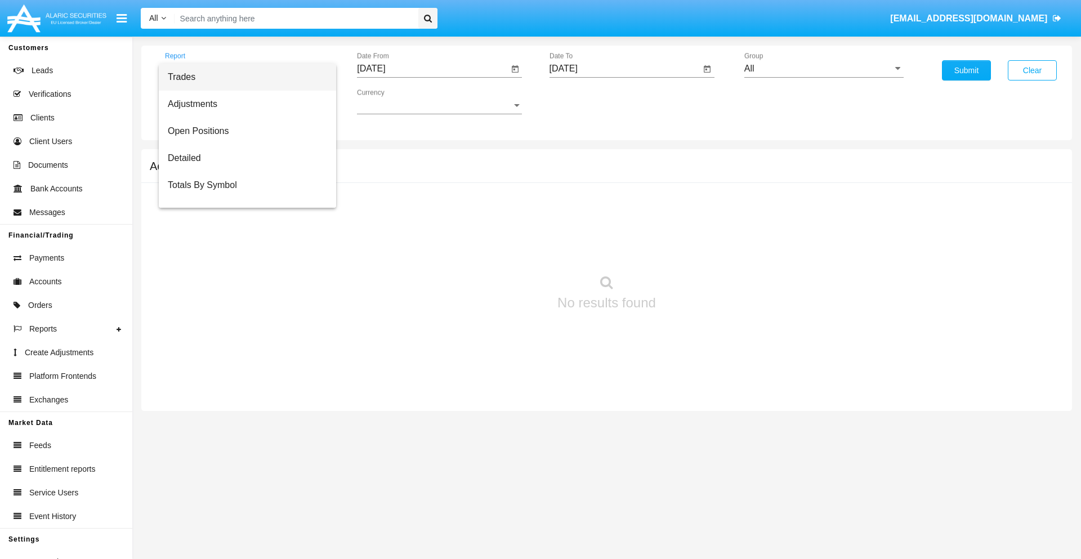
click at [243, 226] on span "Summary By Date" at bounding box center [247, 239] width 159 height 27
click at [432, 69] on input "[DATE]" at bounding box center [432, 69] width 151 height 10
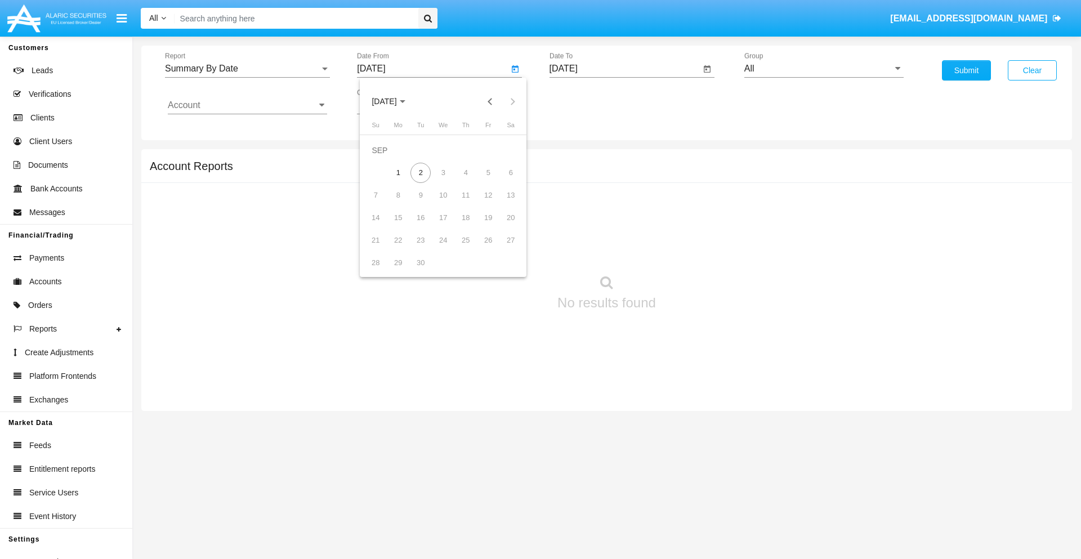
click at [393, 101] on span "[DATE]" at bounding box center [384, 101] width 25 height 9
click at [423, 226] on div "2019" at bounding box center [423, 226] width 35 height 20
click at [384, 159] on div "JAN" at bounding box center [383, 159] width 35 height 20
click at [420, 172] on div "1" at bounding box center [420, 173] width 20 height 20
type input "[DATE]"
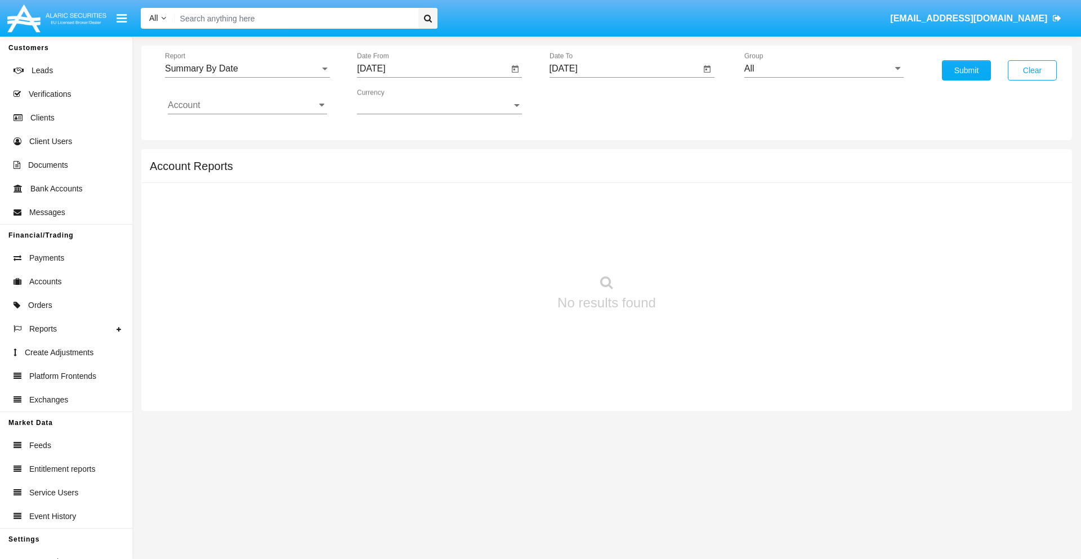
click at [624, 69] on input "[DATE]" at bounding box center [624, 69] width 151 height 10
click at [585, 101] on span "[DATE]" at bounding box center [576, 101] width 25 height 9
click at [615, 226] on div "2019" at bounding box center [615, 226] width 35 height 20
click at [576, 159] on div "JAN" at bounding box center [575, 159] width 35 height 20
click at [612, 172] on div "1" at bounding box center [613, 173] width 20 height 20
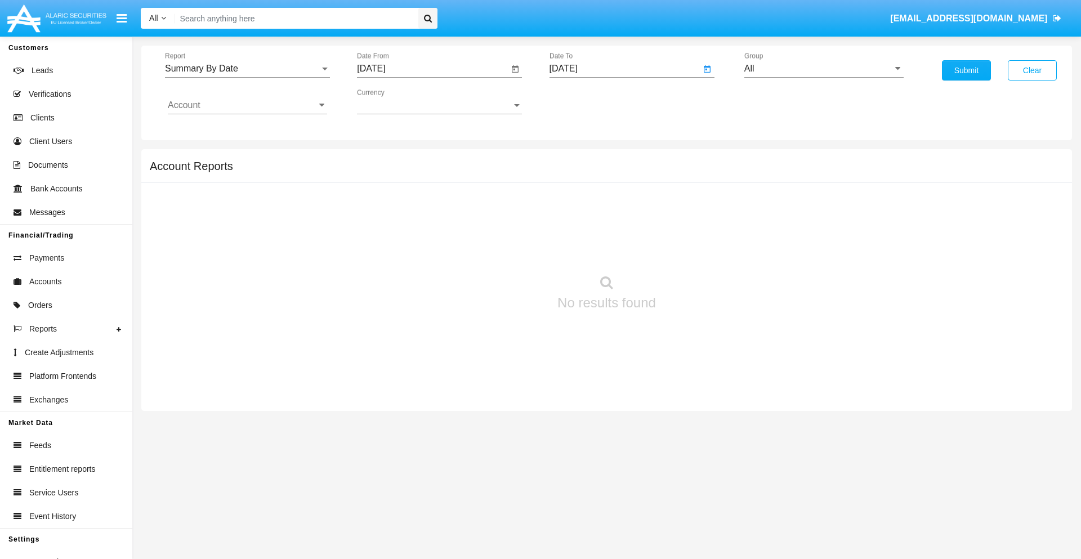
type input "[DATE]"
click at [247, 105] on input "Account" at bounding box center [247, 105] width 159 height 10
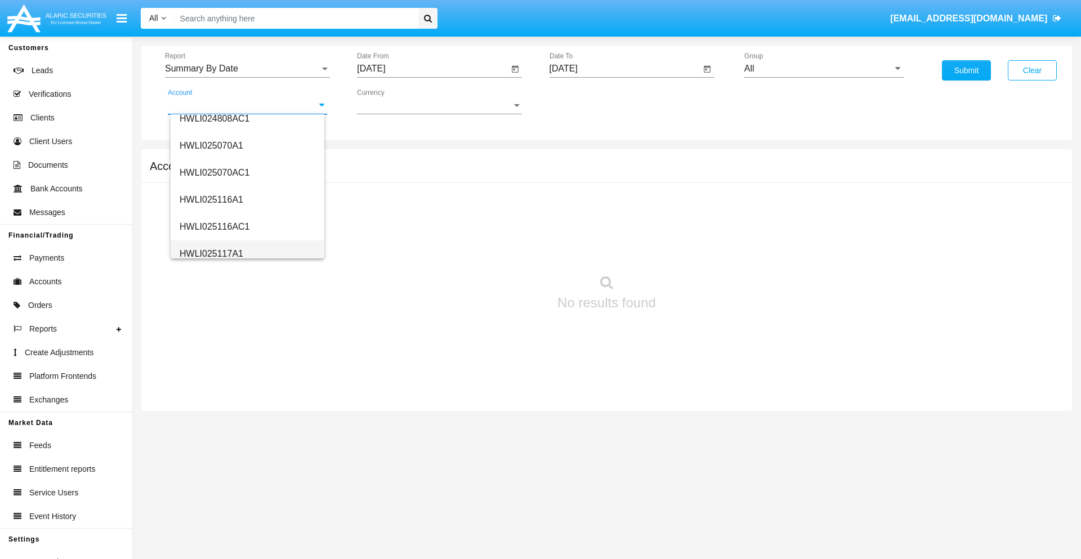
click at [211, 253] on span "HWLI025117A1" at bounding box center [212, 254] width 64 height 10
type input "HWLI025117A1"
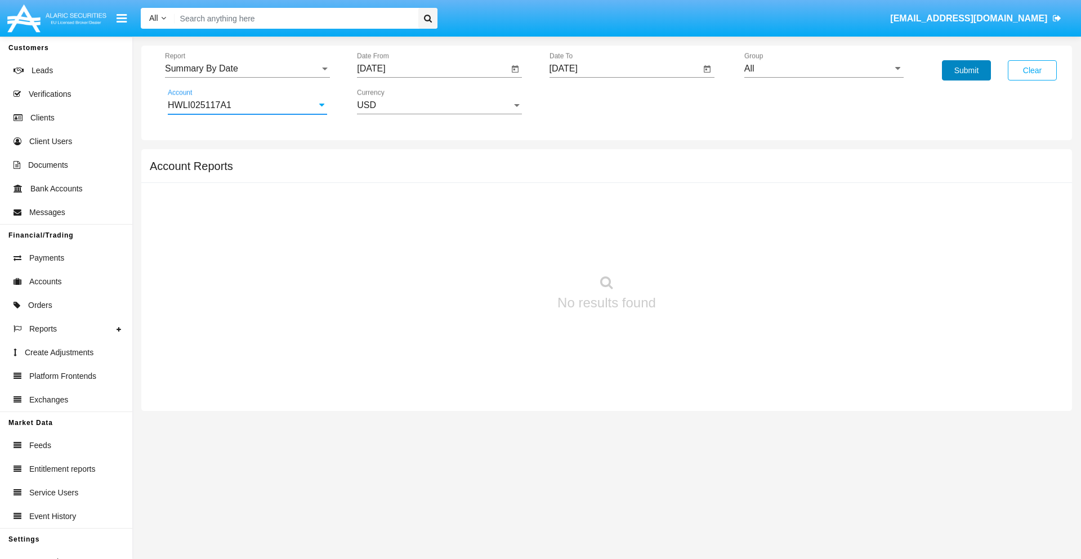
click at [966, 70] on button "Submit" at bounding box center [966, 70] width 49 height 20
click at [247, 69] on span "Report" at bounding box center [242, 69] width 155 height 10
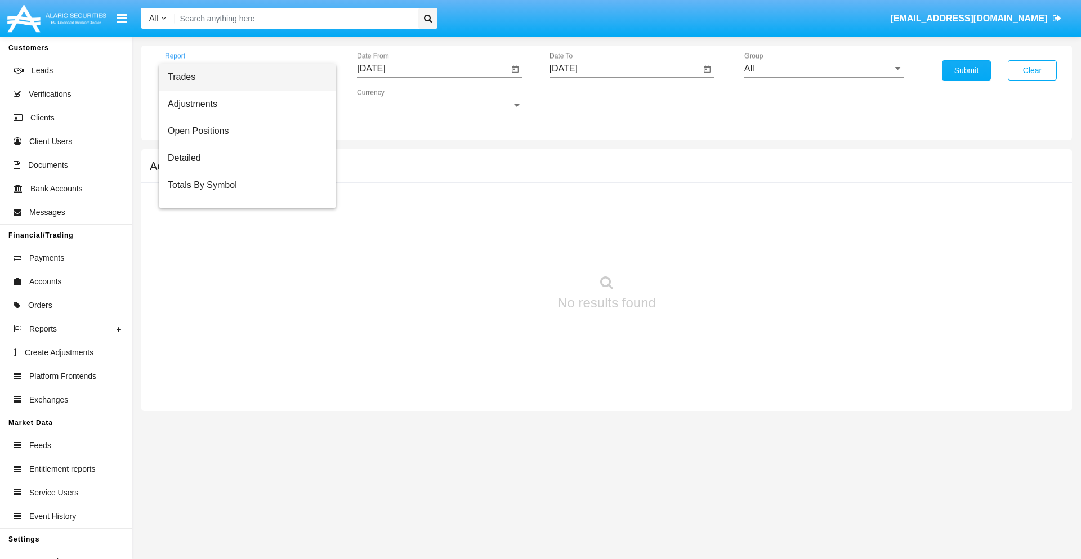
scroll to position [72, 0]
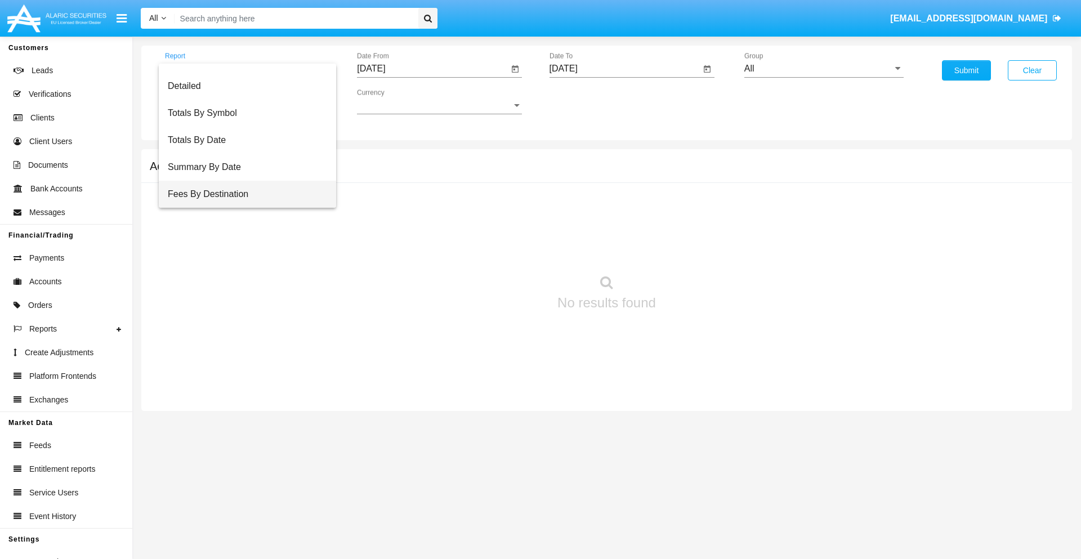
click at [243, 194] on span "Fees By Destination" at bounding box center [247, 194] width 159 height 27
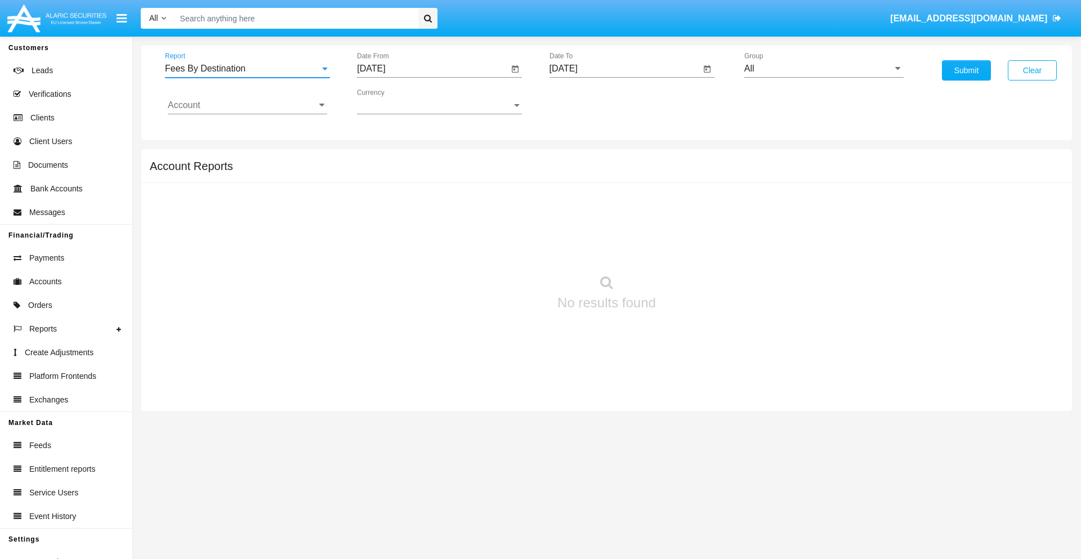
click at [432, 69] on input "[DATE]" at bounding box center [432, 69] width 151 height 10
click at [393, 101] on span "[DATE]" at bounding box center [384, 101] width 25 height 9
click at [423, 226] on div "2019" at bounding box center [423, 226] width 35 height 20
click at [384, 159] on div "JAN" at bounding box center [383, 159] width 35 height 20
click at [420, 172] on div "1" at bounding box center [420, 173] width 20 height 20
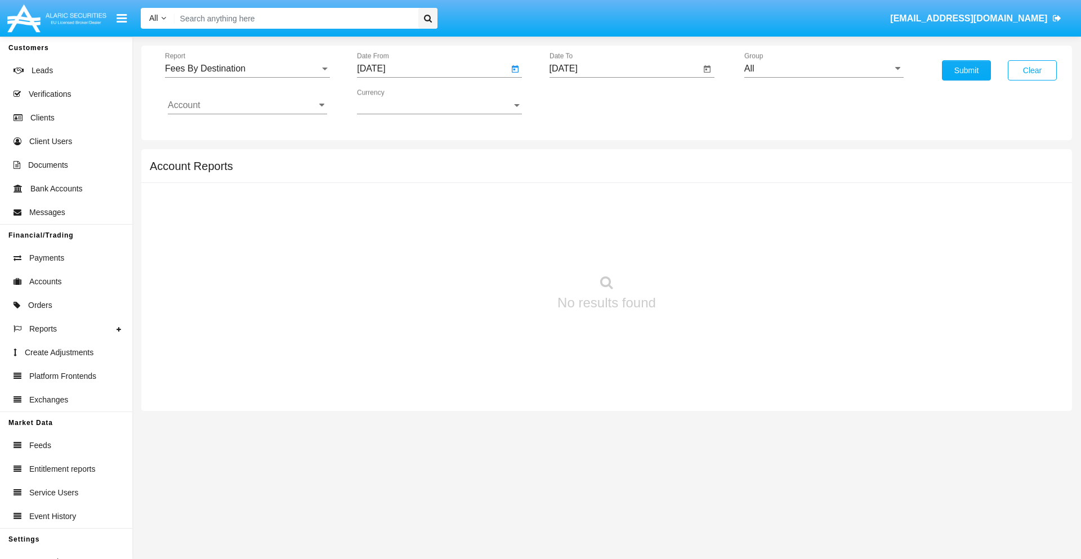
type input "[DATE]"
click at [624, 69] on input "[DATE]" at bounding box center [624, 69] width 151 height 10
click at [585, 101] on span "[DATE]" at bounding box center [576, 101] width 25 height 9
click at [615, 226] on div "2019" at bounding box center [615, 226] width 35 height 20
click at [576, 159] on div "JAN" at bounding box center [575, 159] width 35 height 20
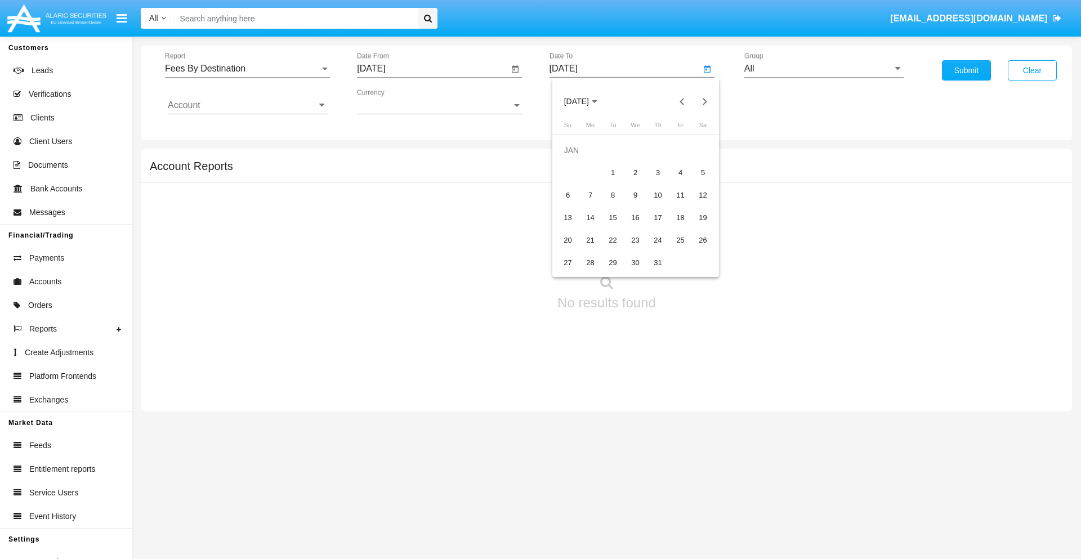
click at [612, 172] on div "1" at bounding box center [613, 173] width 20 height 20
type input "01/01/19"
click at [247, 105] on input "Account" at bounding box center [247, 105] width 159 height 10
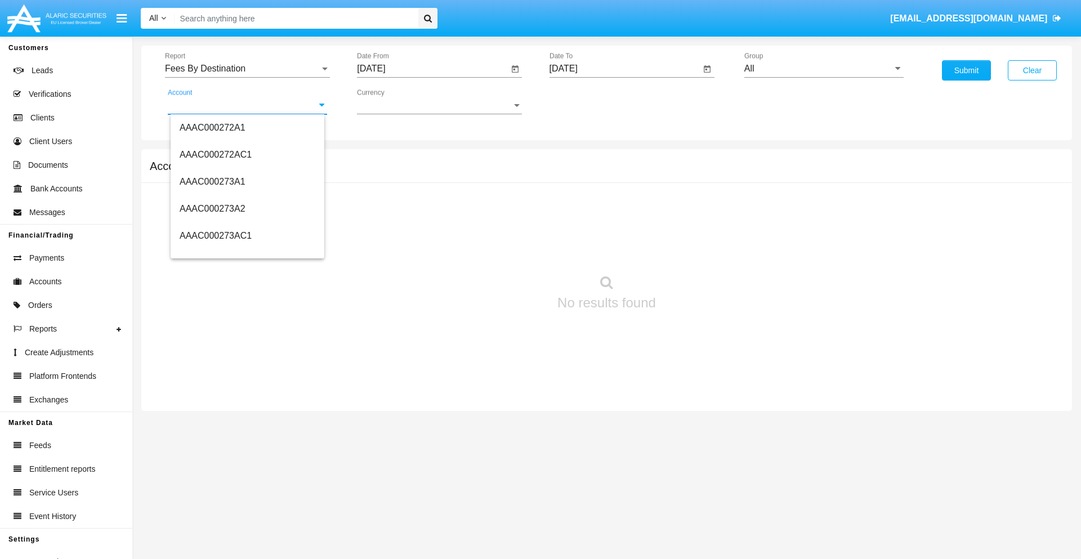
scroll to position [118109, 0]
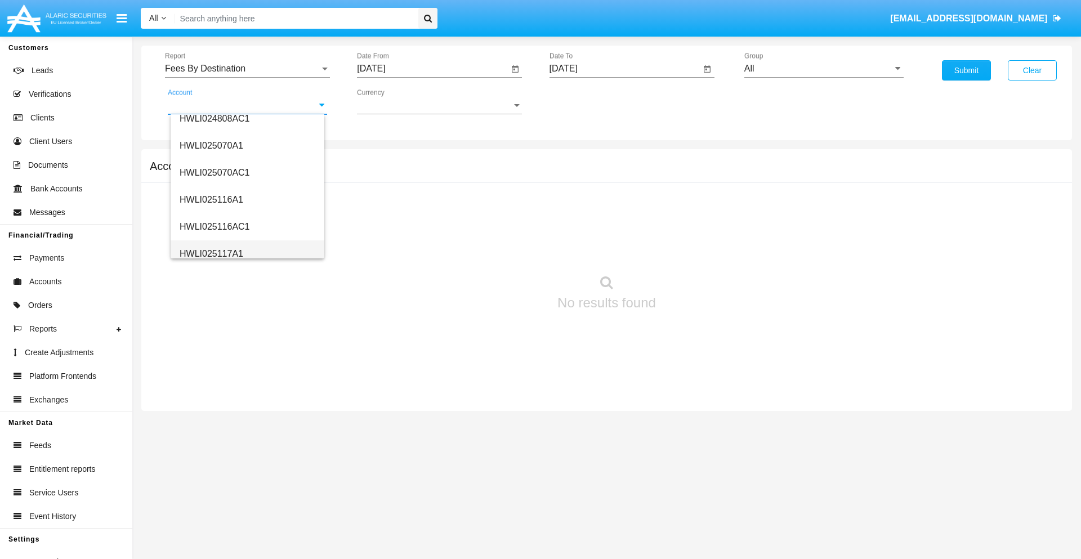
click at [211, 253] on span "HWLI025117A1" at bounding box center [212, 254] width 64 height 10
type input "HWLI025117A1"
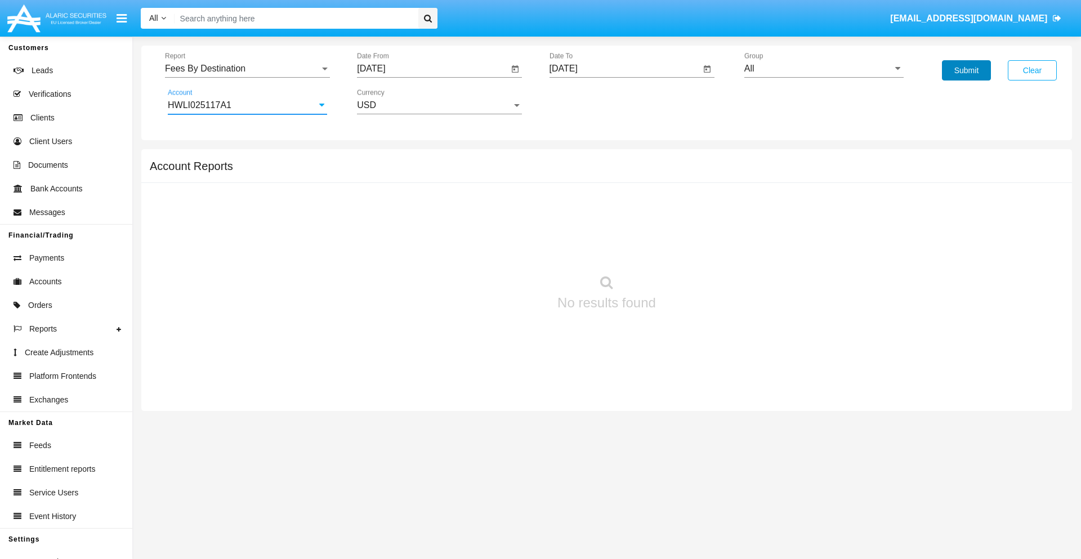
click at [966, 70] on button "Submit" at bounding box center [966, 70] width 49 height 20
click at [247, 69] on span "Report" at bounding box center [242, 69] width 155 height 10
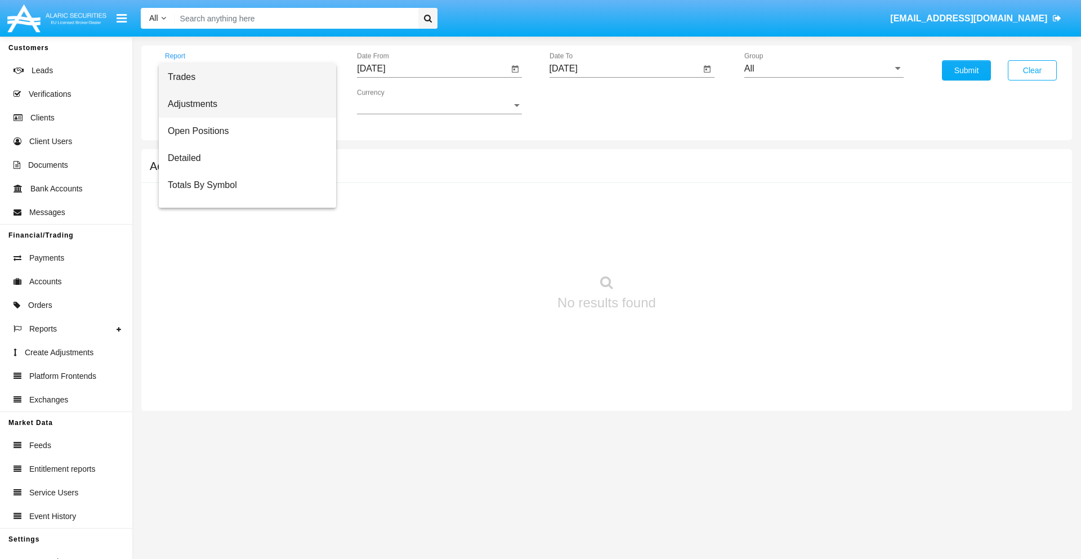
click at [243, 104] on span "Adjustments" at bounding box center [247, 104] width 159 height 27
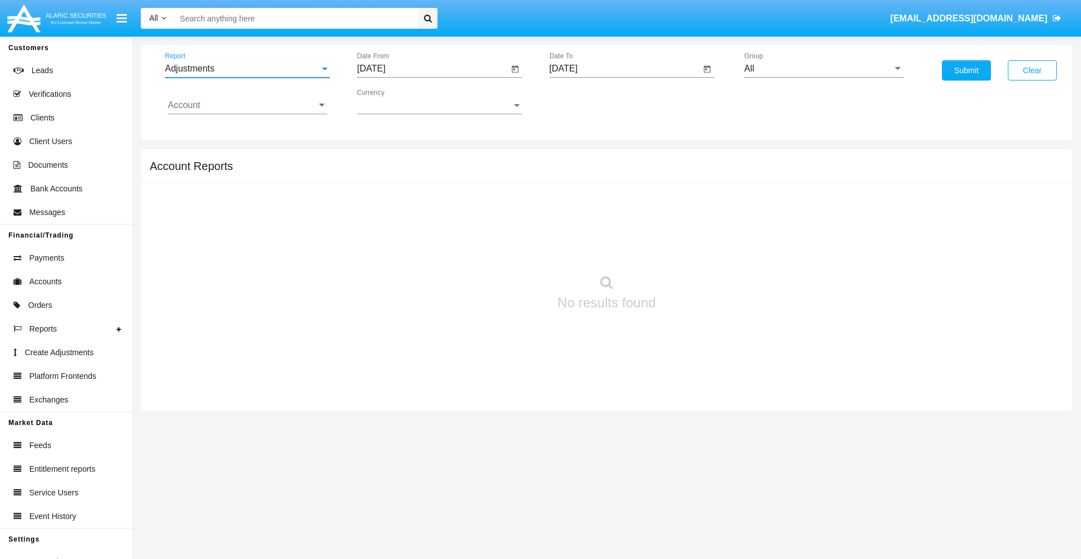
click at [432, 69] on input "[DATE]" at bounding box center [432, 69] width 151 height 10
click at [393, 101] on span "[DATE]" at bounding box center [384, 101] width 25 height 9
click at [502, 249] on div "2025" at bounding box center [502, 249] width 35 height 20
click at [502, 181] on div "AUG" at bounding box center [502, 181] width 35 height 20
click at [511, 150] on div "2" at bounding box center [510, 150] width 20 height 20
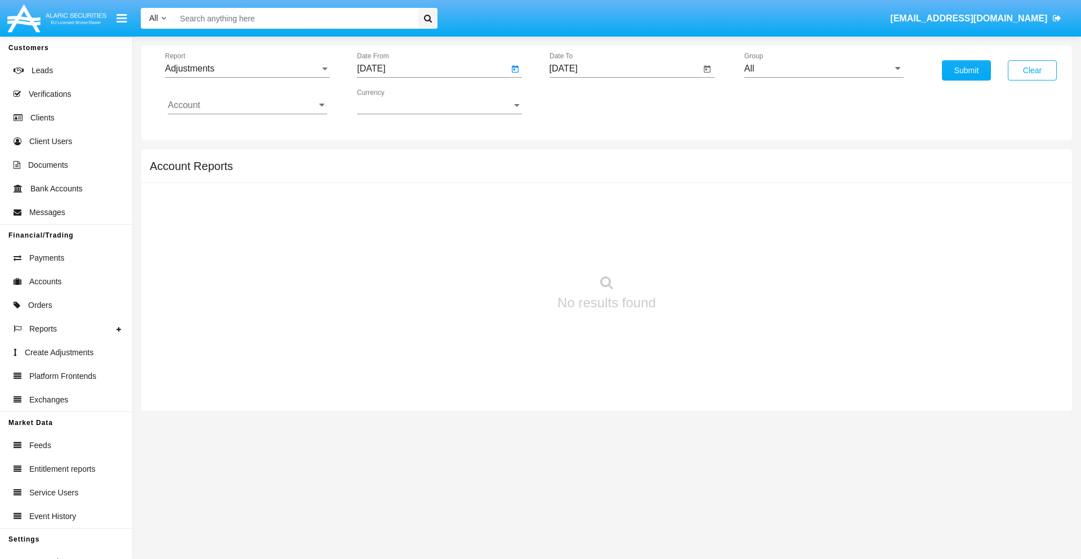
type input "08/02/25"
click at [624, 69] on input "[DATE]" at bounding box center [624, 69] width 151 height 10
click at [585, 101] on span "[DATE]" at bounding box center [576, 101] width 25 height 9
click at [694, 249] on div "2025" at bounding box center [694, 249] width 35 height 20
click at [576, 204] on div "SEP" at bounding box center [575, 204] width 35 height 20
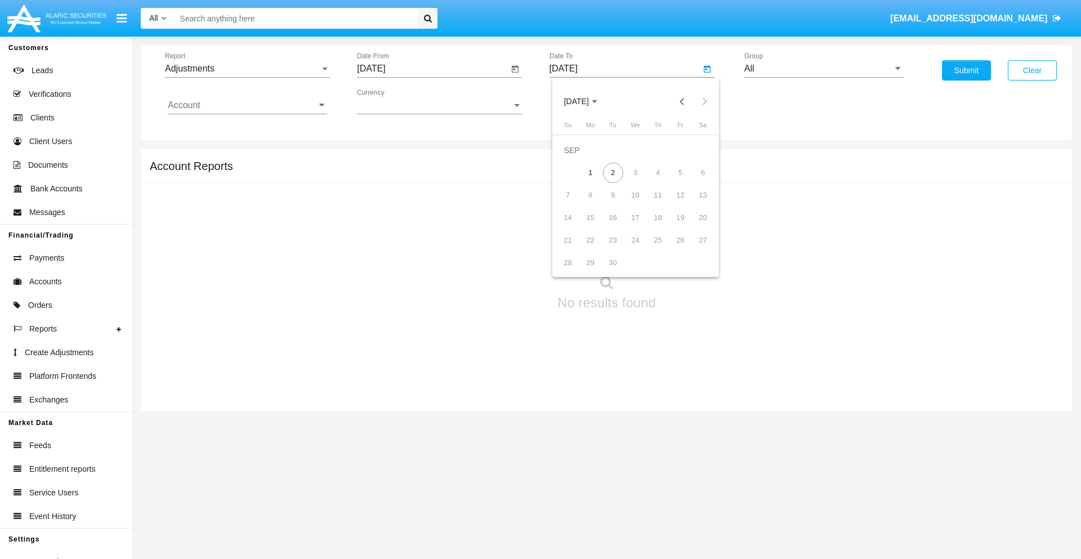
click at [612, 172] on div "2" at bounding box center [613, 173] width 20 height 20
type input "[DATE]"
click at [824, 69] on input "All" at bounding box center [823, 69] width 159 height 10
click at [785, 464] on span "Company AQA" at bounding box center [786, 469] width 60 height 10
type input "Company AQA"
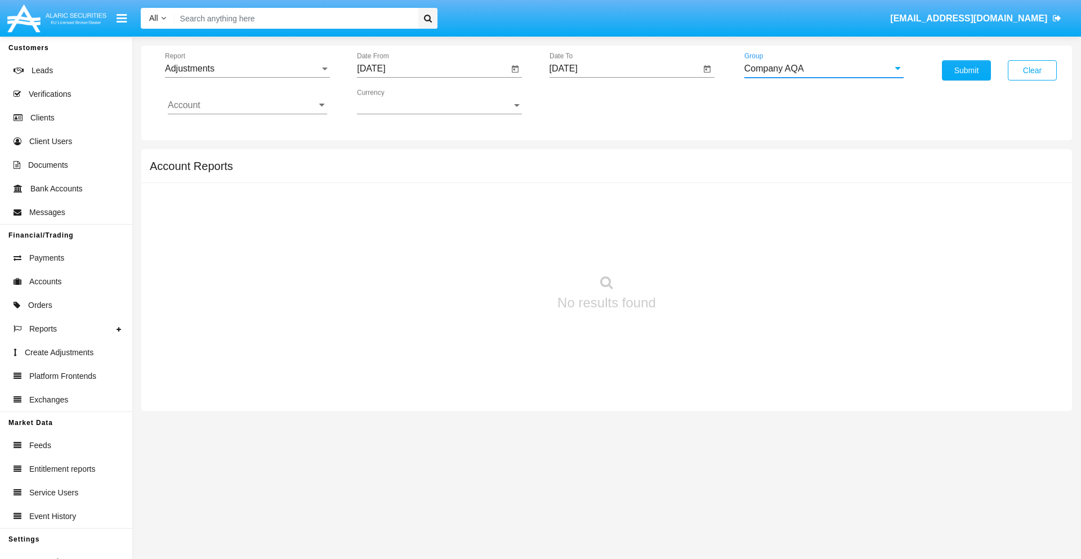
click at [247, 105] on input "Account" at bounding box center [247, 105] width 159 height 10
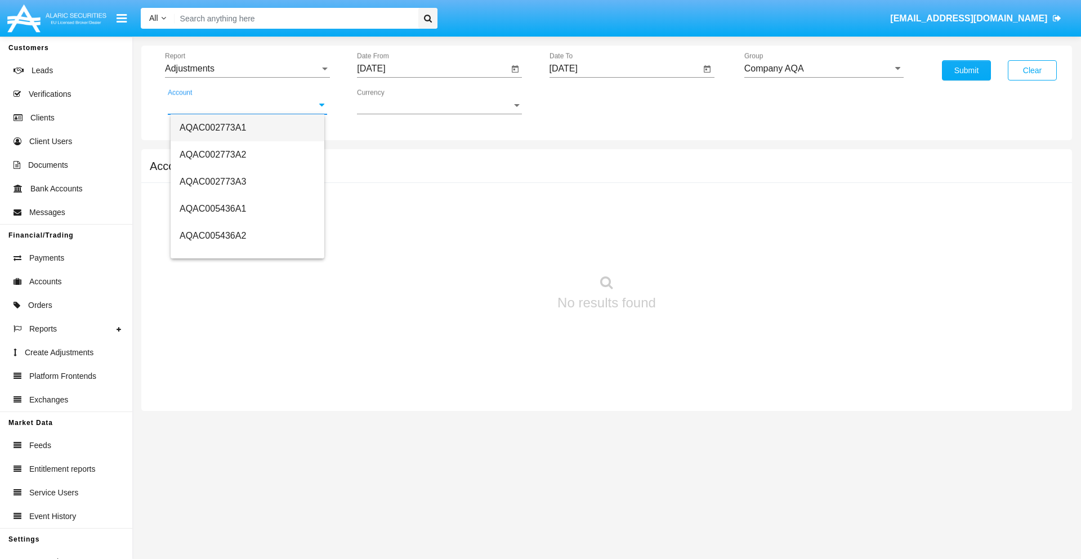
click at [213, 127] on span "AQAC002773A1" at bounding box center [213, 128] width 66 height 10
type input "AQAC002773A1"
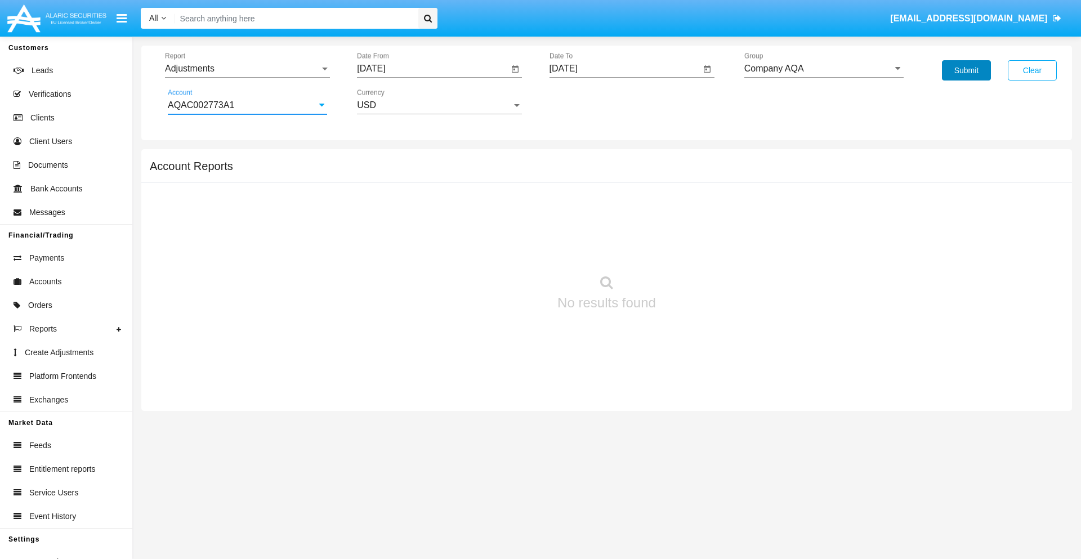
click at [966, 70] on button "Submit" at bounding box center [966, 70] width 49 height 20
click at [247, 69] on span "Report" at bounding box center [242, 69] width 155 height 10
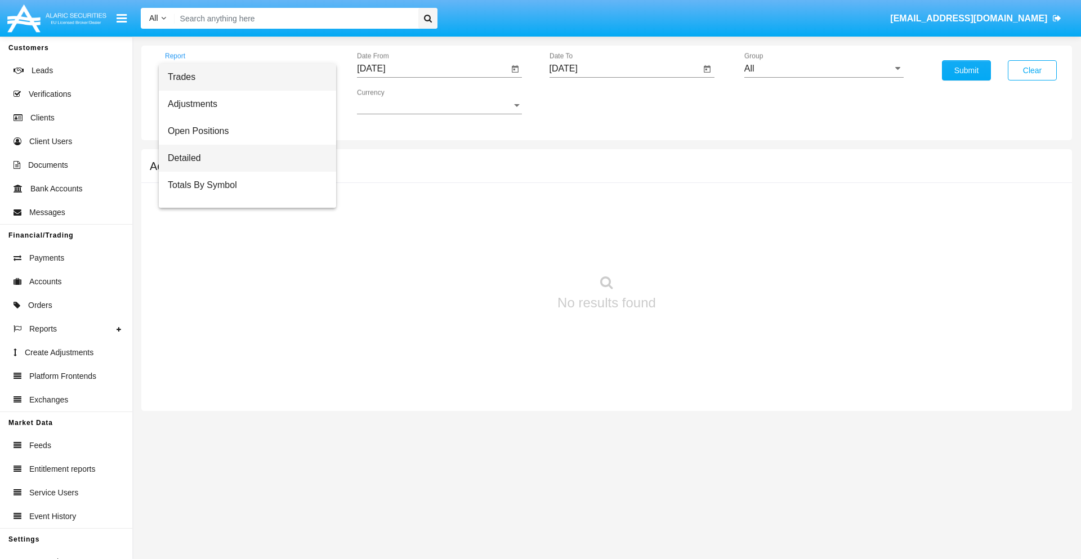
click at [243, 158] on span "Detailed" at bounding box center [247, 158] width 159 height 27
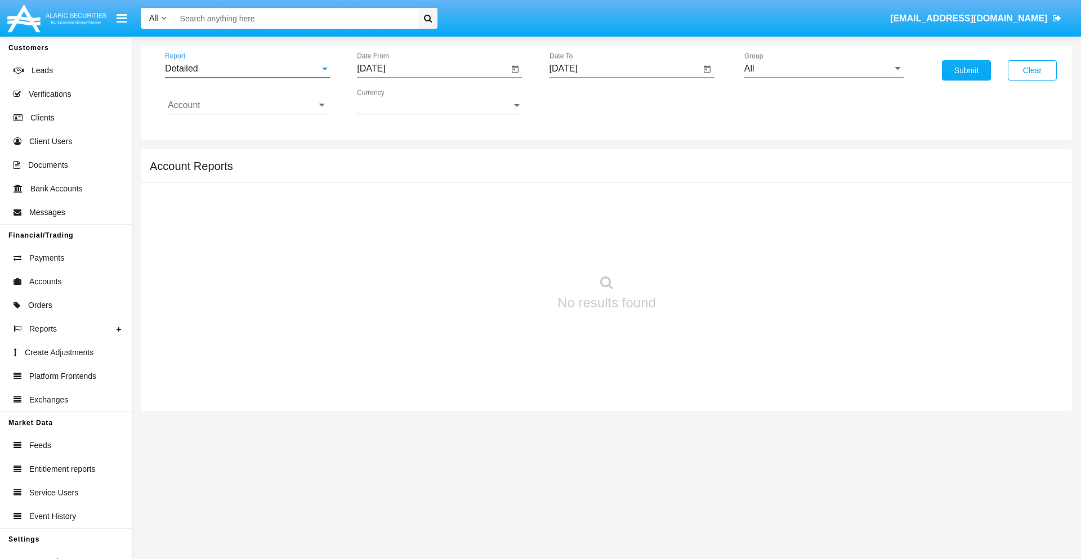
click at [432, 69] on input "[DATE]" at bounding box center [432, 69] width 151 height 10
click at [393, 101] on span "[DATE]" at bounding box center [384, 101] width 25 height 9
click at [502, 249] on div "2025" at bounding box center [502, 249] width 35 height 20
click at [502, 181] on div "AUG" at bounding box center [502, 181] width 35 height 20
click at [511, 217] on div "23" at bounding box center [510, 218] width 20 height 20
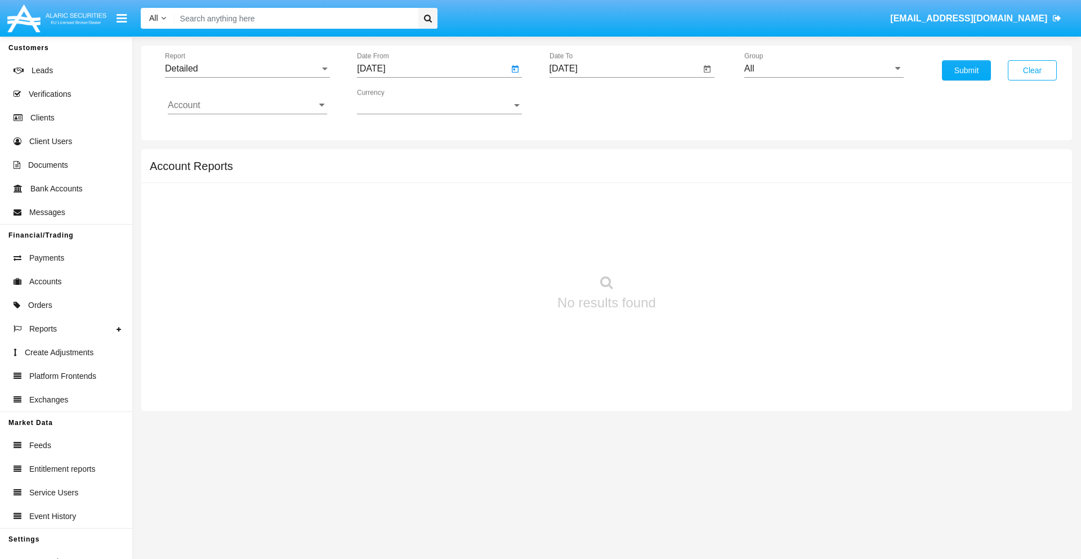
type input "[DATE]"
click at [624, 69] on input "[DATE]" at bounding box center [624, 69] width 151 height 10
click at [585, 101] on span "[DATE]" at bounding box center [576, 101] width 25 height 9
click at [694, 249] on div "2025" at bounding box center [694, 249] width 35 height 20
click at [576, 204] on div "SEP" at bounding box center [575, 204] width 35 height 20
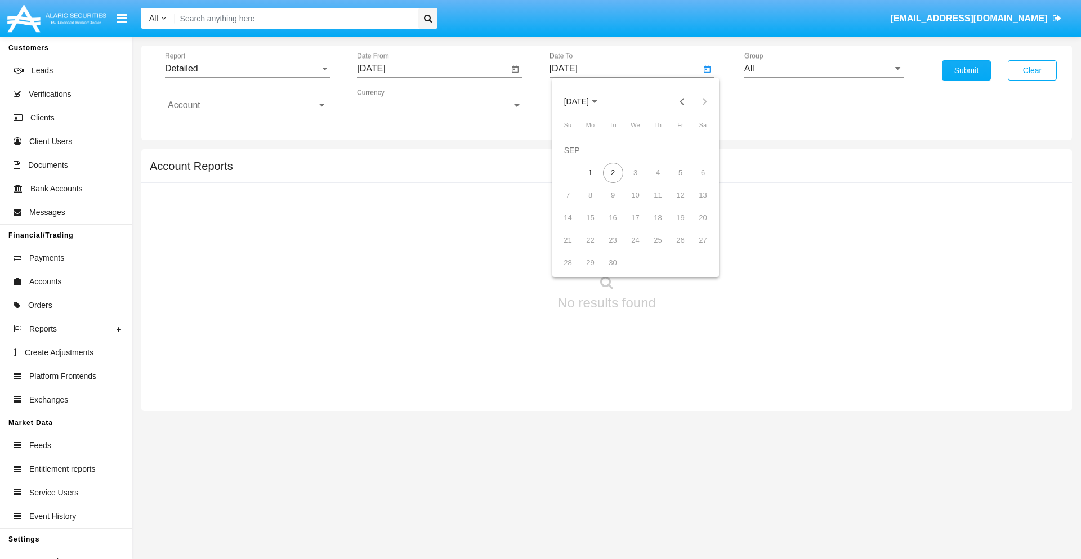
click at [612, 172] on div "2" at bounding box center [613, 173] width 20 height 20
type input "[DATE]"
click at [824, 69] on input "All" at bounding box center [823, 69] width 159 height 10
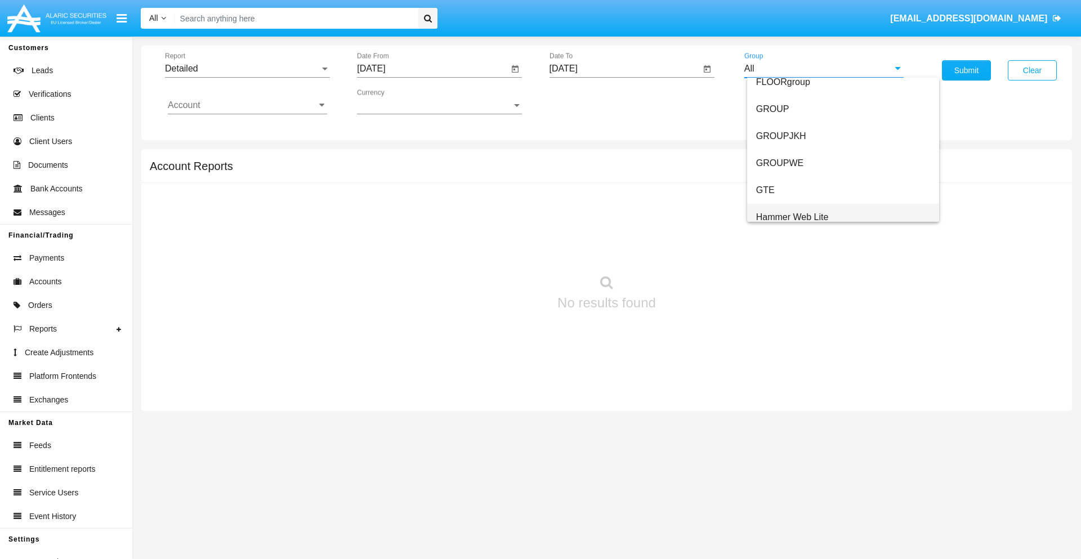
click at [792, 217] on span "Hammer Web Lite" at bounding box center [792, 217] width 73 height 10
type input "Hammer Web Lite"
click at [247, 105] on input "Account" at bounding box center [247, 105] width 159 height 10
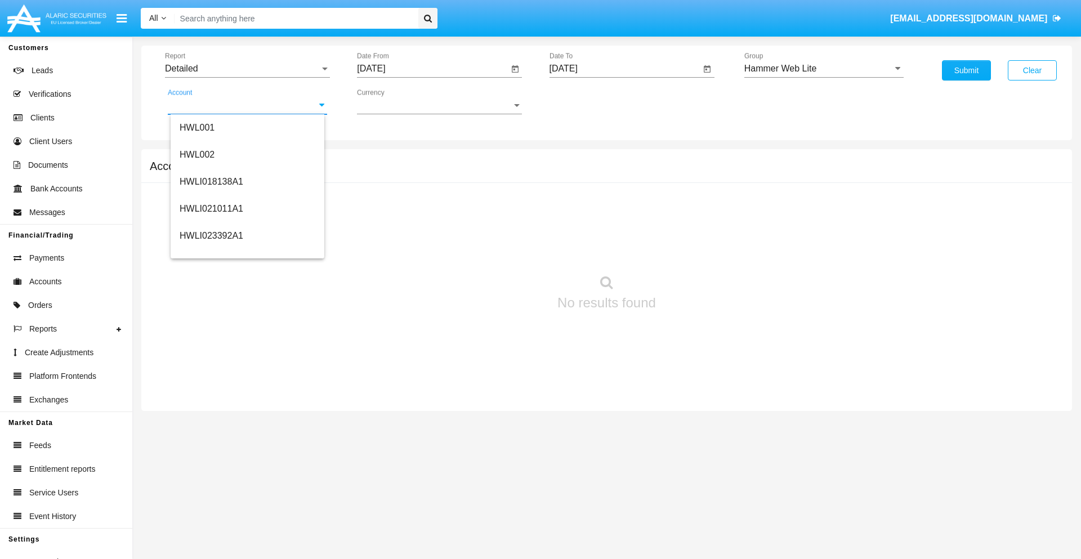
click at [211, 420] on span "HWLI025117A1" at bounding box center [212, 425] width 64 height 10
type input "HWLI025117A1"
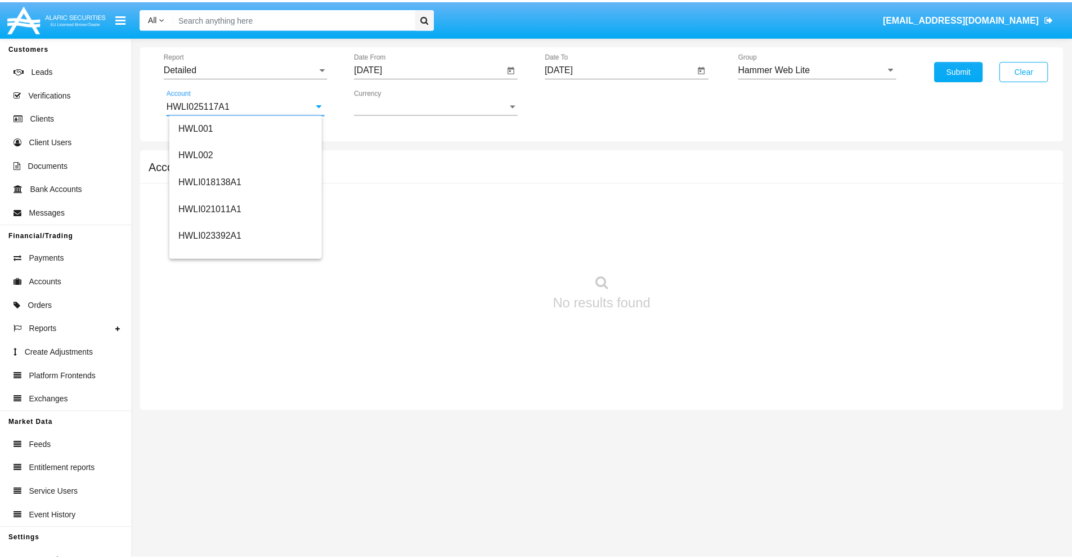
scroll to position [0, 0]
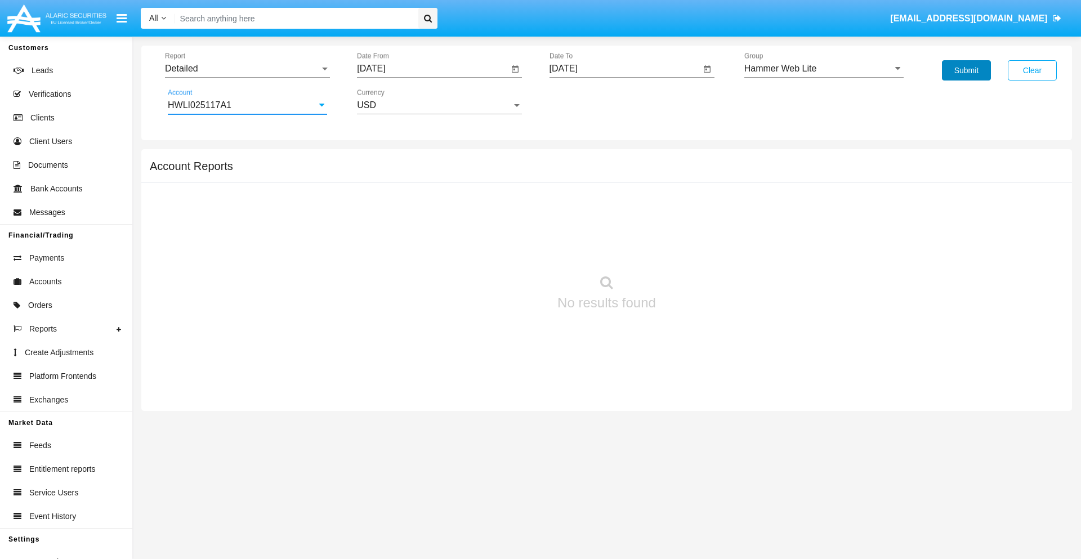
click at [966, 70] on button "Submit" at bounding box center [966, 70] width 49 height 20
click at [247, 69] on span "Report" at bounding box center [242, 69] width 155 height 10
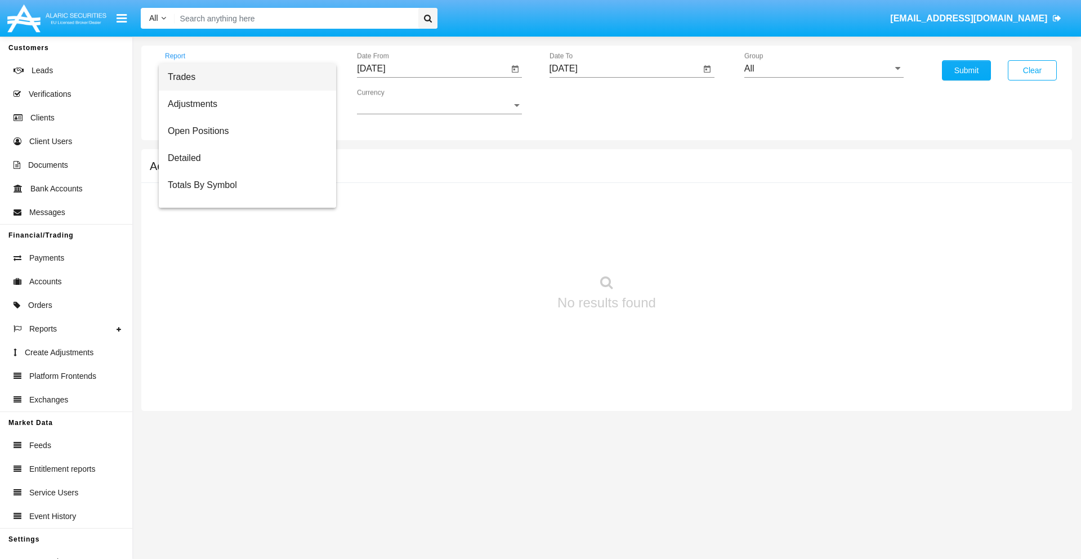
scroll to position [72, 0]
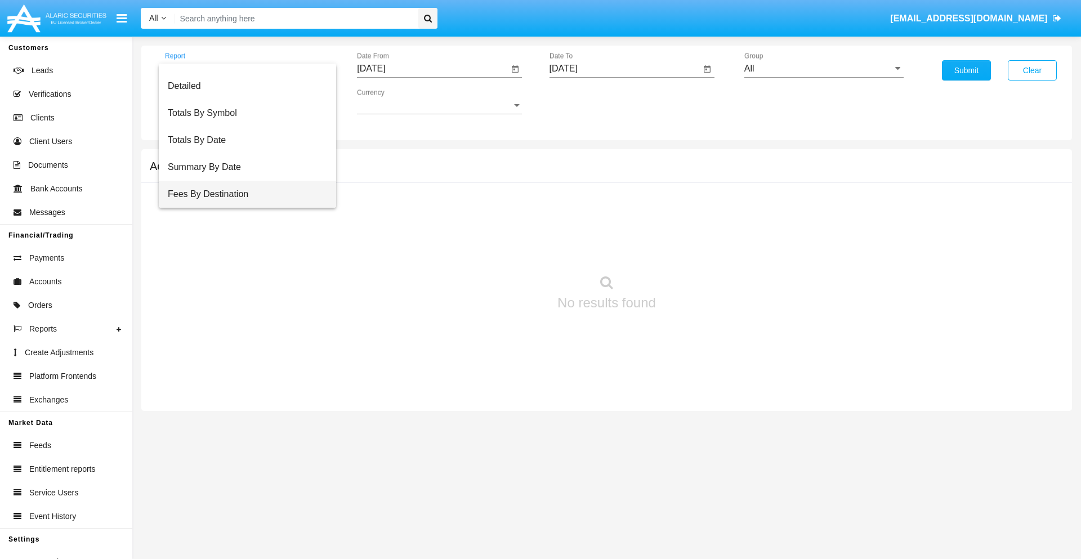
click at [243, 194] on span "Fees By Destination" at bounding box center [247, 194] width 159 height 27
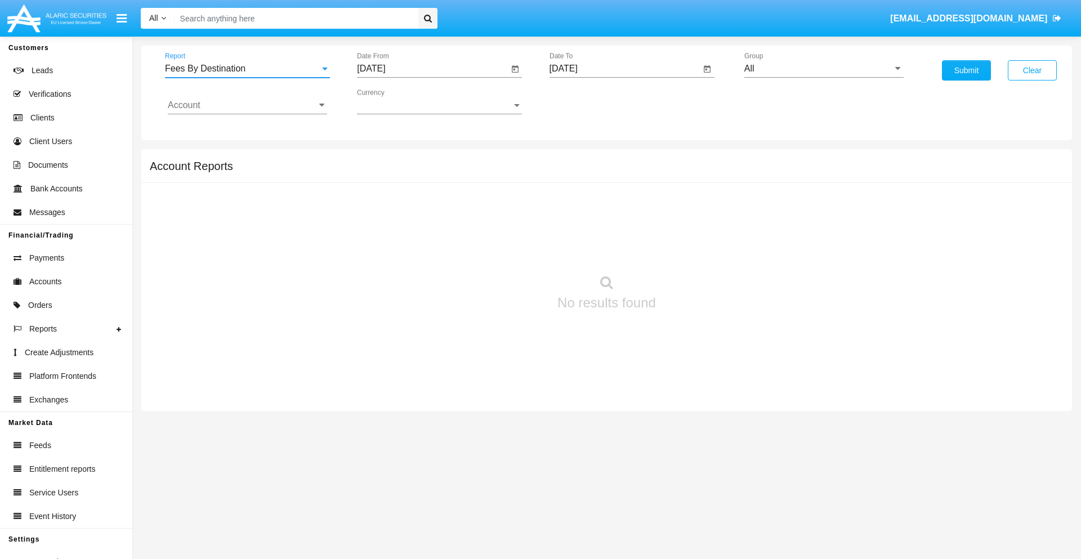
click at [432, 69] on input "[DATE]" at bounding box center [432, 69] width 151 height 10
click at [393, 101] on span "[DATE]" at bounding box center [384, 101] width 25 height 9
click at [502, 249] on div "2025" at bounding box center [502, 249] width 35 height 20
click at [423, 181] on div "JUN" at bounding box center [423, 181] width 35 height 20
click at [398, 172] on div "2" at bounding box center [398, 173] width 20 height 20
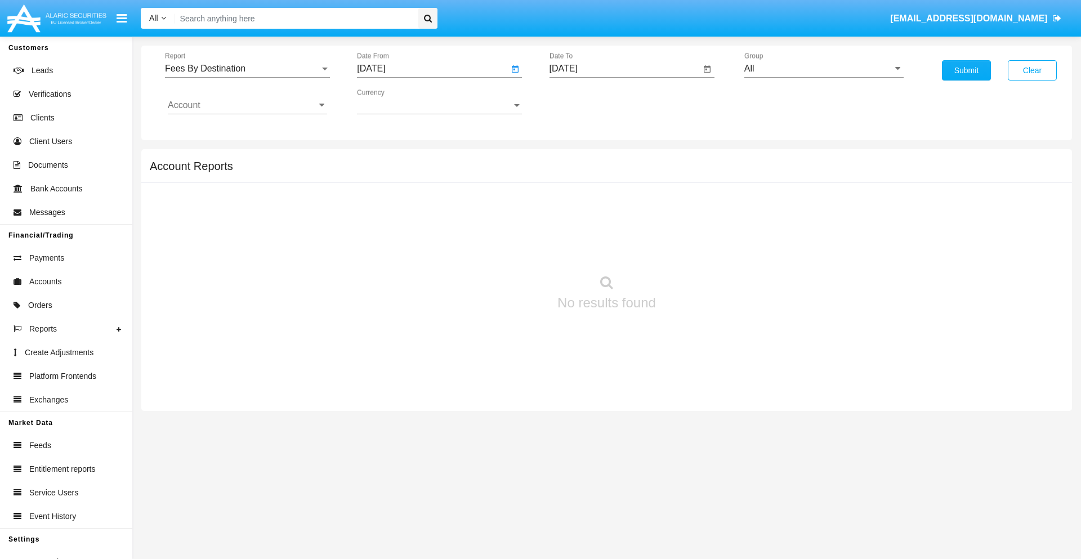
type input "06/02/25"
click at [624, 69] on input "[DATE]" at bounding box center [624, 69] width 151 height 10
click at [585, 101] on span "[DATE]" at bounding box center [576, 101] width 25 height 9
click at [694, 249] on div "2025" at bounding box center [694, 249] width 35 height 20
click at [576, 204] on div "SEP" at bounding box center [575, 204] width 35 height 20
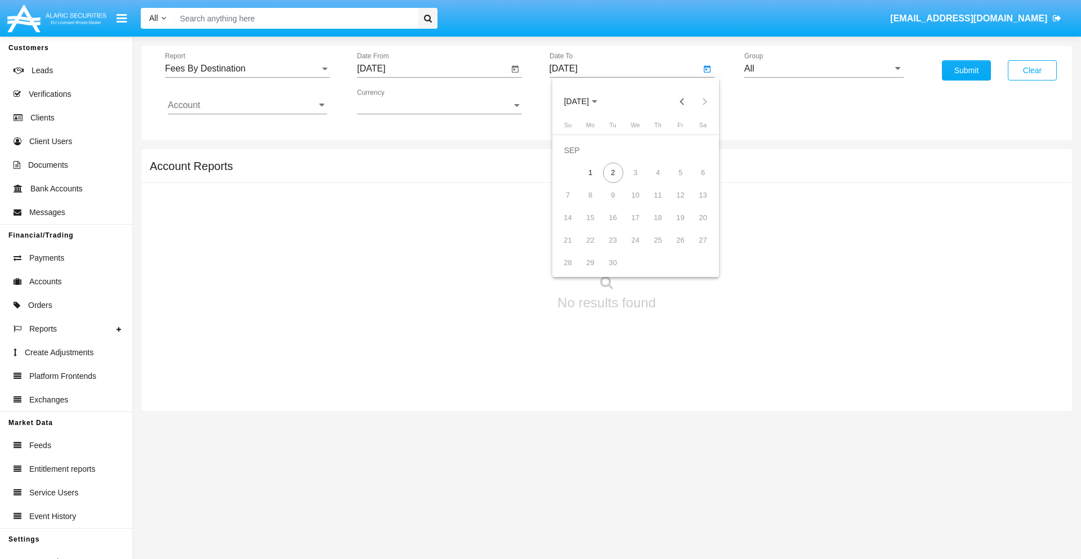
click at [612, 172] on div "2" at bounding box center [613, 173] width 20 height 20
type input "[DATE]"
click at [824, 69] on input "All" at bounding box center [823, 69] width 159 height 10
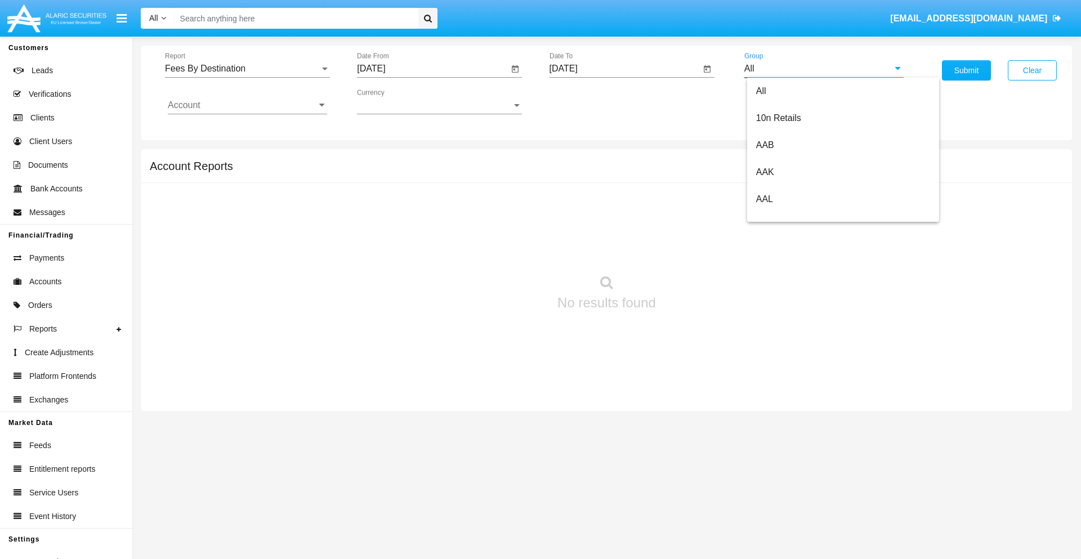
type input "Hammer Web Lite"
click at [247, 105] on input "Account" at bounding box center [247, 105] width 159 height 10
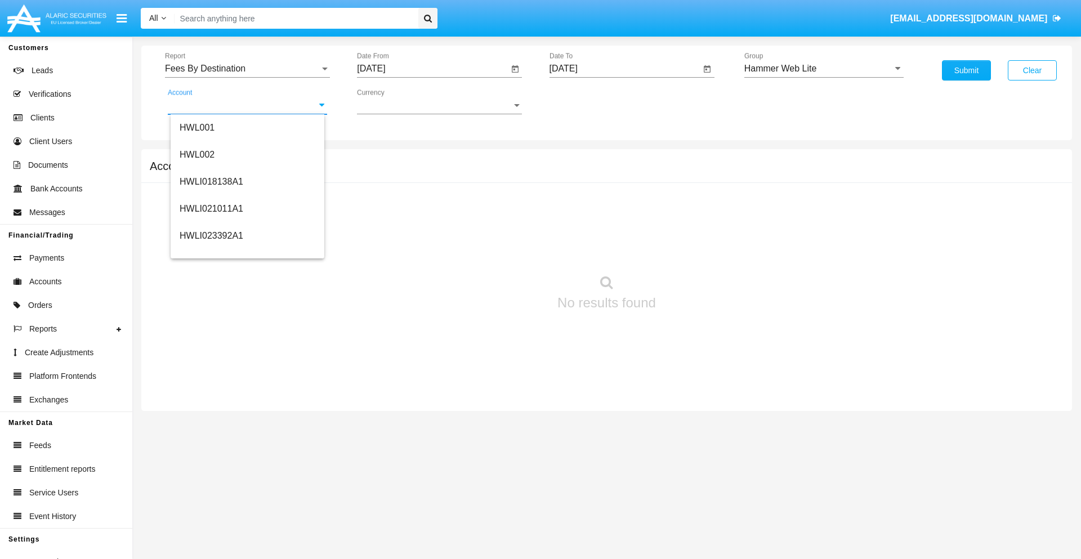
scroll to position [171, 0]
click at [211, 253] on span "HWLI025117A1" at bounding box center [212, 254] width 64 height 10
type input "HWLI025117A1"
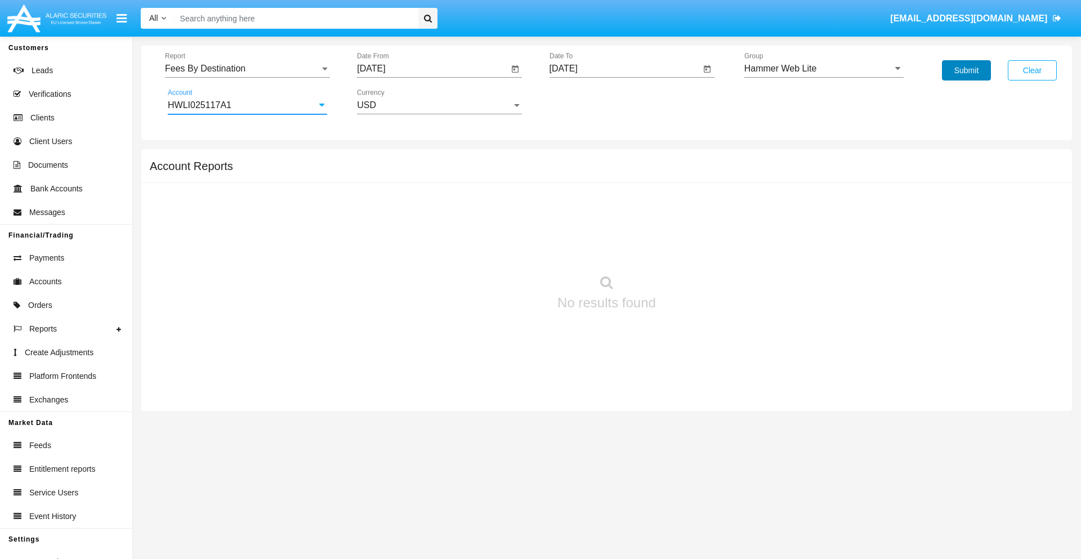
click at [966, 70] on button "Submit" at bounding box center [966, 70] width 49 height 20
click at [247, 69] on span "Report" at bounding box center [242, 69] width 155 height 10
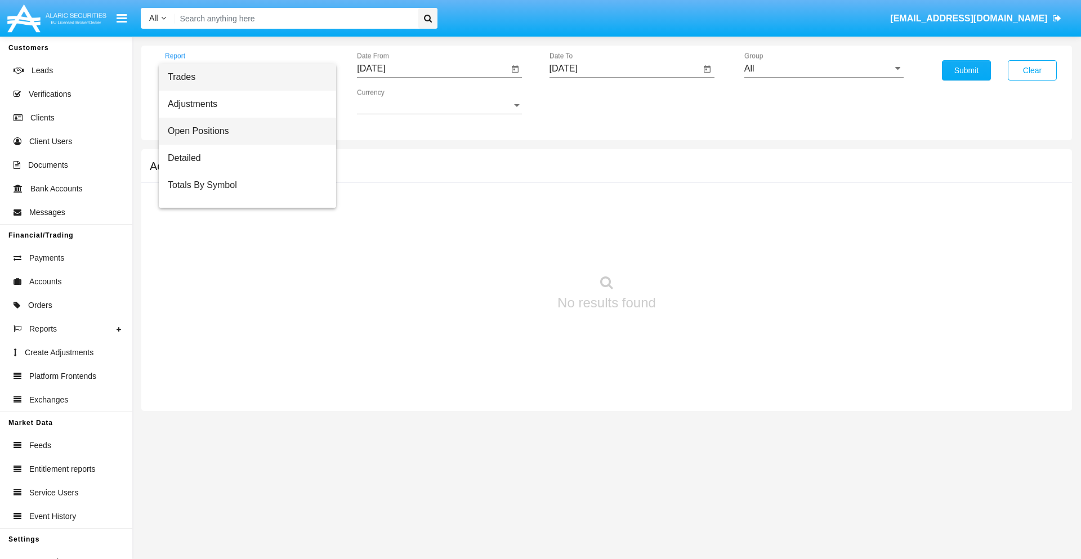
click at [243, 131] on span "Open Positions" at bounding box center [247, 131] width 159 height 27
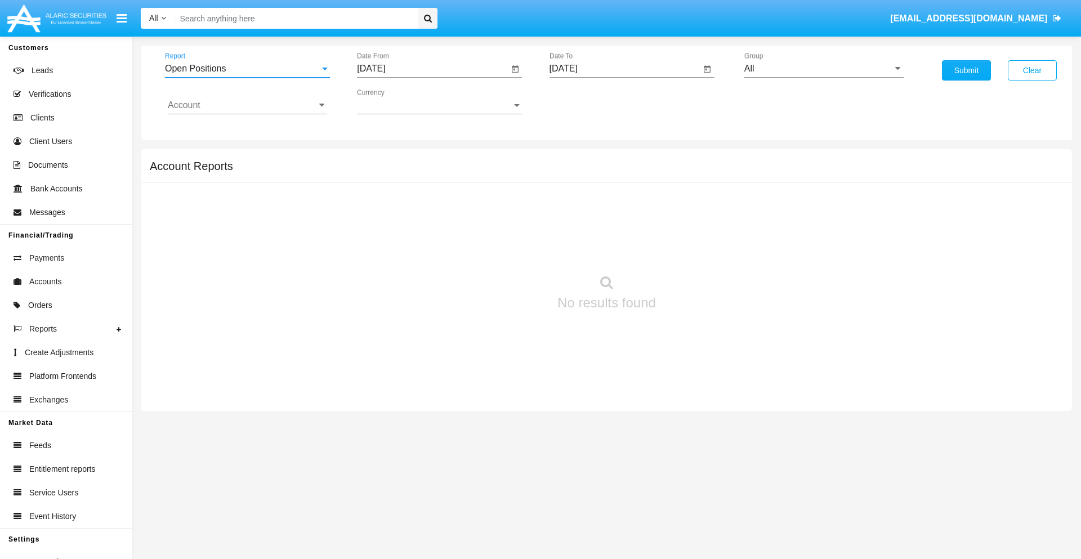
click at [432, 69] on input "[DATE]" at bounding box center [432, 69] width 151 height 10
click at [393, 101] on span "[DATE]" at bounding box center [384, 101] width 25 height 9
click at [502, 249] on div "2025" at bounding box center [502, 249] width 35 height 20
click at [502, 181] on div "AUG" at bounding box center [502, 181] width 35 height 20
click at [511, 150] on div "2" at bounding box center [510, 150] width 20 height 20
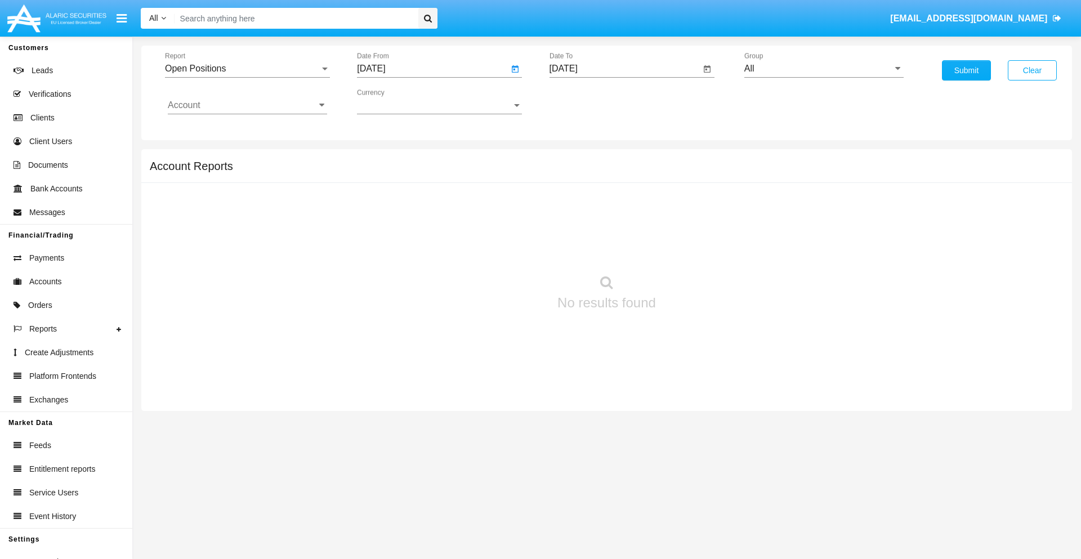
type input "08/02/25"
click at [624, 69] on input "[DATE]" at bounding box center [624, 69] width 151 height 10
click at [585, 101] on span "[DATE]" at bounding box center [576, 101] width 25 height 9
click at [694, 249] on div "2025" at bounding box center [694, 249] width 35 height 20
click at [576, 204] on div "SEP" at bounding box center [575, 204] width 35 height 20
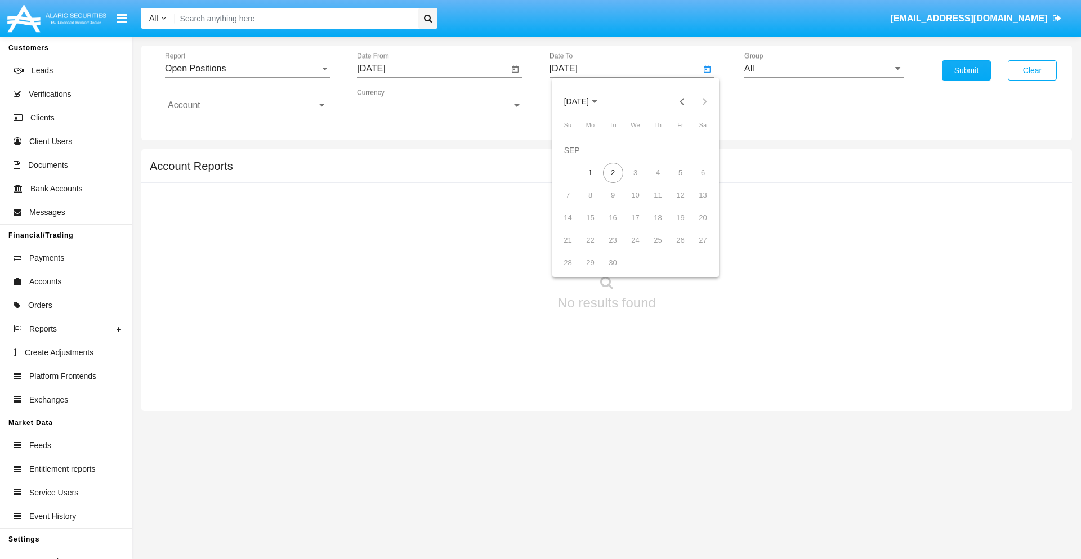
click at [612, 172] on div "2" at bounding box center [613, 173] width 20 height 20
type input "[DATE]"
click at [824, 69] on input "All" at bounding box center [823, 69] width 159 height 10
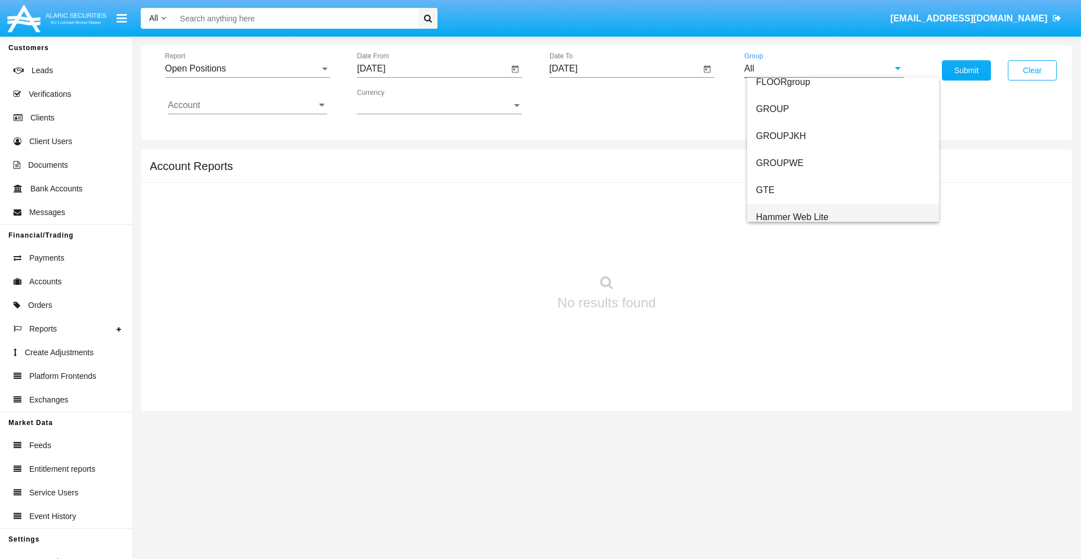
click at [792, 217] on span "Hammer Web Lite" at bounding box center [792, 217] width 73 height 10
type input "Hammer Web Lite"
click at [247, 105] on input "Account" at bounding box center [247, 105] width 159 height 10
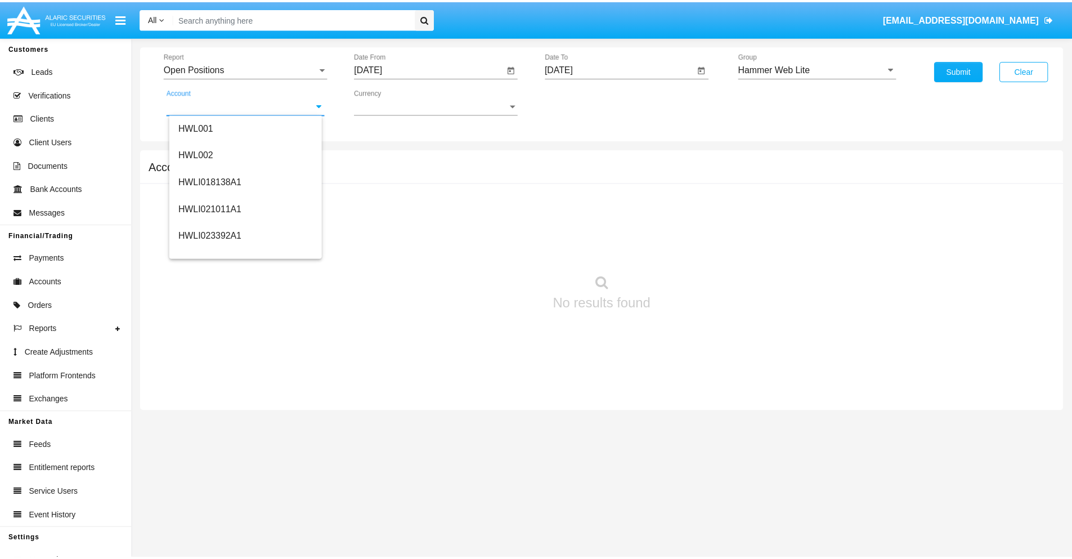
scroll to position [171, 0]
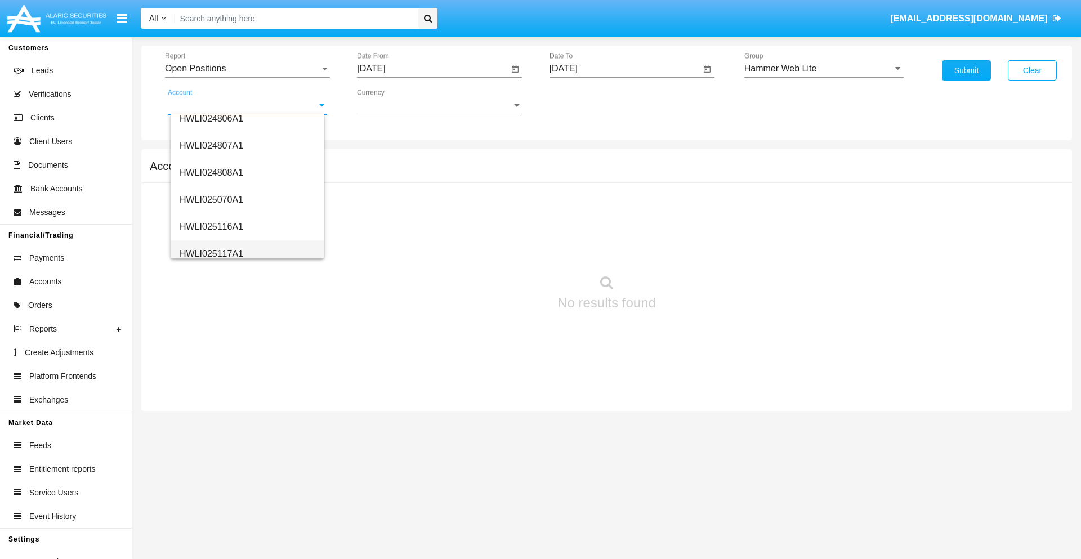
click at [211, 253] on span "HWLI025117A1" at bounding box center [212, 254] width 64 height 10
type input "HWLI025117A1"
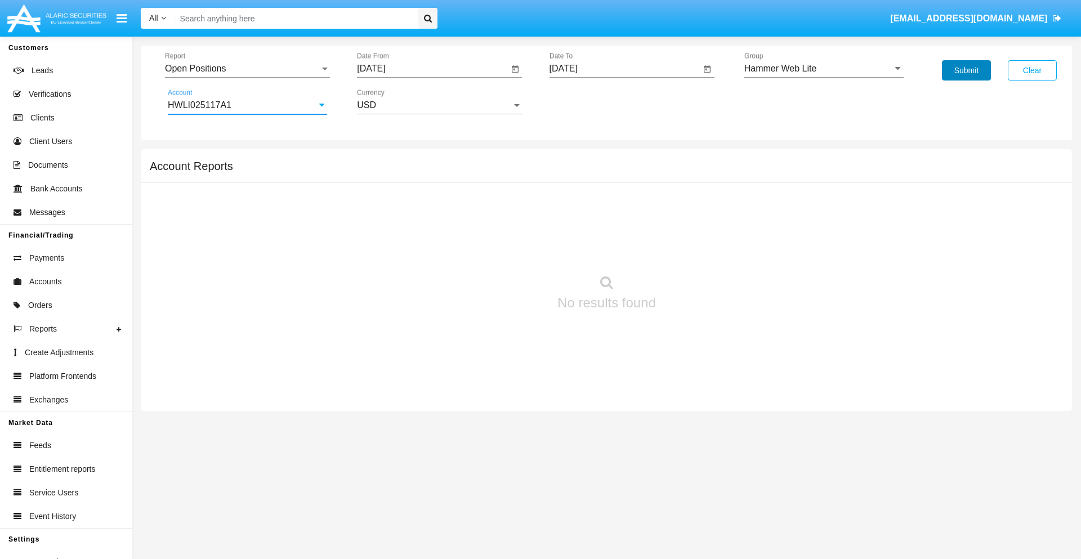
click at [966, 70] on button "Submit" at bounding box center [966, 70] width 49 height 20
click at [247, 69] on span "Report" at bounding box center [242, 69] width 155 height 10
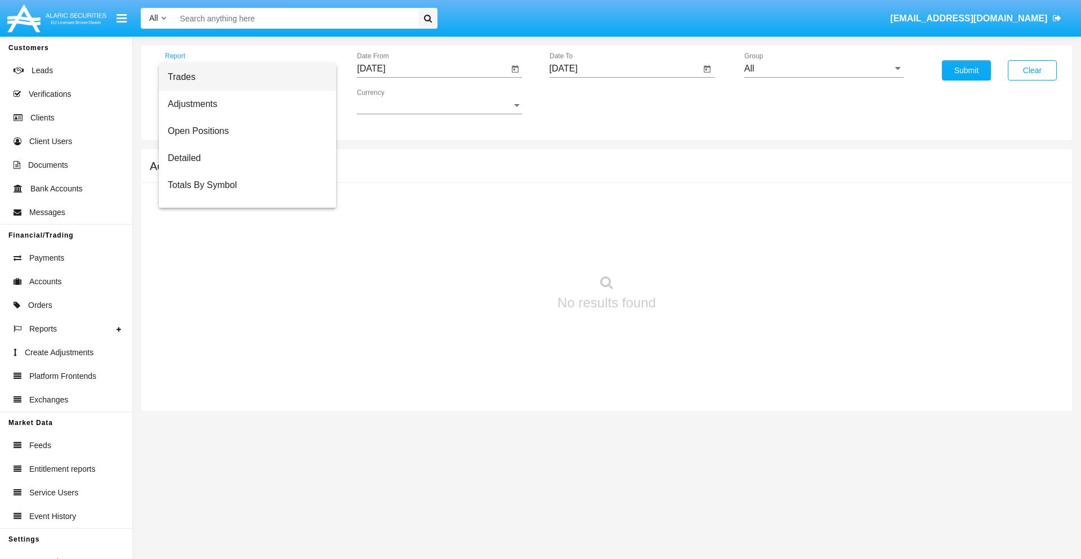
scroll to position [45, 0]
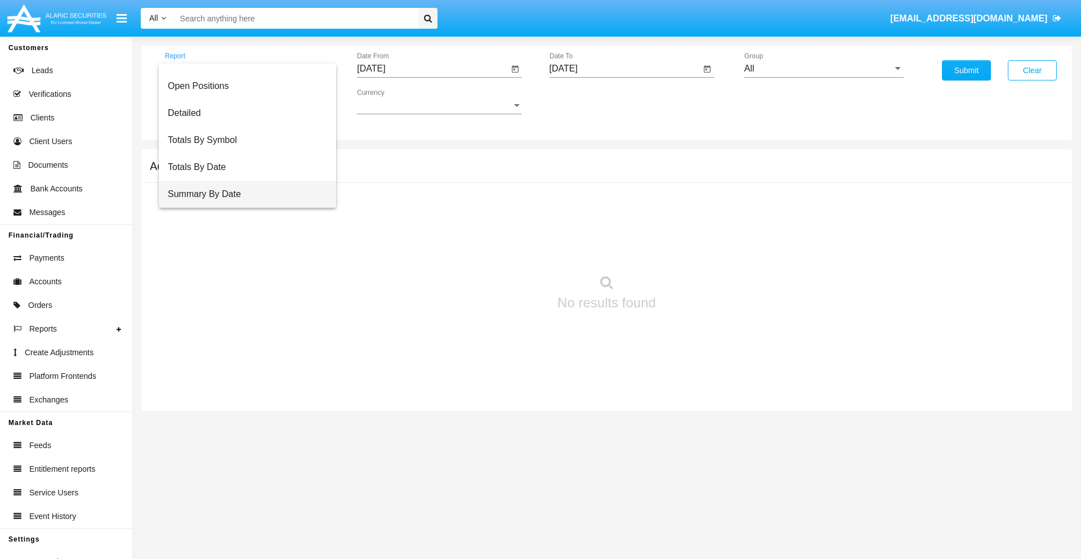
click at [243, 194] on span "Summary By Date" at bounding box center [247, 194] width 159 height 27
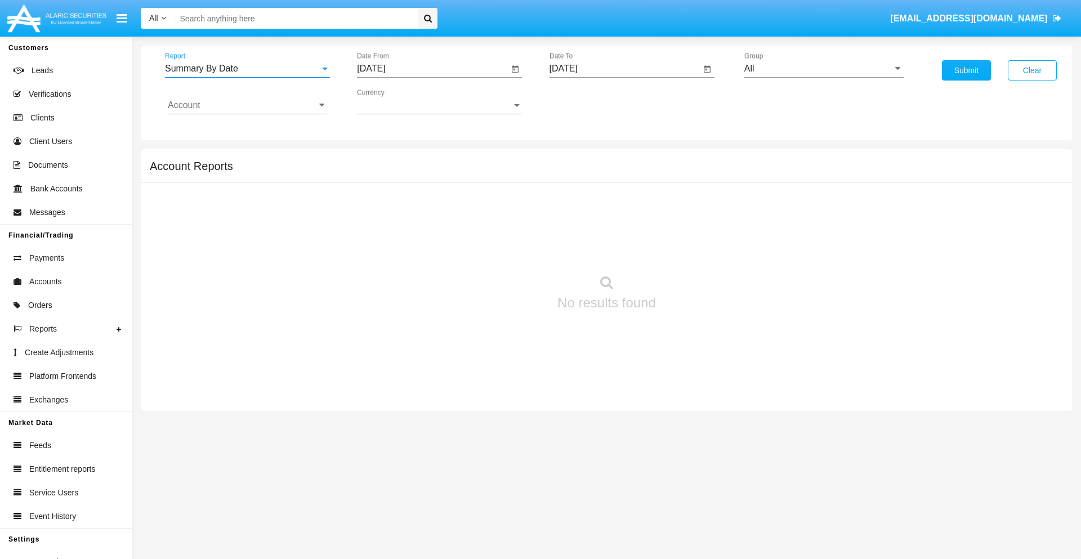
click at [432, 69] on input "[DATE]" at bounding box center [432, 69] width 151 height 10
click at [393, 101] on span "[DATE]" at bounding box center [384, 101] width 25 height 9
click at [502, 249] on div "2025" at bounding box center [502, 249] width 35 height 20
click at [502, 181] on div "AUG" at bounding box center [502, 181] width 35 height 20
click at [398, 217] on div "18" at bounding box center [398, 218] width 20 height 20
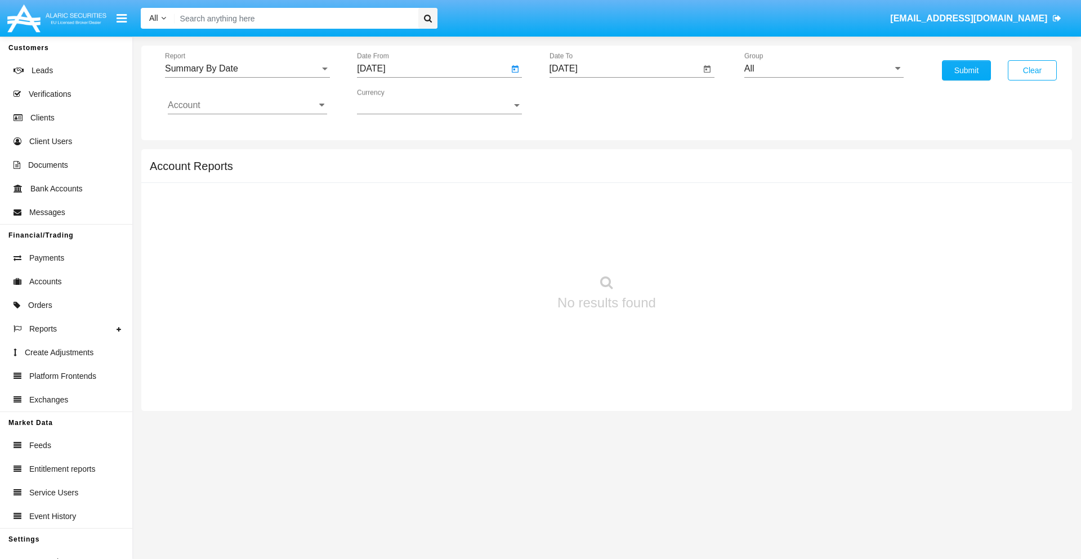
type input "[DATE]"
click at [624, 69] on input "[DATE]" at bounding box center [624, 69] width 151 height 10
click at [585, 101] on span "[DATE]" at bounding box center [576, 101] width 25 height 9
click at [694, 249] on div "2025" at bounding box center [694, 249] width 35 height 20
click at [576, 204] on div "SEP" at bounding box center [575, 204] width 35 height 20
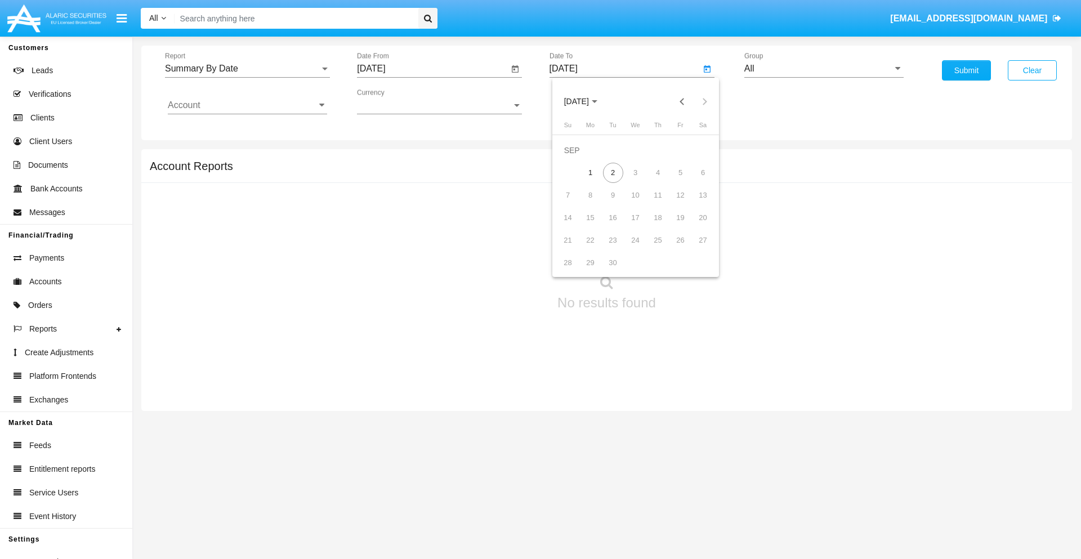
click at [612, 172] on div "2" at bounding box center [613, 173] width 20 height 20
type input "[DATE]"
click at [824, 69] on input "All" at bounding box center [823, 69] width 159 height 10
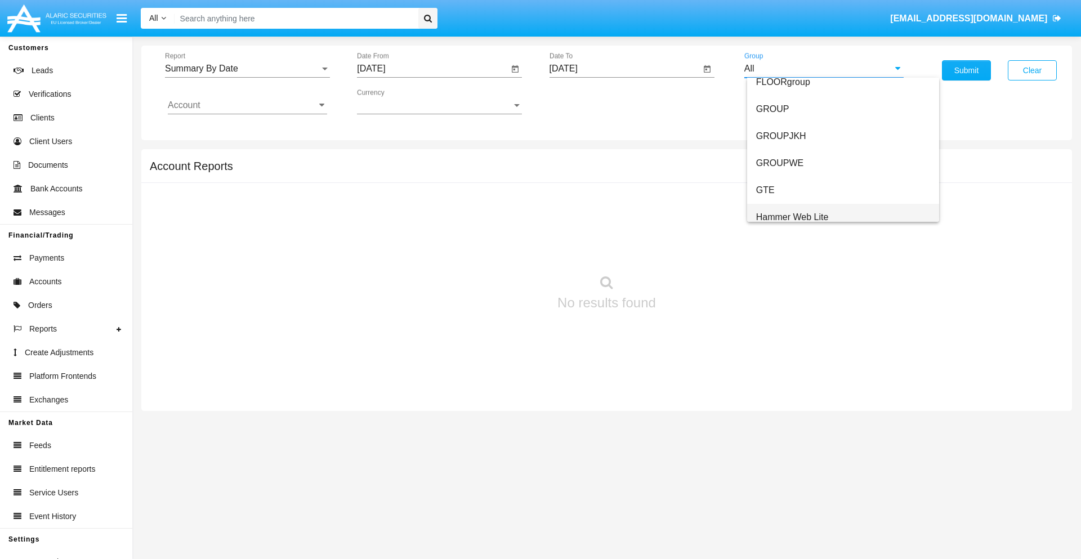
click at [792, 217] on span "Hammer Web Lite" at bounding box center [792, 217] width 73 height 10
type input "Hammer Web Lite"
click at [247, 105] on input "Account" at bounding box center [247, 105] width 159 height 10
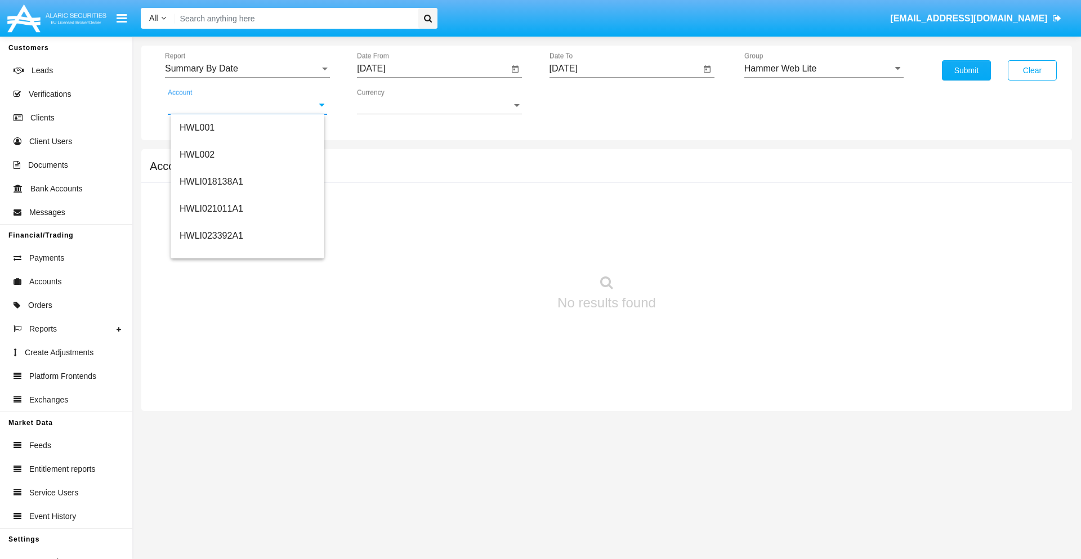
scroll to position [171, 0]
click at [211, 253] on span "HWLI025117A1" at bounding box center [212, 254] width 64 height 10
type input "HWLI025117A1"
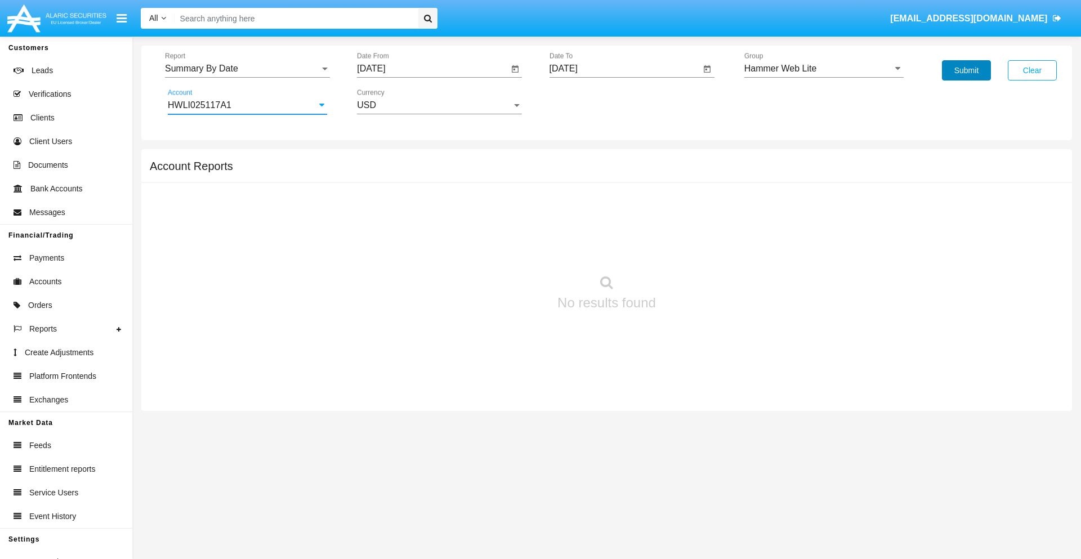
click at [966, 70] on button "Submit" at bounding box center [966, 70] width 49 height 20
click at [247, 69] on span "Report" at bounding box center [242, 69] width 155 height 10
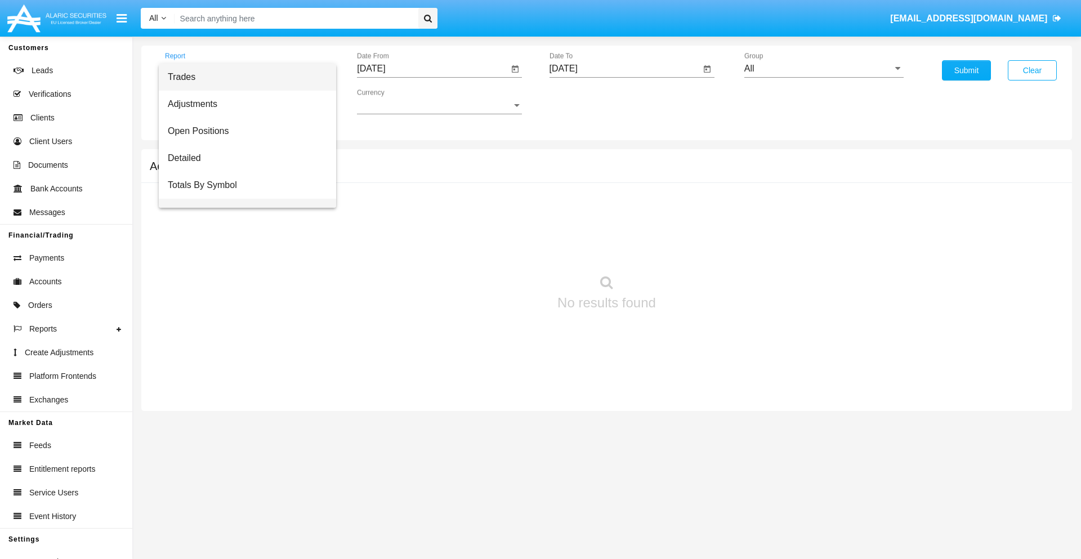
click at [243, 199] on span "Totals By Date" at bounding box center [247, 212] width 159 height 27
click at [432, 69] on input "[DATE]" at bounding box center [432, 69] width 151 height 10
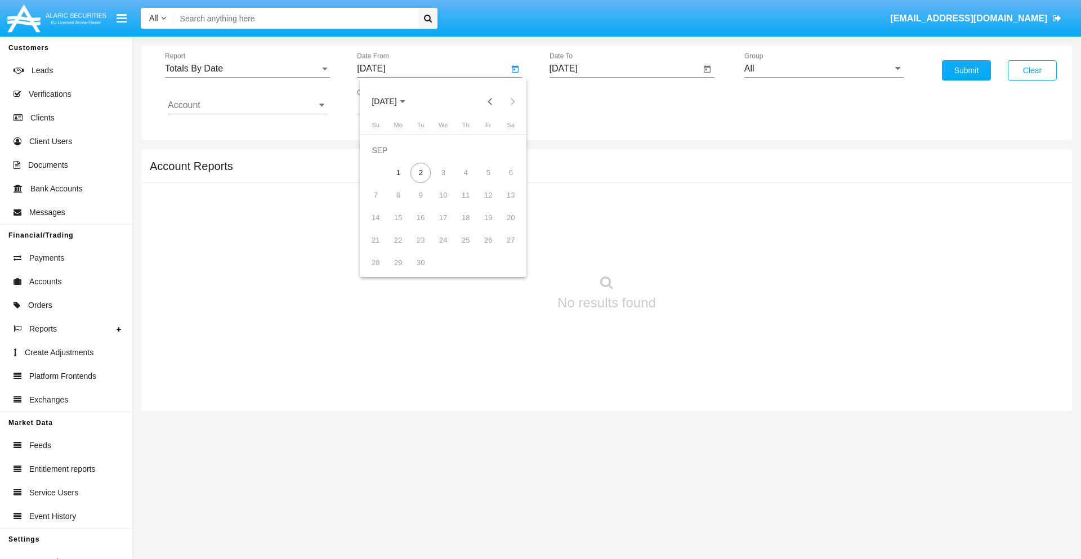
click at [393, 101] on span "[DATE]" at bounding box center [384, 101] width 25 height 9
click at [502, 249] on div "2025" at bounding box center [502, 249] width 35 height 20
click at [502, 181] on div "AUG" at bounding box center [502, 181] width 35 height 20
click at [398, 217] on div "18" at bounding box center [398, 218] width 20 height 20
type input "08/18/25"
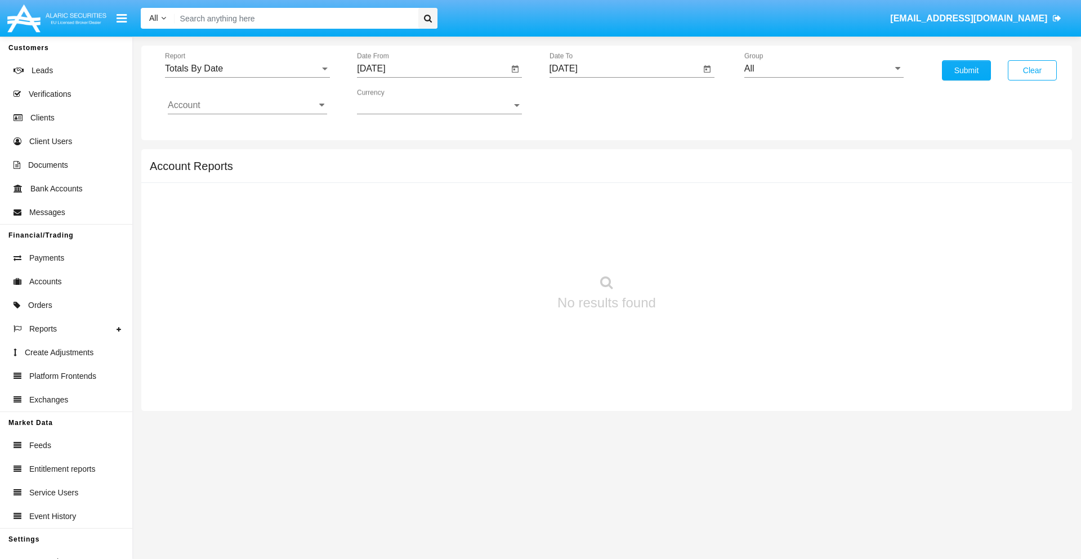
click at [624, 69] on input "[DATE]" at bounding box center [624, 69] width 151 height 10
click at [585, 101] on span "[DATE]" at bounding box center [576, 101] width 25 height 9
click at [694, 249] on div "2025" at bounding box center [694, 249] width 35 height 20
click at [576, 204] on div "SEP" at bounding box center [575, 204] width 35 height 20
click at [612, 172] on div "2" at bounding box center [613, 173] width 20 height 20
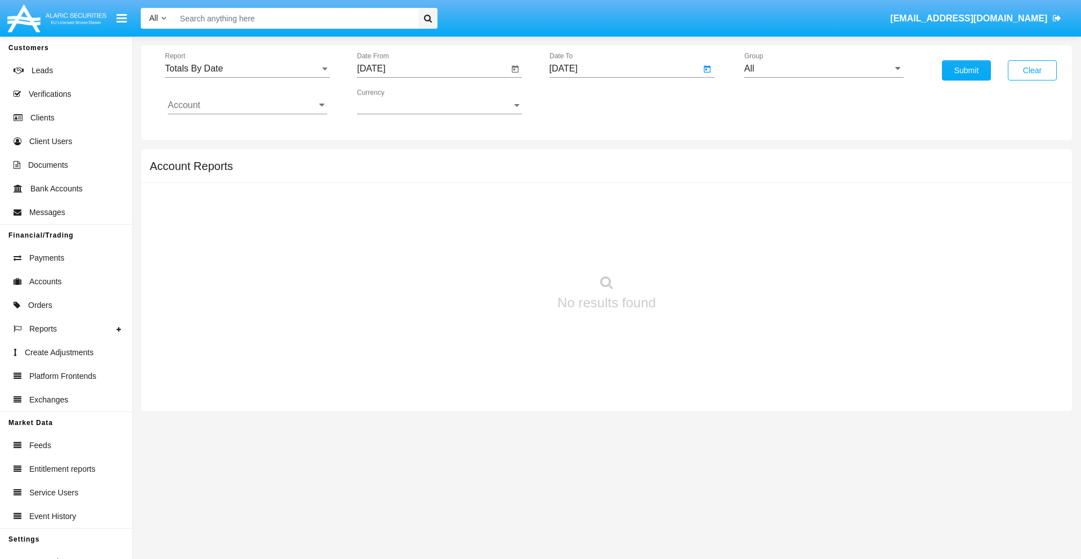
type input "[DATE]"
click at [824, 69] on input "All" at bounding box center [823, 69] width 159 height 10
click at [792, 217] on span "Hammer Web Lite" at bounding box center [792, 217] width 73 height 10
type input "Hammer Web Lite"
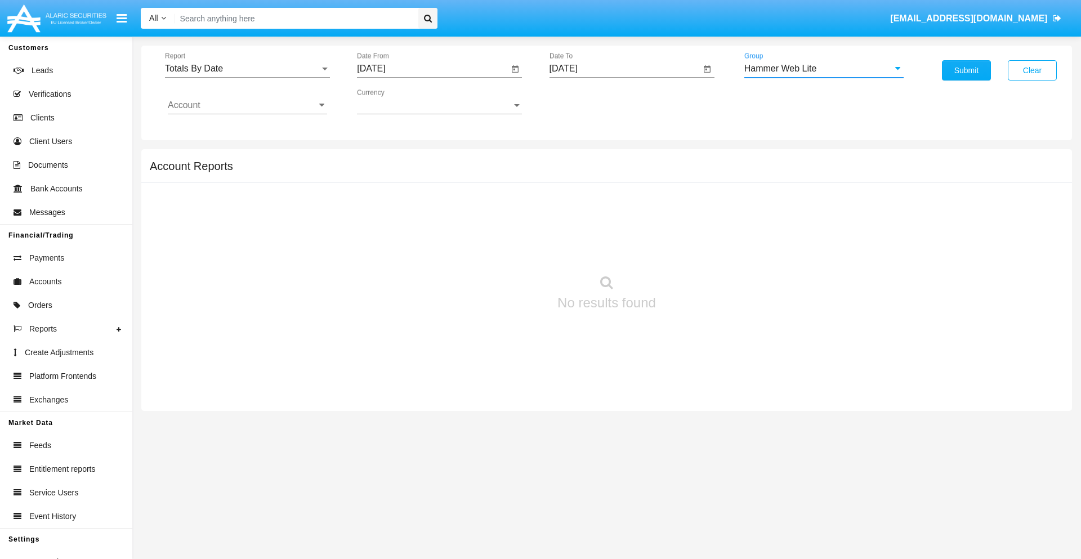
click at [247, 105] on input "Account" at bounding box center [247, 105] width 159 height 10
click at [211, 420] on span "HWLI025117A1" at bounding box center [212, 425] width 64 height 10
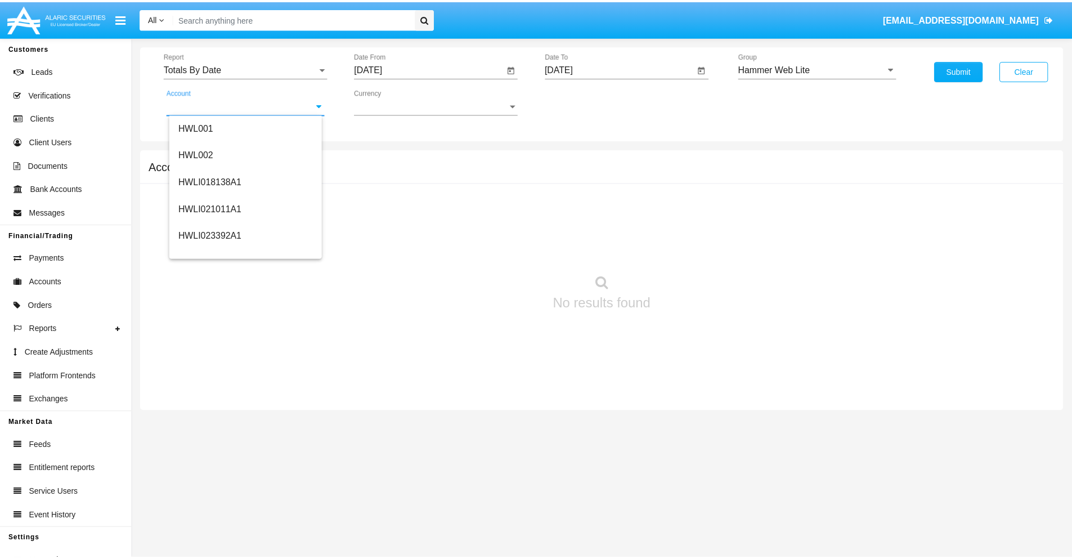
scroll to position [0, 0]
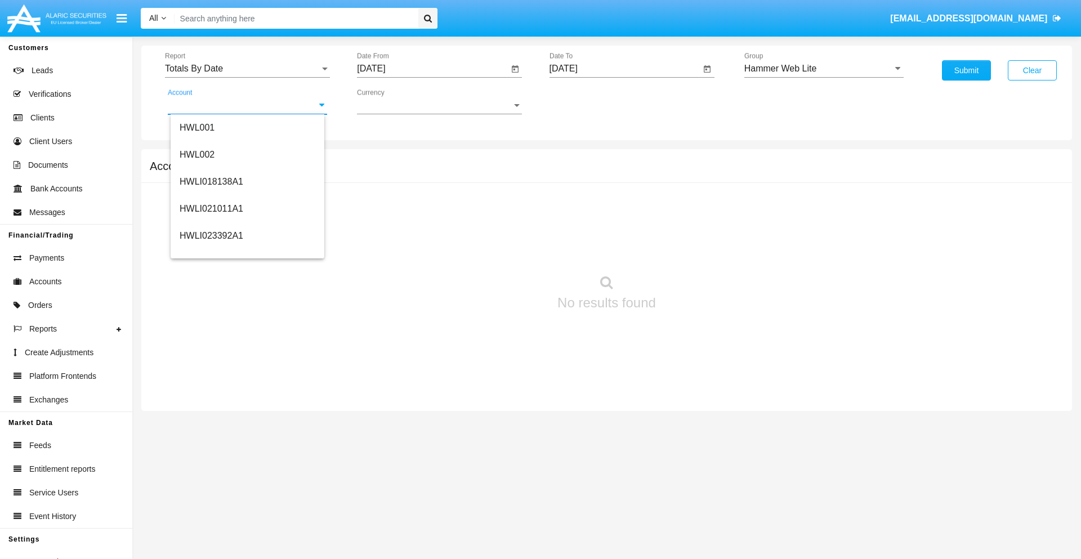
type input "HWLI025117A1"
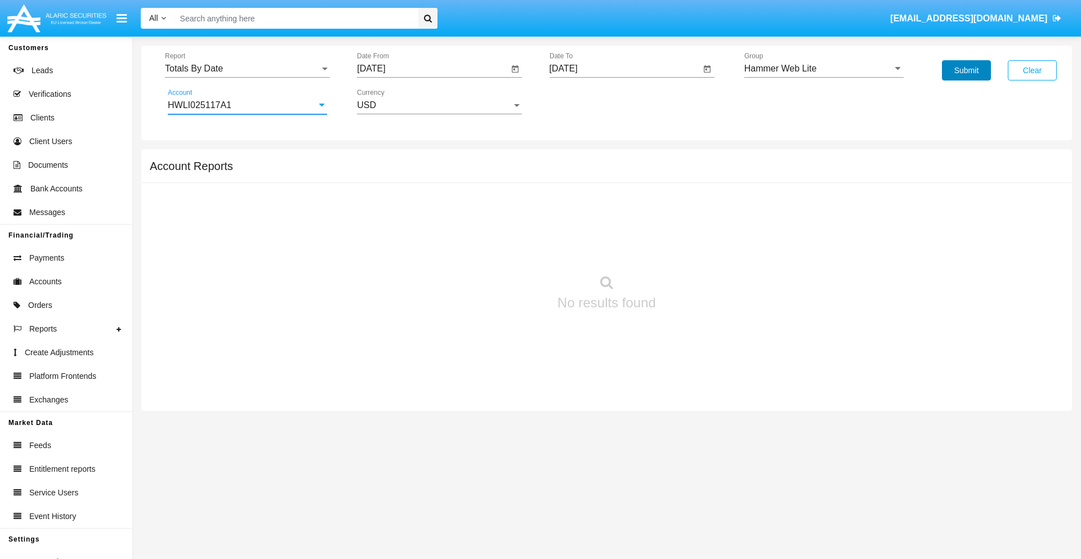
click at [966, 70] on button "Submit" at bounding box center [966, 70] width 49 height 20
click at [247, 69] on span "Report" at bounding box center [242, 69] width 155 height 10
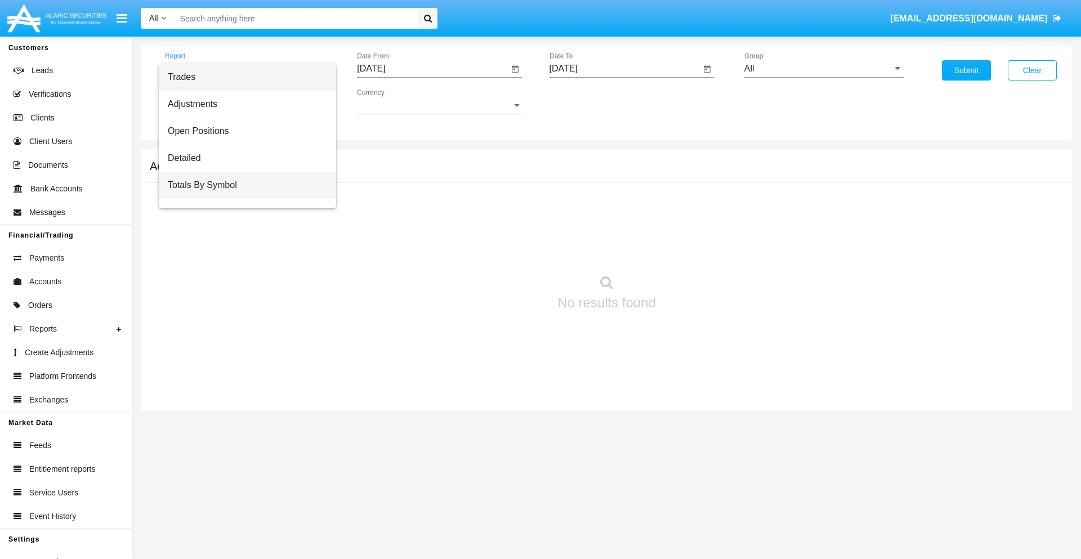
click at [243, 185] on span "Totals By Symbol" at bounding box center [247, 185] width 159 height 27
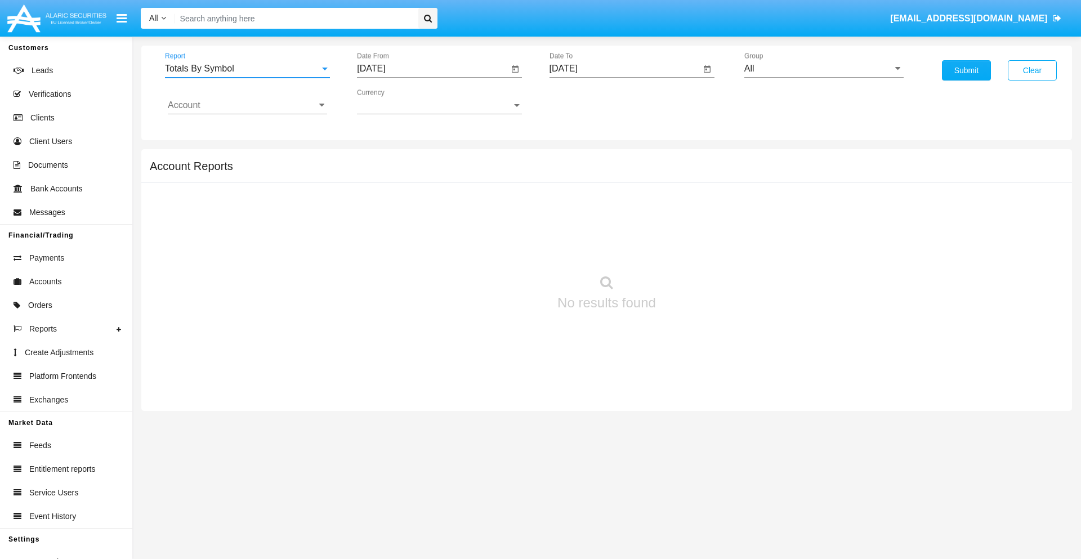
click at [432, 69] on input "[DATE]" at bounding box center [432, 69] width 151 height 10
click at [393, 101] on span "[DATE]" at bounding box center [384, 101] width 25 height 9
click at [502, 249] on div "2025" at bounding box center [502, 249] width 35 height 20
click at [502, 181] on div "AUG" at bounding box center [502, 181] width 35 height 20
click at [375, 172] on div "3" at bounding box center [375, 173] width 20 height 20
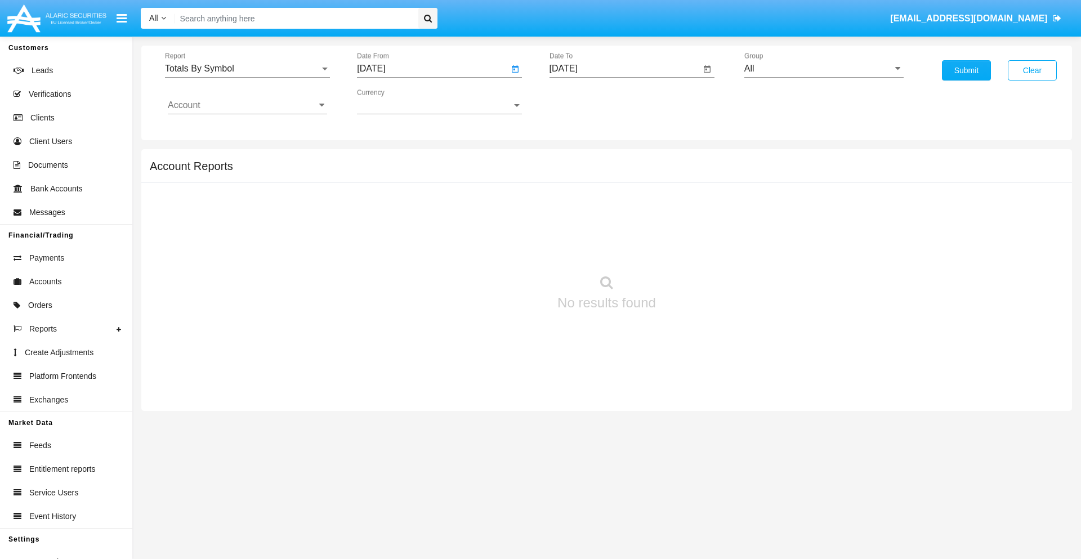
type input "[DATE]"
click at [624, 69] on input "[DATE]" at bounding box center [624, 69] width 151 height 10
click at [585, 101] on span "[DATE]" at bounding box center [576, 101] width 25 height 9
click at [694, 249] on div "2025" at bounding box center [694, 249] width 35 height 20
click at [576, 204] on div "SEP" at bounding box center [575, 204] width 35 height 20
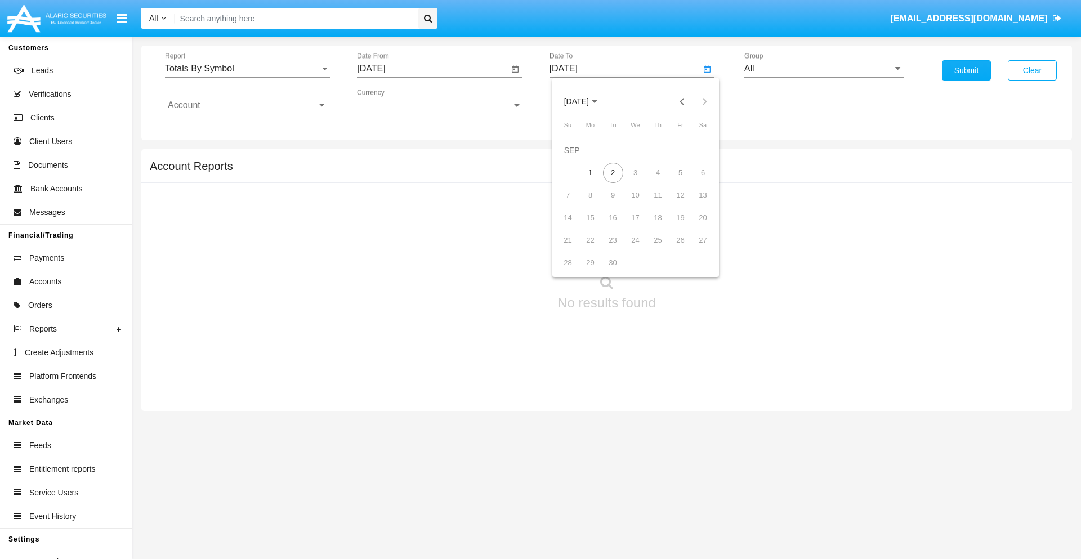
click at [612, 172] on div "2" at bounding box center [613, 173] width 20 height 20
type input "[DATE]"
click at [824, 69] on input "All" at bounding box center [823, 69] width 159 height 10
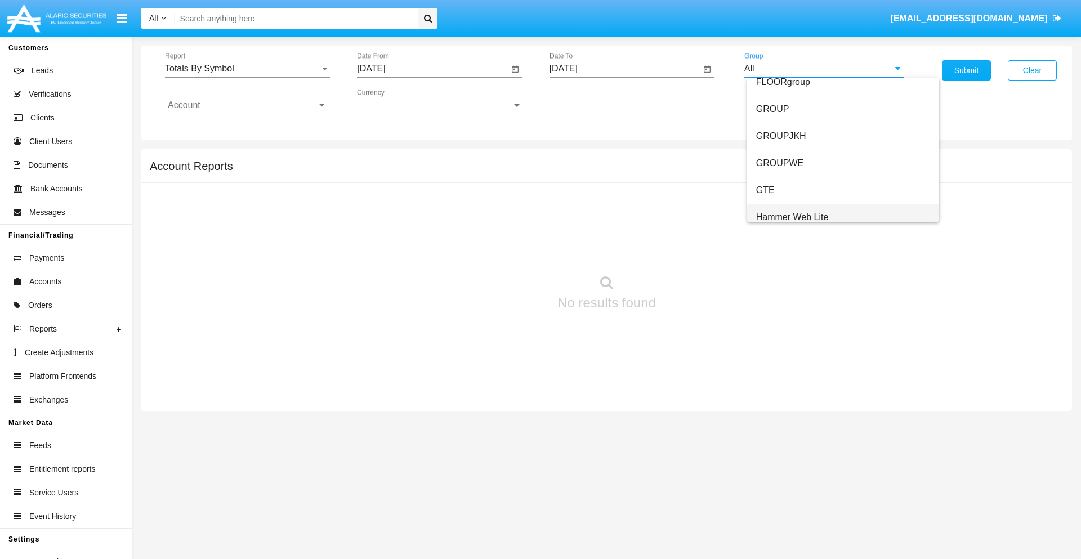
click at [792, 217] on span "Hammer Web Lite" at bounding box center [792, 217] width 73 height 10
type input "Hammer Web Lite"
click at [247, 105] on input "Account" at bounding box center [247, 105] width 159 height 10
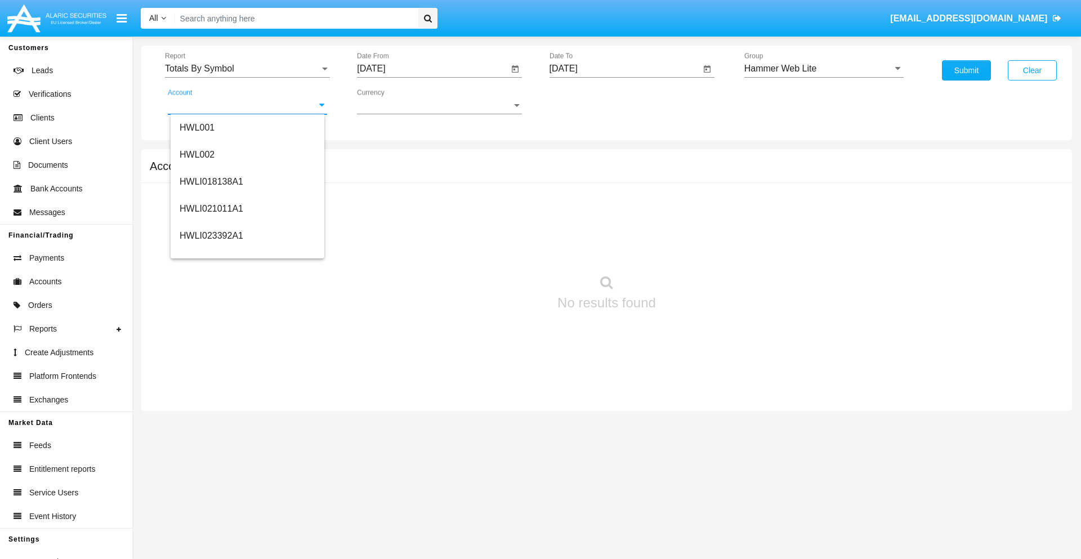
click at [211, 420] on span "HWLI025117A1" at bounding box center [212, 425] width 64 height 10
type input "HWLI025117A1"
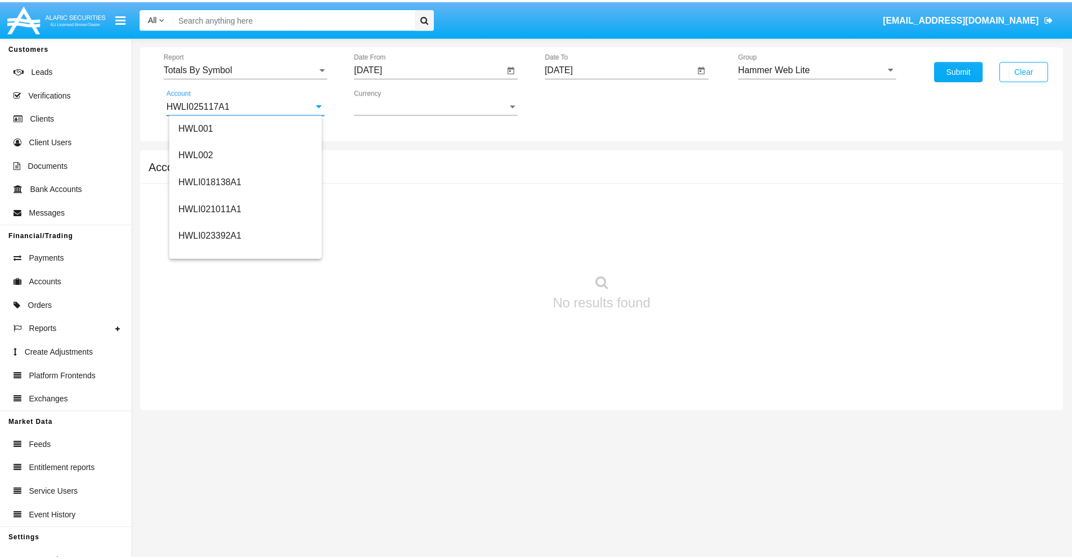
scroll to position [0, 0]
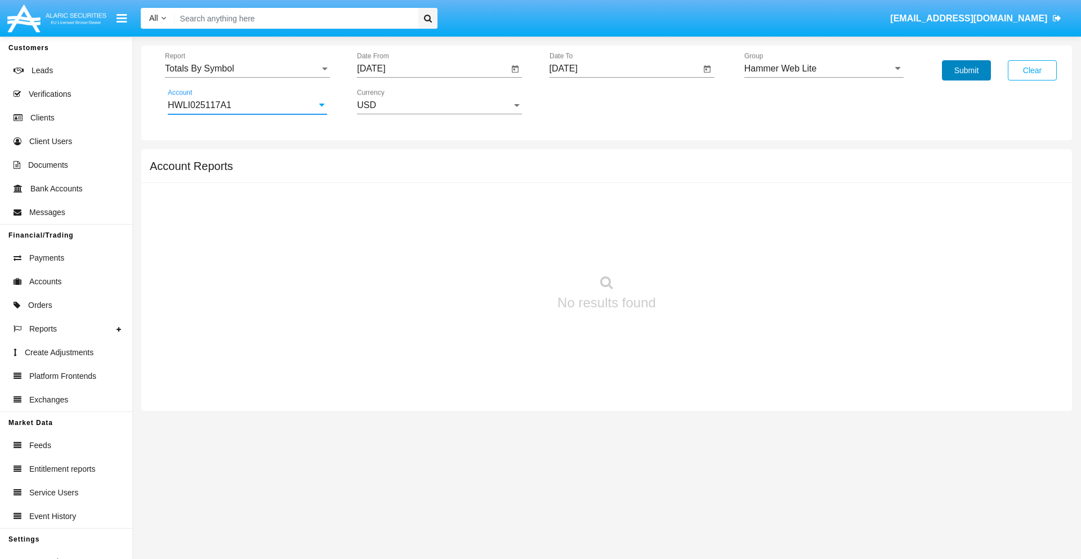
click at [966, 70] on button "Submit" at bounding box center [966, 70] width 49 height 20
click at [247, 69] on span "Report" at bounding box center [242, 69] width 155 height 10
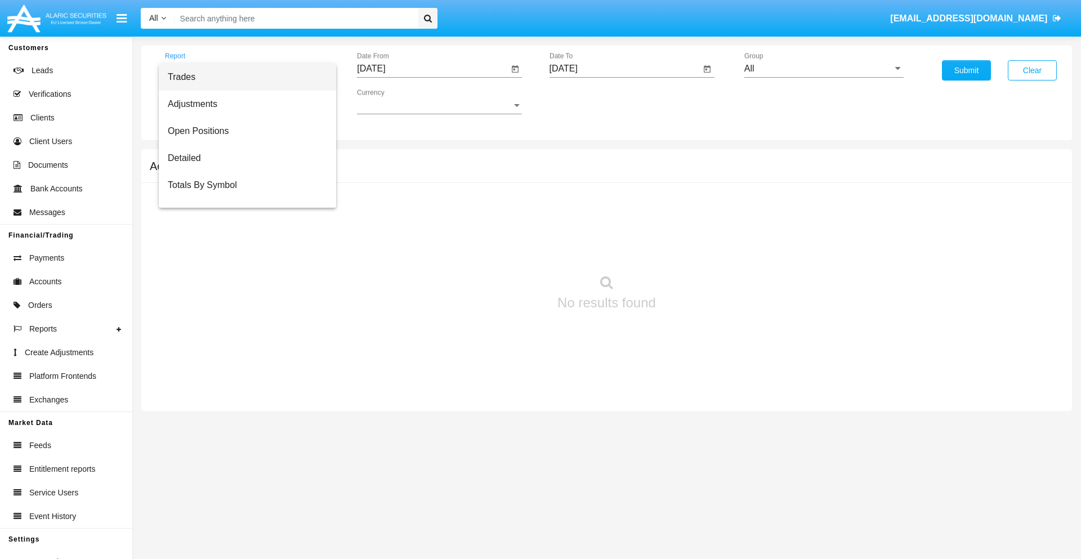
click at [243, 77] on span "Trades" at bounding box center [247, 77] width 159 height 27
click at [432, 69] on input "[DATE]" at bounding box center [432, 69] width 151 height 10
click at [393, 101] on span "[DATE]" at bounding box center [384, 101] width 25 height 9
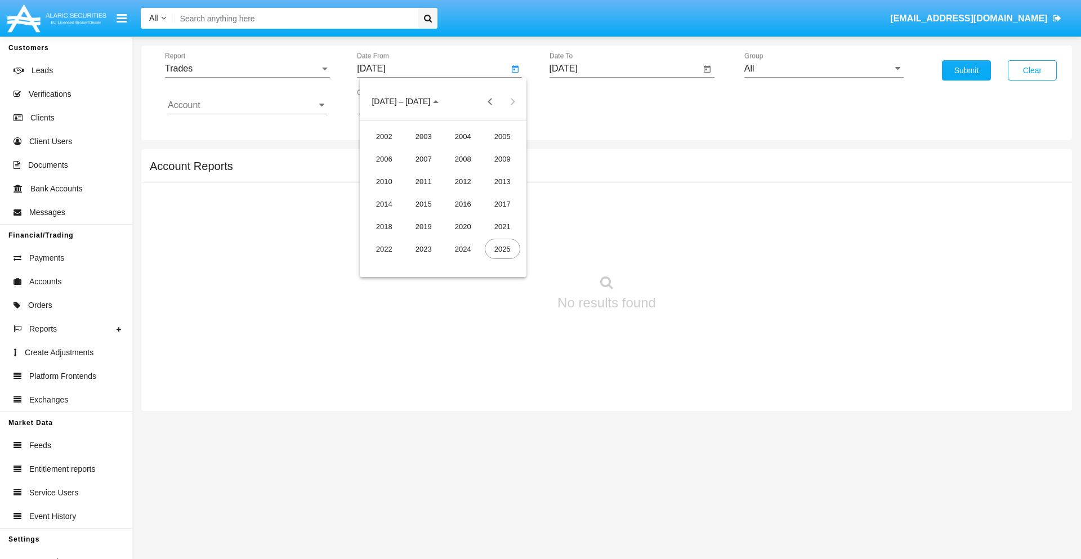
click at [502, 249] on div "2025" at bounding box center [502, 249] width 35 height 20
click at [423, 181] on div "JUN" at bounding box center [423, 181] width 35 height 20
click at [398, 172] on div "2" at bounding box center [398, 173] width 20 height 20
type input "06/02/25"
click at [624, 69] on input "[DATE]" at bounding box center [624, 69] width 151 height 10
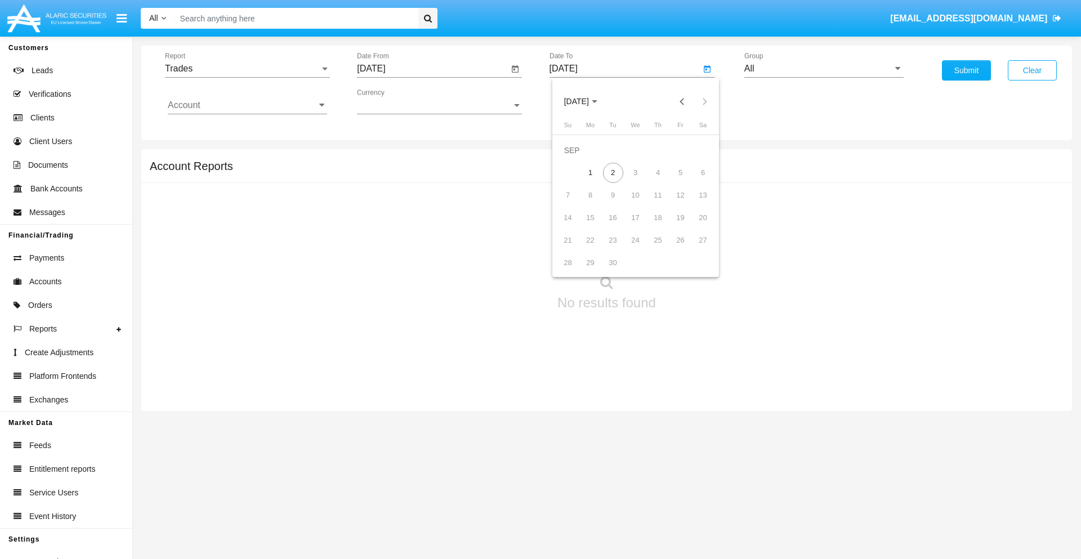
click at [585, 101] on span "SEP 2025" at bounding box center [576, 101] width 25 height 9
click at [694, 249] on div "2025" at bounding box center [694, 249] width 35 height 20
click at [576, 204] on div "SEP" at bounding box center [575, 204] width 35 height 20
click at [612, 172] on div "2" at bounding box center [613, 173] width 20 height 20
type input "09/02/25"
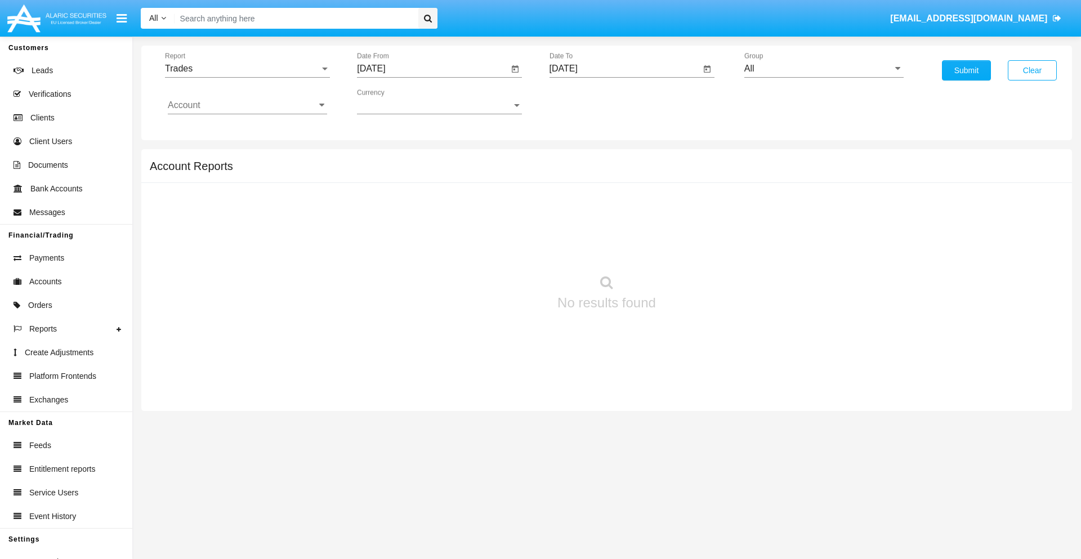
click at [824, 69] on input "All" at bounding box center [823, 69] width 159 height 10
click at [792, 217] on span "Hammer Web Lite" at bounding box center [792, 217] width 73 height 10
type input "Hammer Web Lite"
click at [247, 105] on input "Account" at bounding box center [247, 105] width 159 height 10
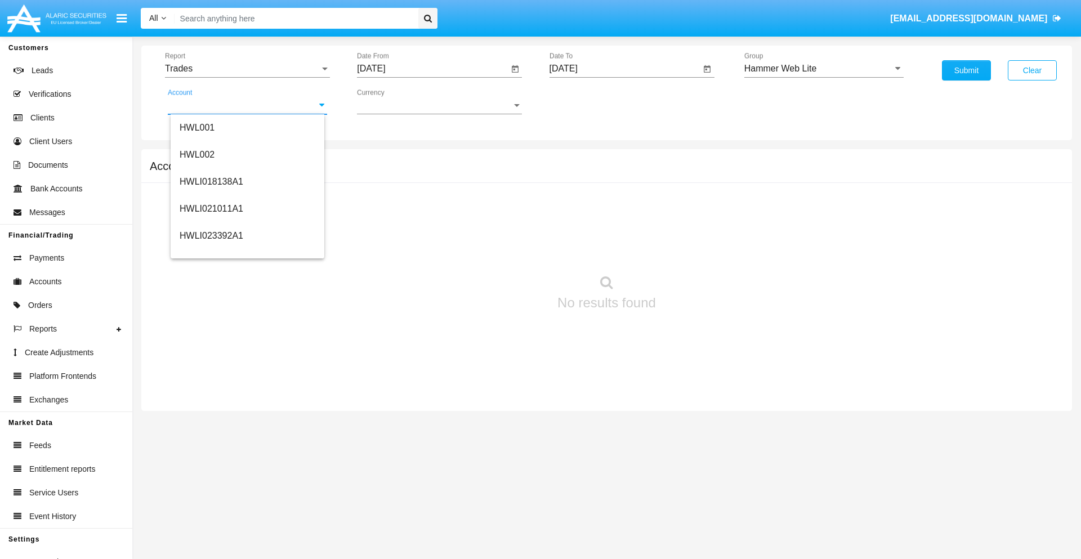
click at [211, 420] on span "HWLI025117A1" at bounding box center [212, 425] width 64 height 10
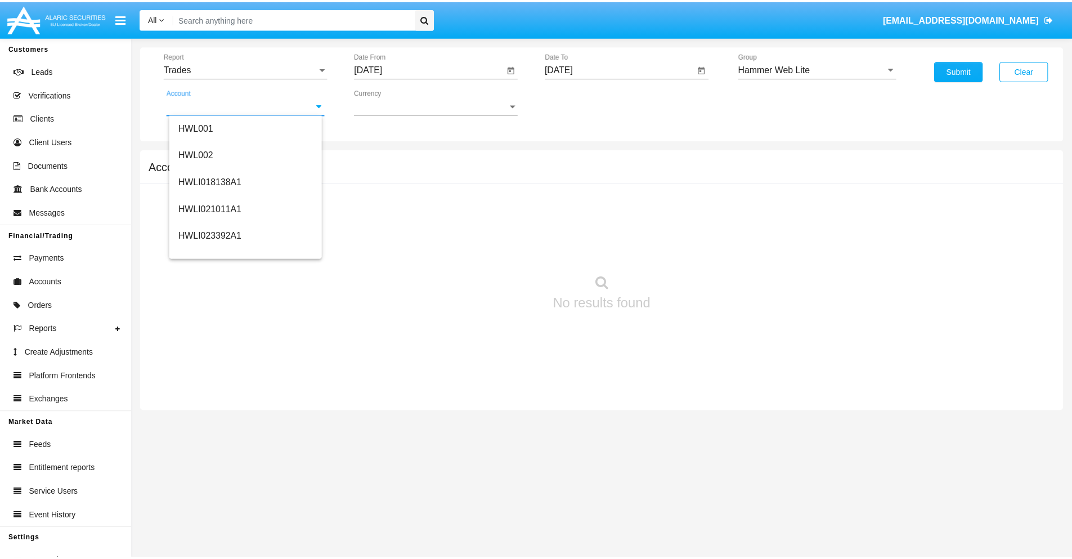
scroll to position [0, 0]
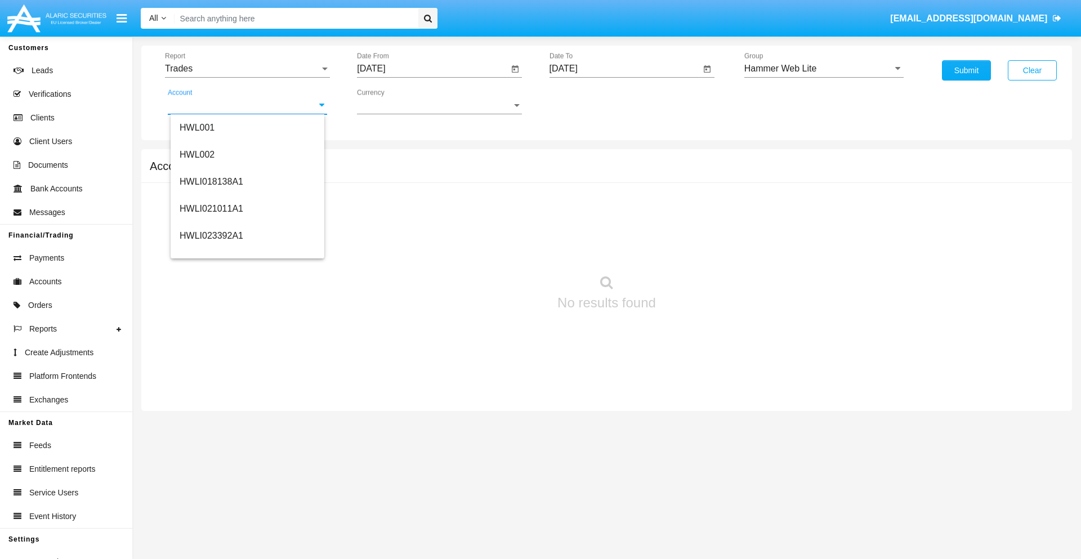
type input "HWLI025117A1"
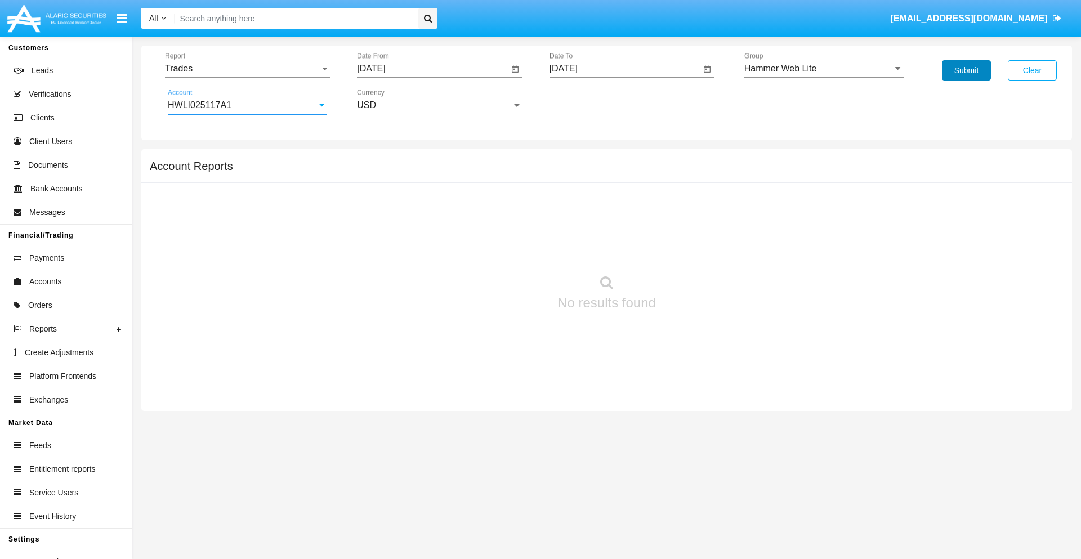
click at [966, 70] on button "Submit" at bounding box center [966, 70] width 49 height 20
click at [247, 69] on span "Report" at bounding box center [242, 69] width 155 height 10
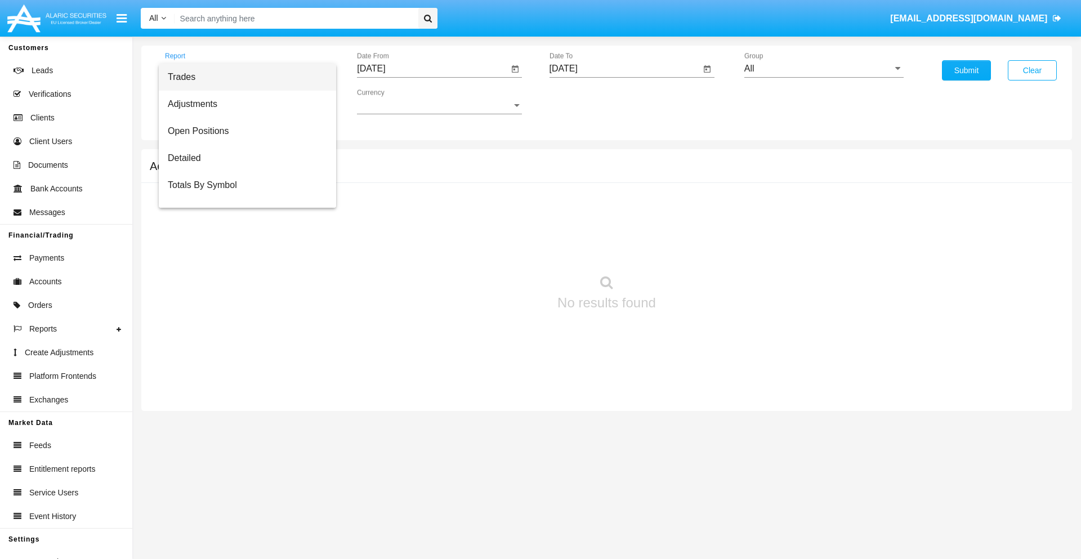
click at [243, 77] on span "Trades" at bounding box center [247, 77] width 159 height 27
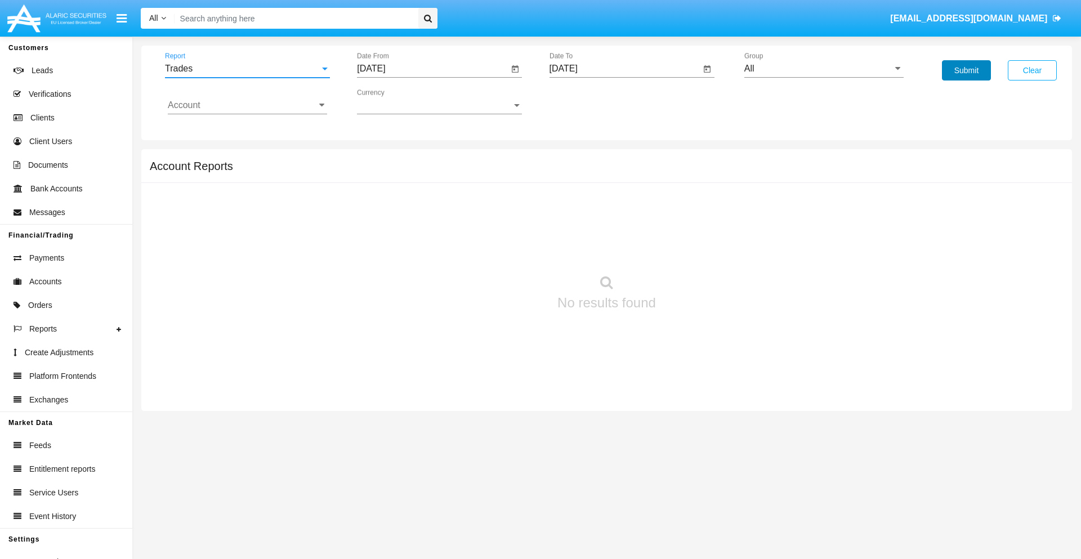
click at [966, 70] on button "Submit" at bounding box center [966, 70] width 49 height 20
click at [247, 69] on span "Report" at bounding box center [242, 69] width 155 height 10
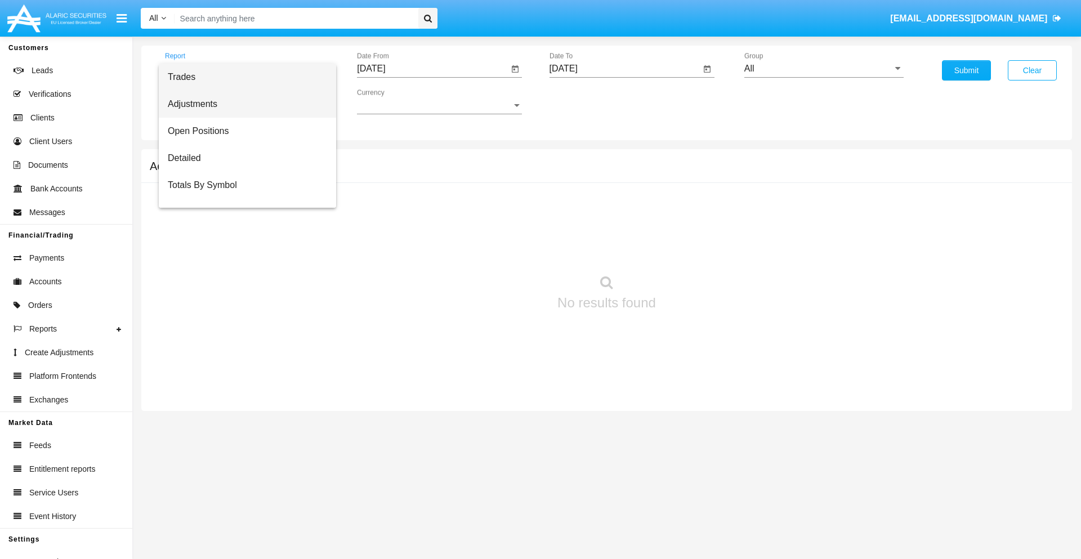
click at [243, 104] on span "Adjustments" at bounding box center [247, 104] width 159 height 27
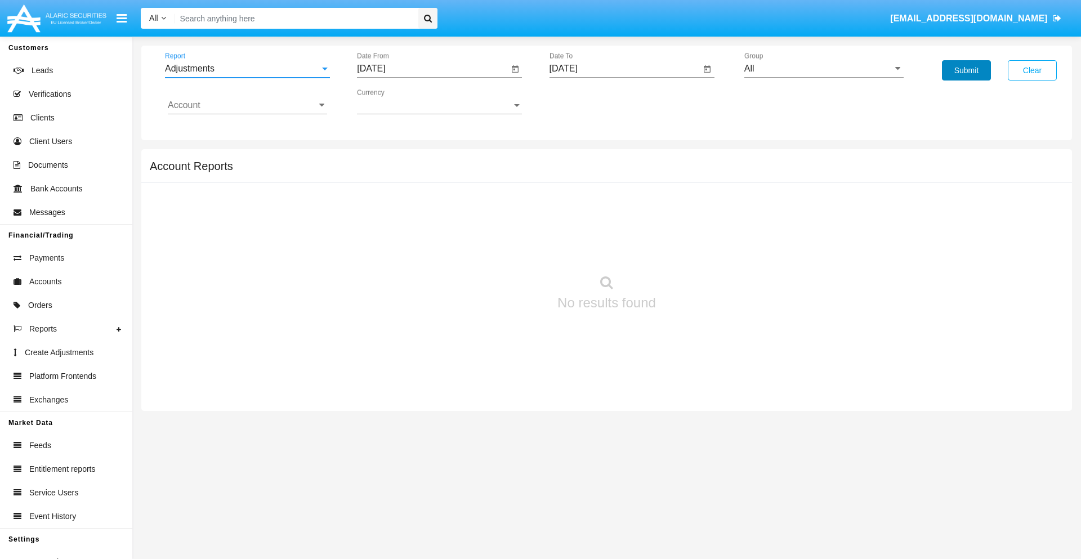
click at [966, 70] on button "Submit" at bounding box center [966, 70] width 49 height 20
click at [247, 69] on span "Report" at bounding box center [242, 69] width 155 height 10
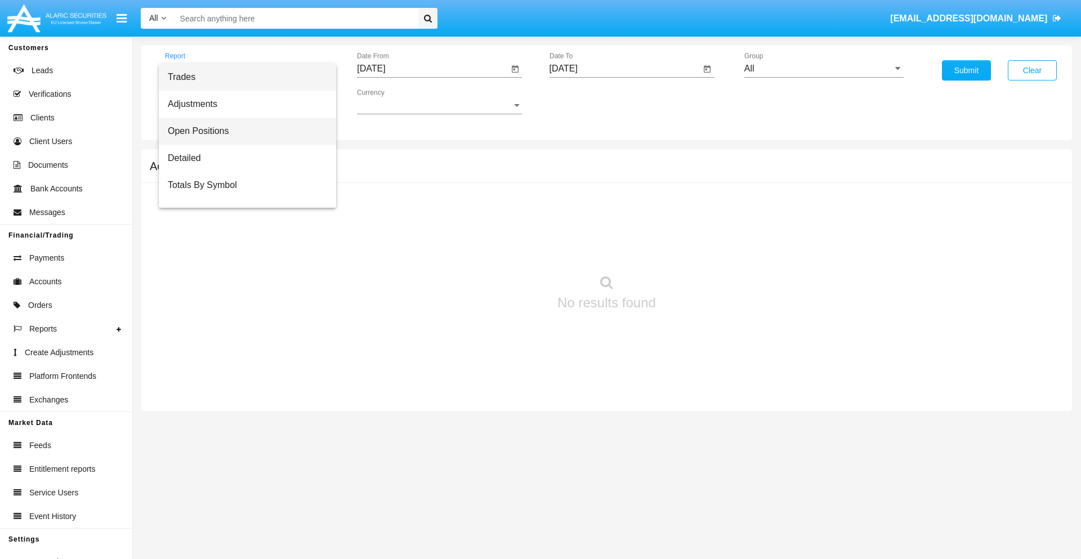
click at [243, 131] on span "Open Positions" at bounding box center [247, 131] width 159 height 27
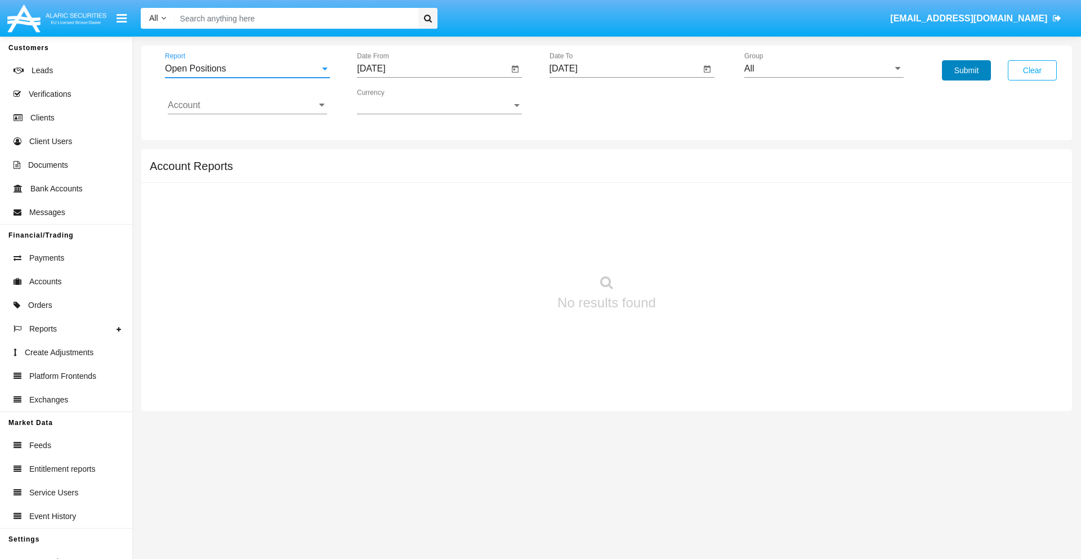
click at [966, 70] on button "Submit" at bounding box center [966, 70] width 49 height 20
click at [247, 69] on span "Report" at bounding box center [242, 69] width 155 height 10
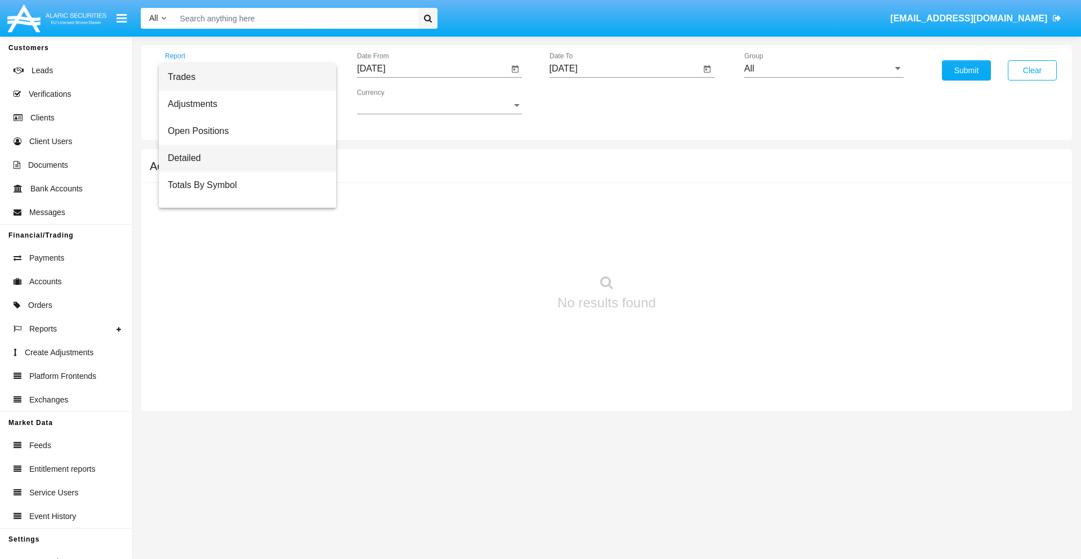
click at [243, 158] on span "Detailed" at bounding box center [247, 158] width 159 height 27
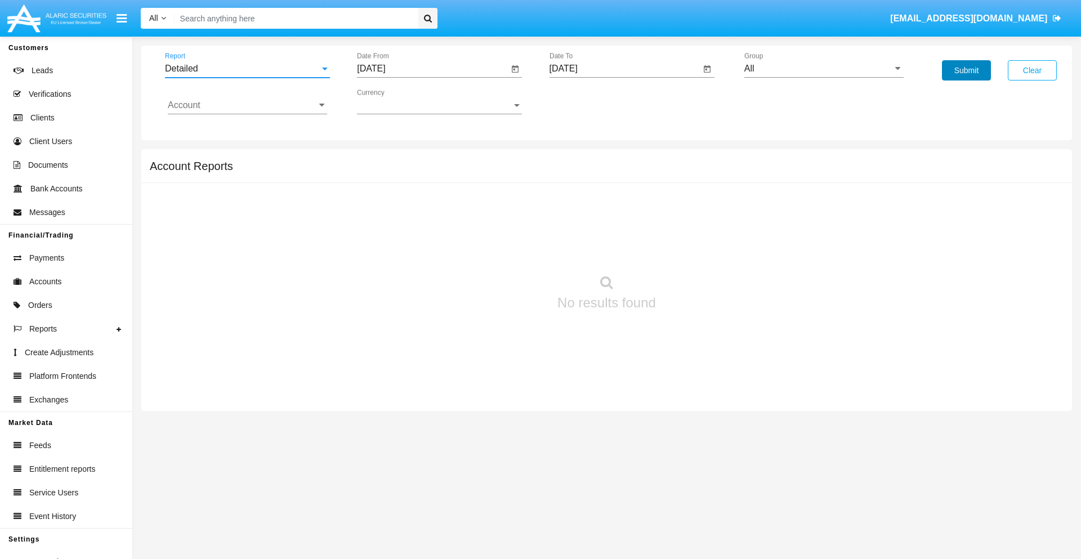
click at [966, 70] on button "Submit" at bounding box center [966, 70] width 49 height 20
click at [247, 69] on span "Report" at bounding box center [242, 69] width 155 height 10
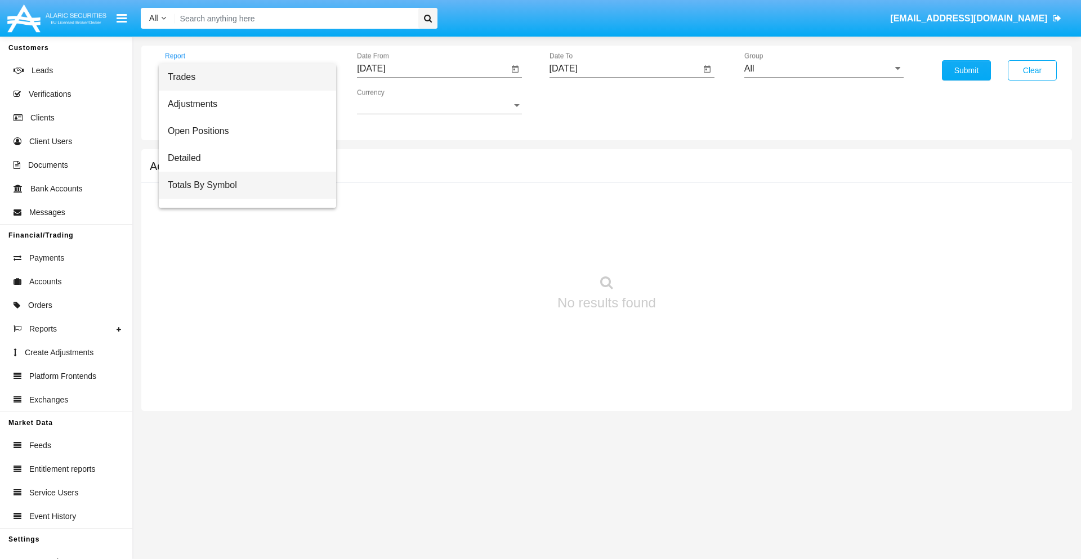
click at [243, 185] on span "Totals By Symbol" at bounding box center [247, 185] width 159 height 27
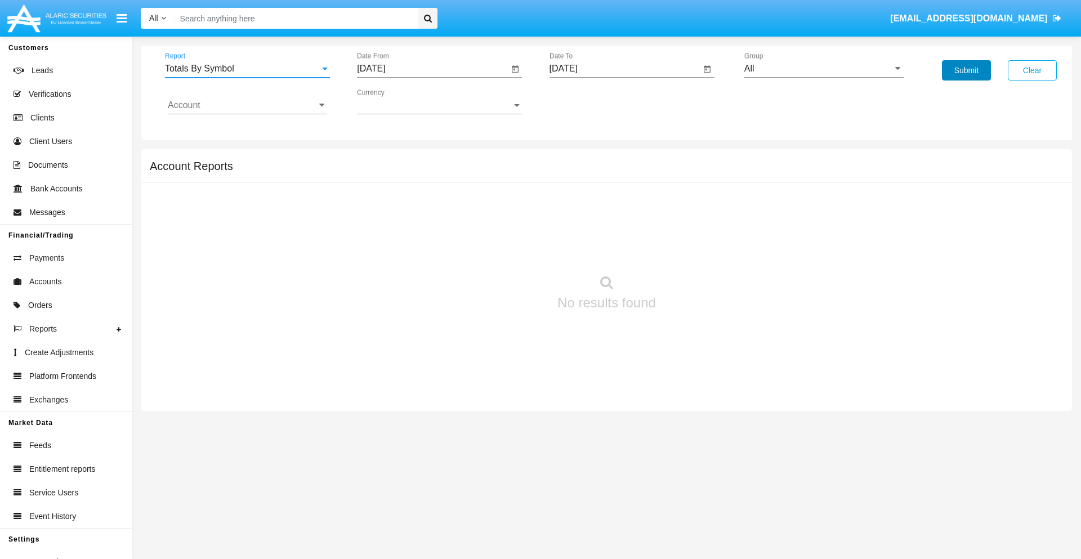
click at [966, 70] on button "Submit" at bounding box center [966, 70] width 49 height 20
click at [247, 69] on span "Report" at bounding box center [242, 69] width 155 height 10
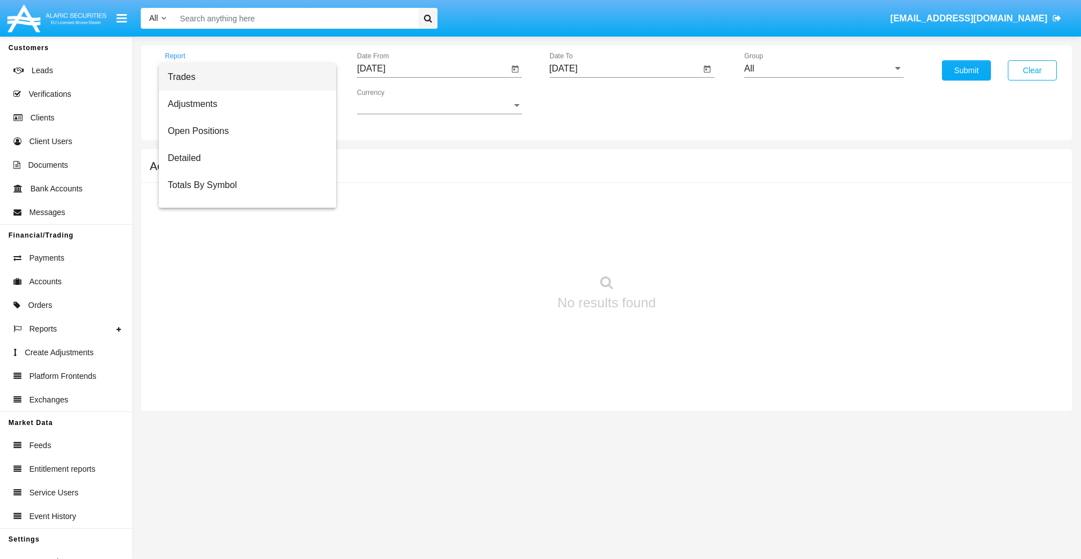
scroll to position [18, 0]
click at [243, 194] on span "Totals By Date" at bounding box center [247, 194] width 159 height 27
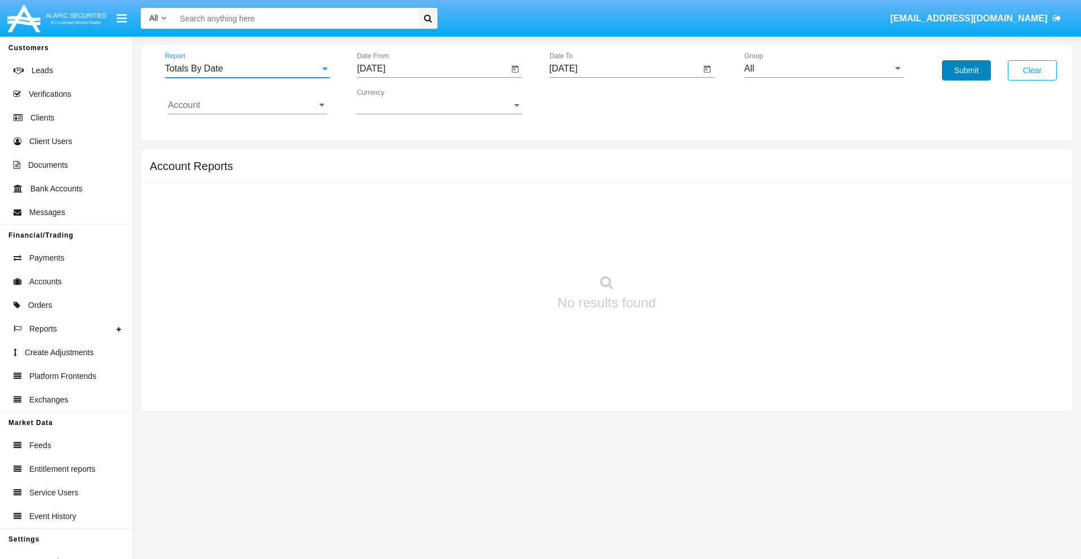
click at [966, 70] on button "Submit" at bounding box center [966, 70] width 49 height 20
click at [247, 69] on span "Report" at bounding box center [242, 69] width 155 height 10
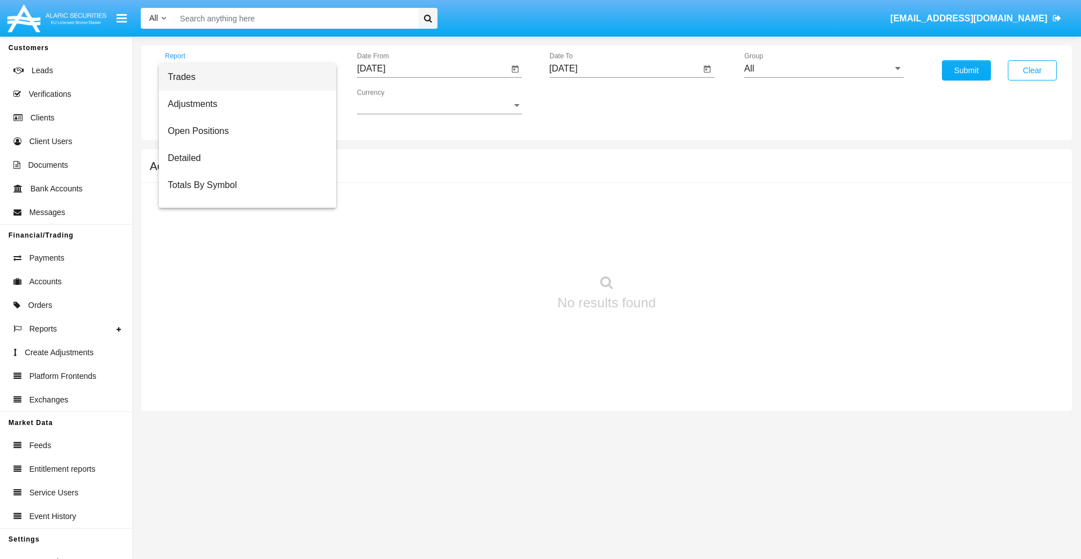
click at [243, 226] on span "Summary By Date" at bounding box center [247, 239] width 159 height 27
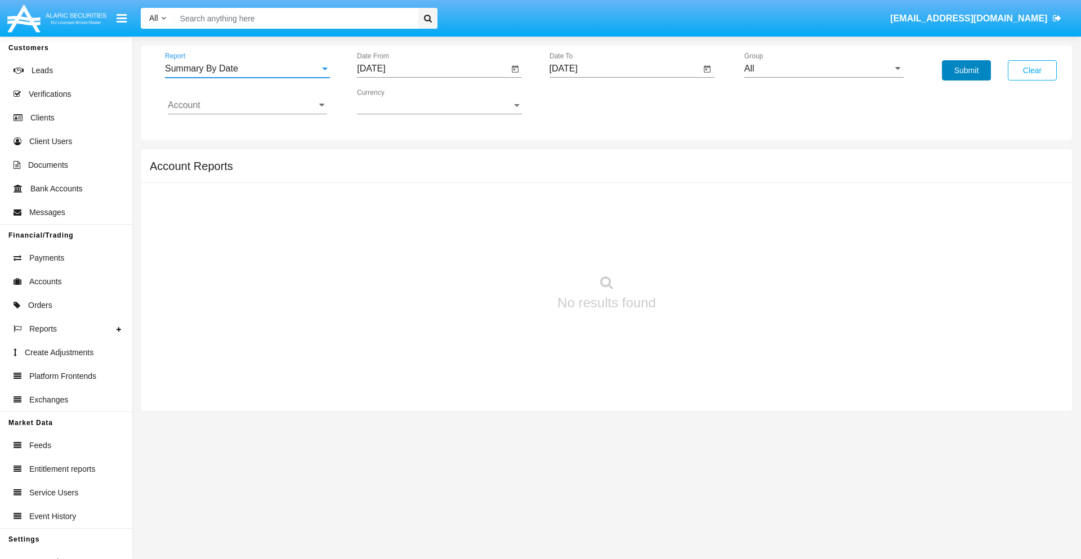
click at [966, 70] on button "Submit" at bounding box center [966, 70] width 49 height 20
